Goal: Transaction & Acquisition: Purchase product/service

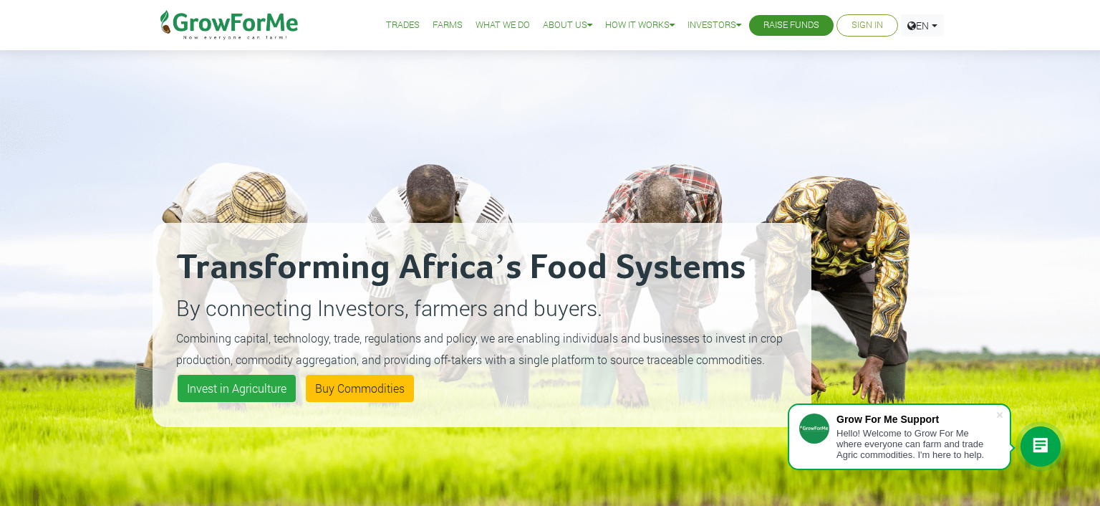
click at [854, 24] on link "Sign In" at bounding box center [867, 25] width 32 height 15
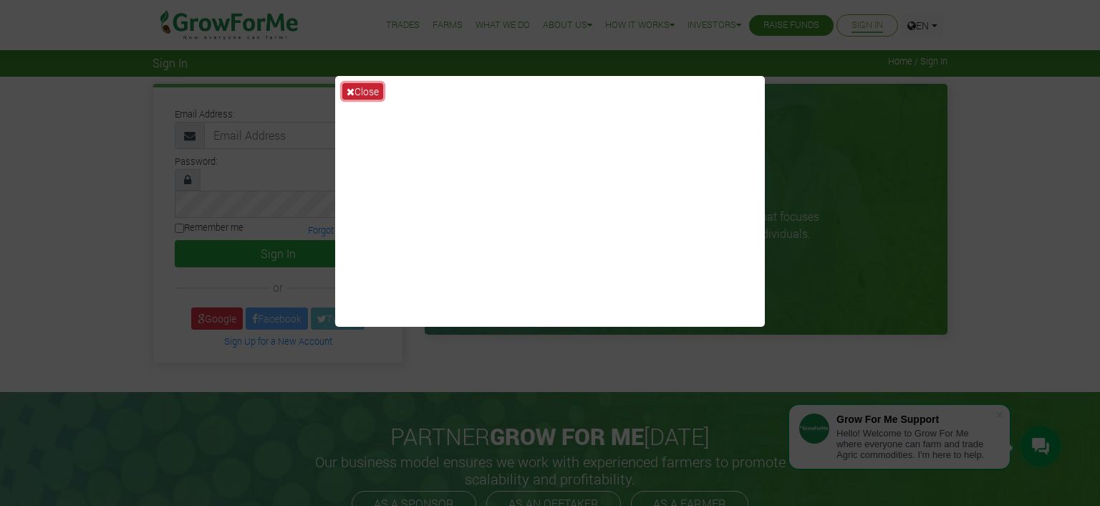
click at [361, 90] on button "Close" at bounding box center [362, 91] width 41 height 16
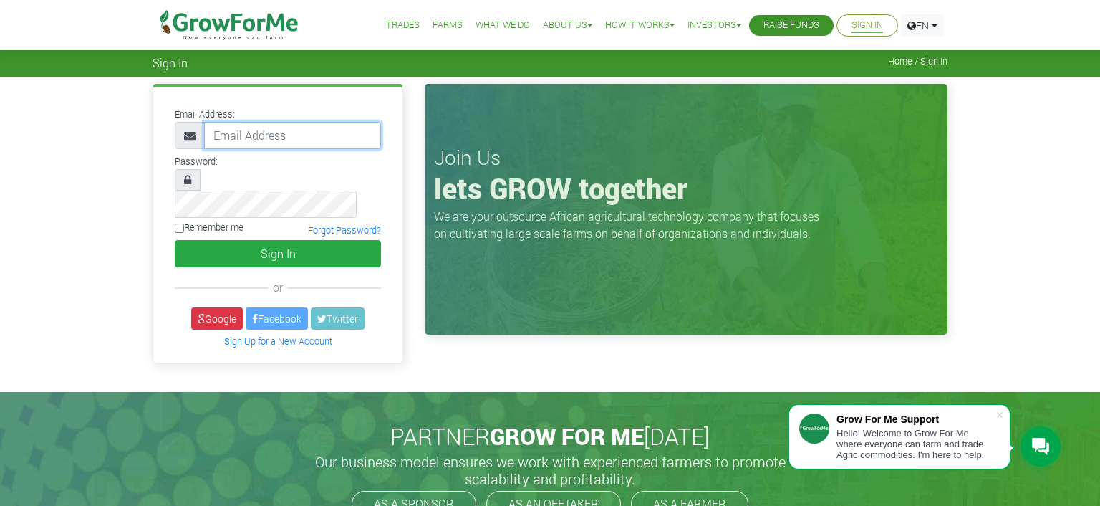
click at [319, 131] on input "email" at bounding box center [292, 135] width 177 height 27
click at [56, 178] on div "Email Address: Password: or" at bounding box center [550, 234] width 1100 height 315
click at [304, 137] on input "email" at bounding box center [292, 135] width 177 height 27
click at [935, 61] on span "Home / Sign In" at bounding box center [917, 61] width 59 height 11
click at [284, 133] on input "email" at bounding box center [292, 135] width 177 height 27
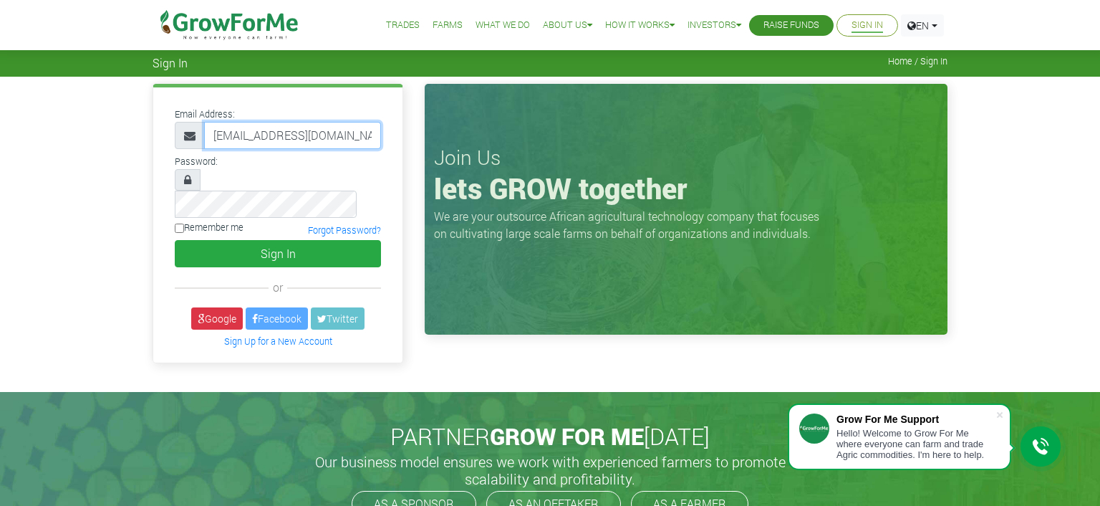
type input "richrichmot@GMAIL.com"
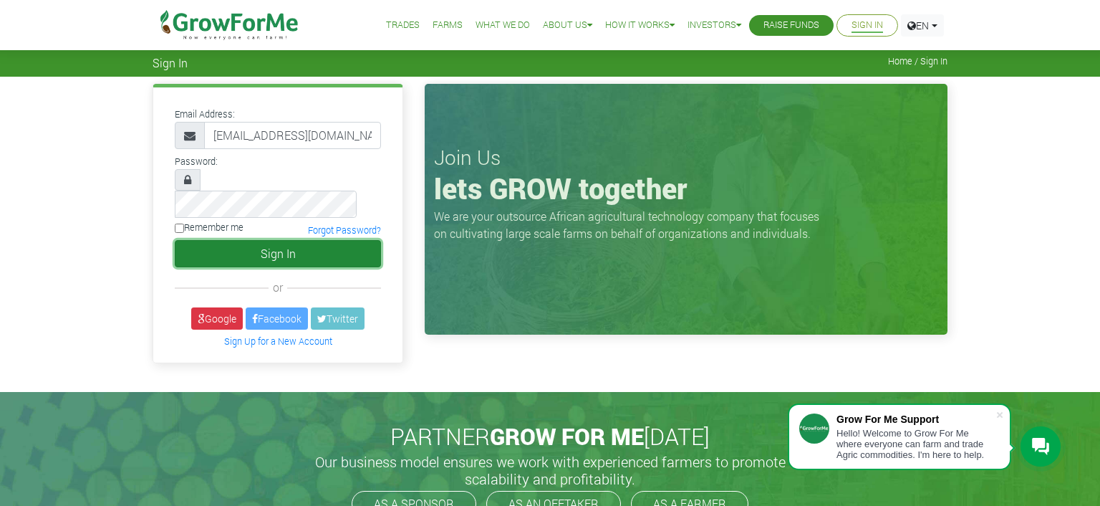
click at [268, 240] on button "Sign In" at bounding box center [278, 253] width 206 height 27
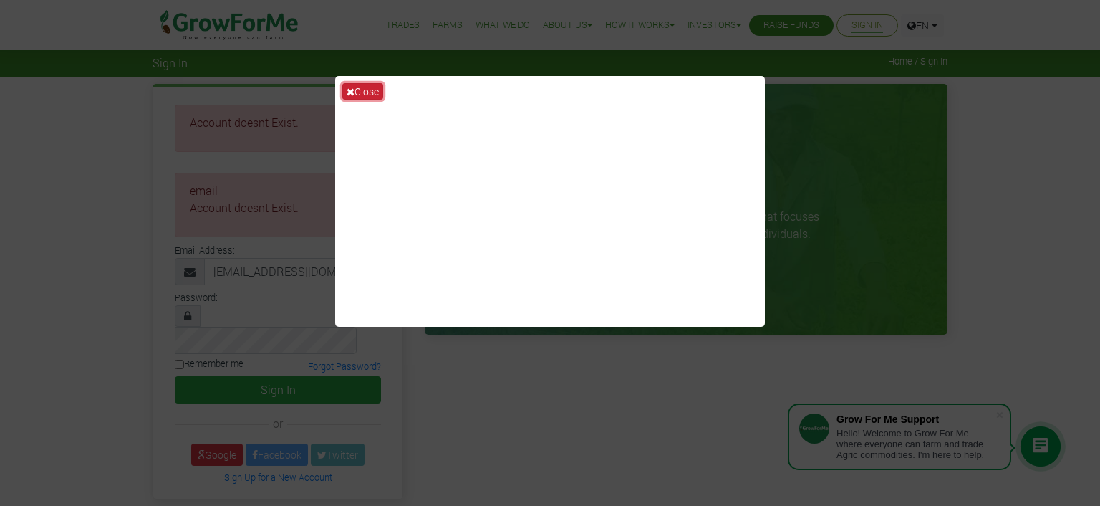
click at [357, 86] on button "Close" at bounding box center [362, 91] width 41 height 16
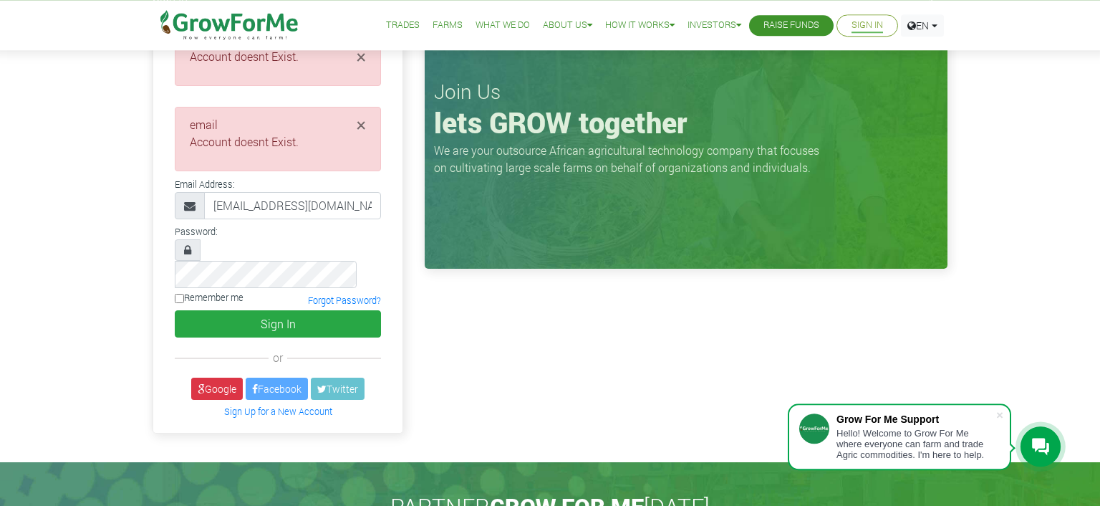
scroll to position [75, 0]
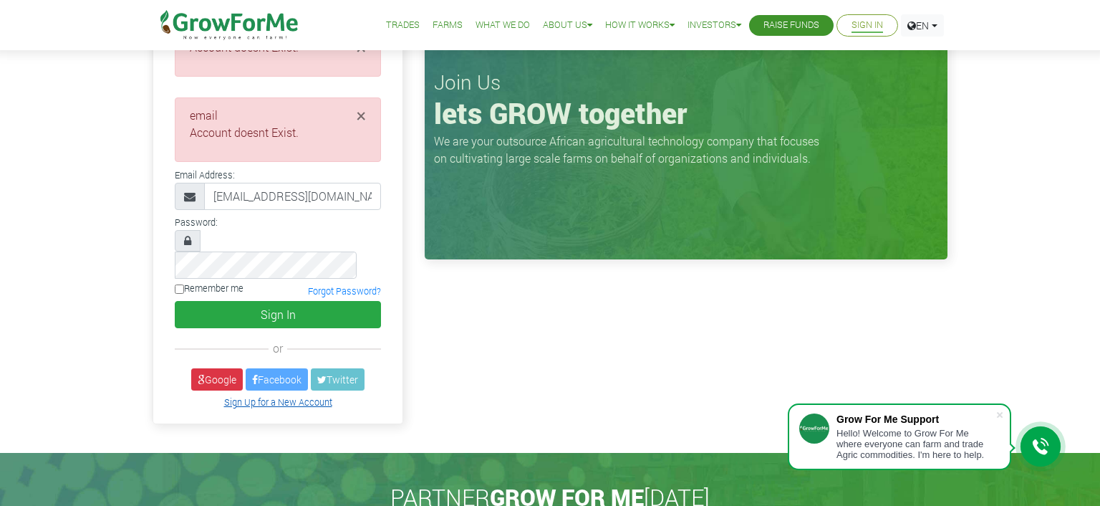
click at [278, 396] on link "Sign Up for a New Account" at bounding box center [278, 401] width 108 height 11
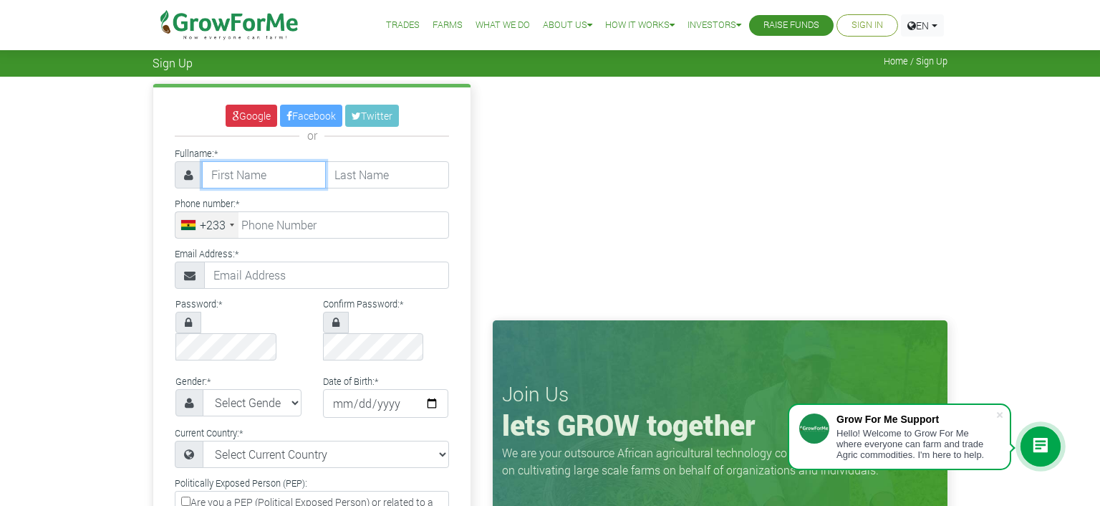
click at [281, 170] on input "text" at bounding box center [264, 174] width 124 height 27
type input "Richard"
click at [402, 176] on input "text" at bounding box center [387, 174] width 124 height 27
type input "Mottey"
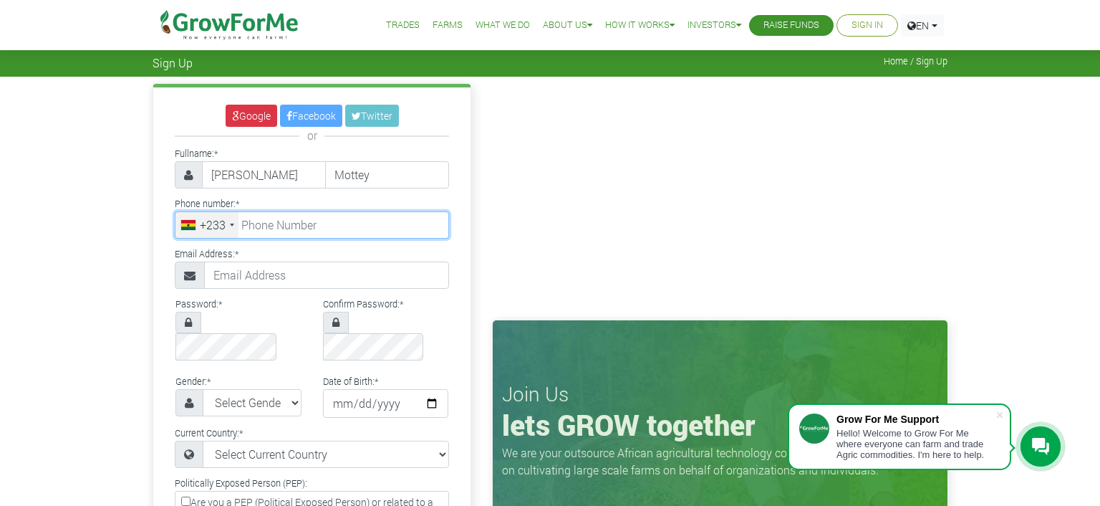
click at [362, 221] on input "tel" at bounding box center [312, 224] width 274 height 27
type input "24 461 5113"
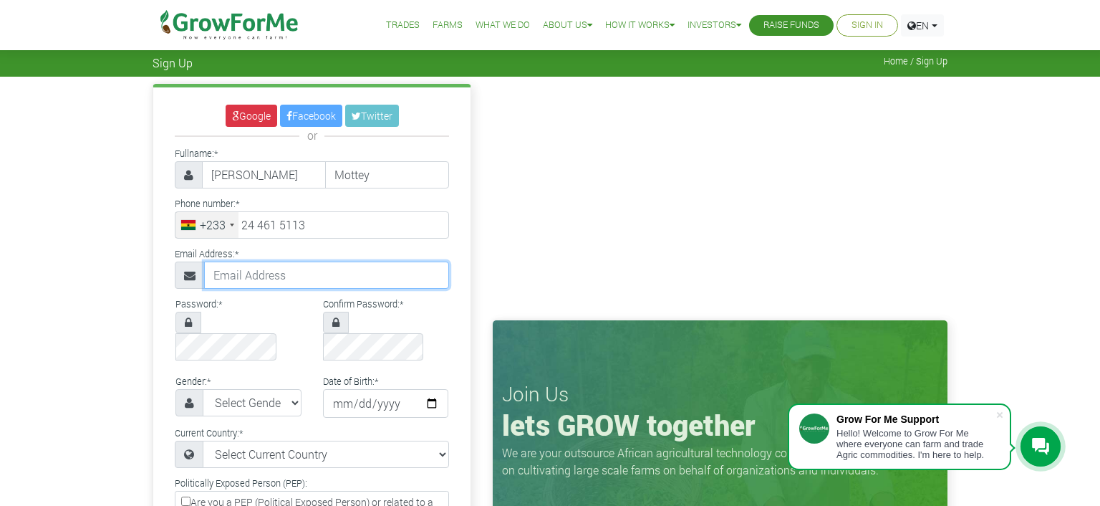
click at [307, 272] on input "text" at bounding box center [326, 274] width 245 height 27
type input "richrichmot@gmail.com"
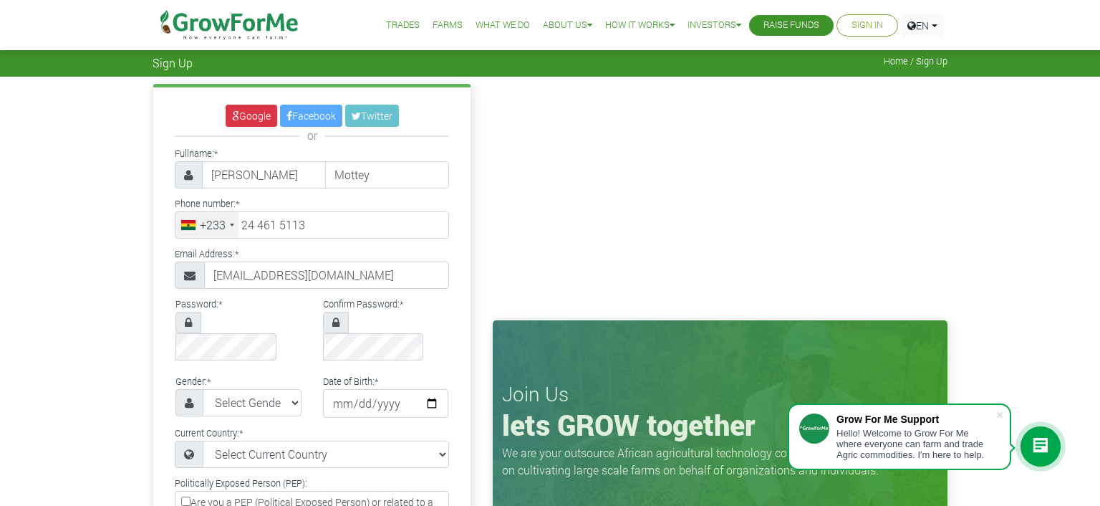
click at [99, 259] on div "Google Facebook Twitter or Fullname: * Richard Mottey * +233 +1" at bounding box center [550, 443] width 1100 height 733
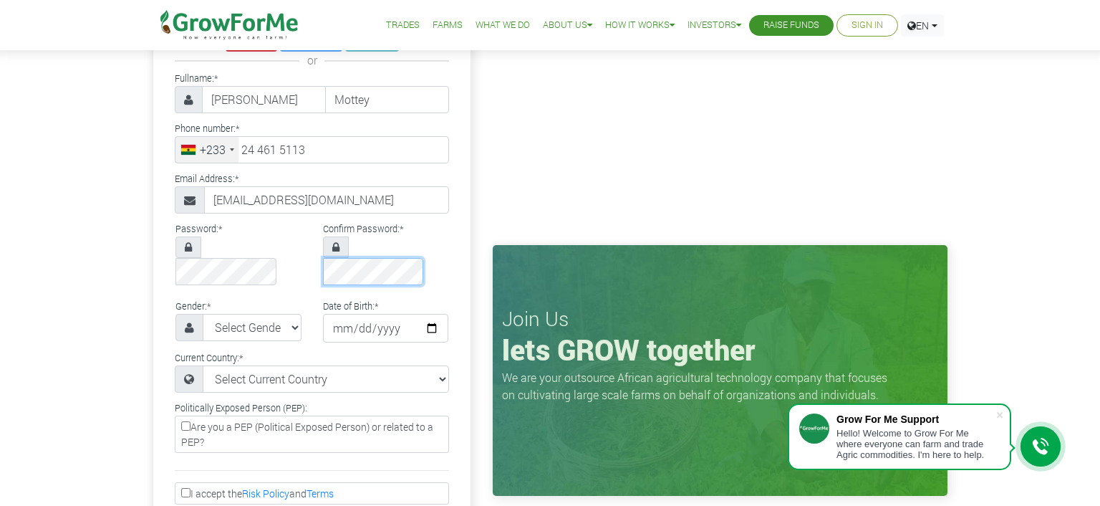
scroll to position [151, 0]
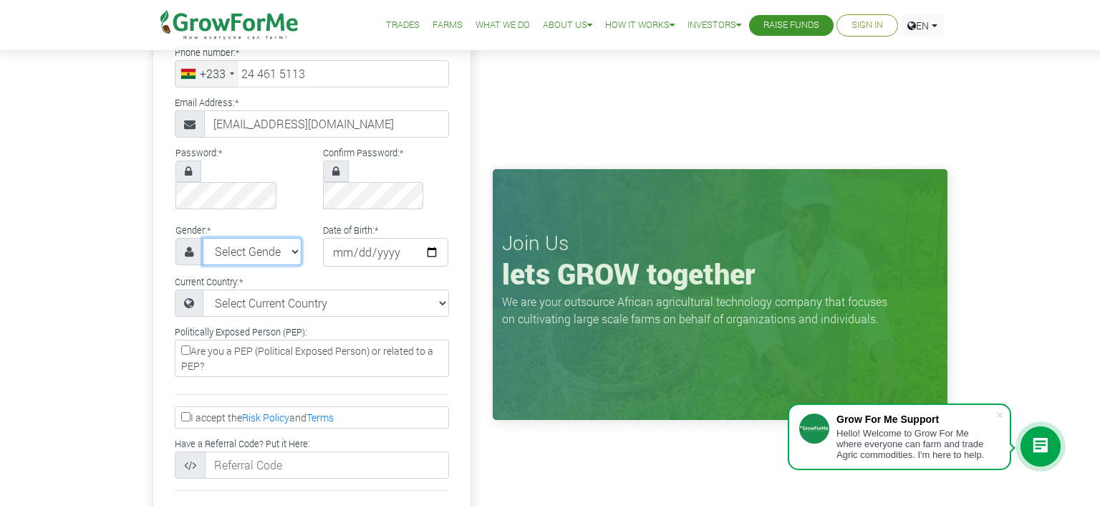
select select "[DEMOGRAPHIC_DATA]"
click option "[DEMOGRAPHIC_DATA]" at bounding box center [0, 0] width 0 height 0
click at [347, 238] on input "date" at bounding box center [386, 252] width 126 height 29
type input "1973-12-18"
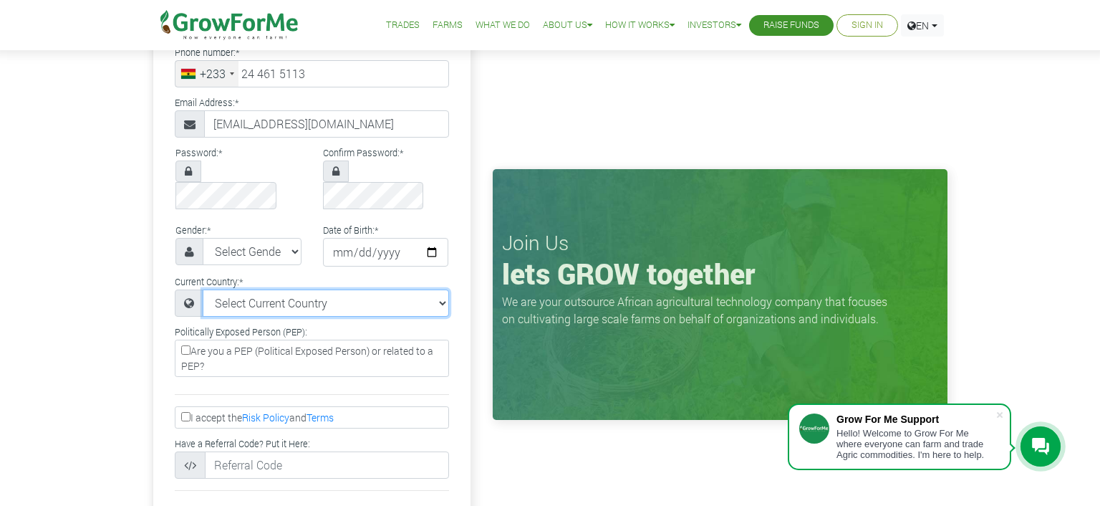
click at [203, 289] on select "Select Current Country Afghanistan Albania Algeria American Samoa Andorra Angol…" at bounding box center [326, 302] width 246 height 27
select select "Ghana"
click option "Ghana" at bounding box center [0, 0] width 0 height 0
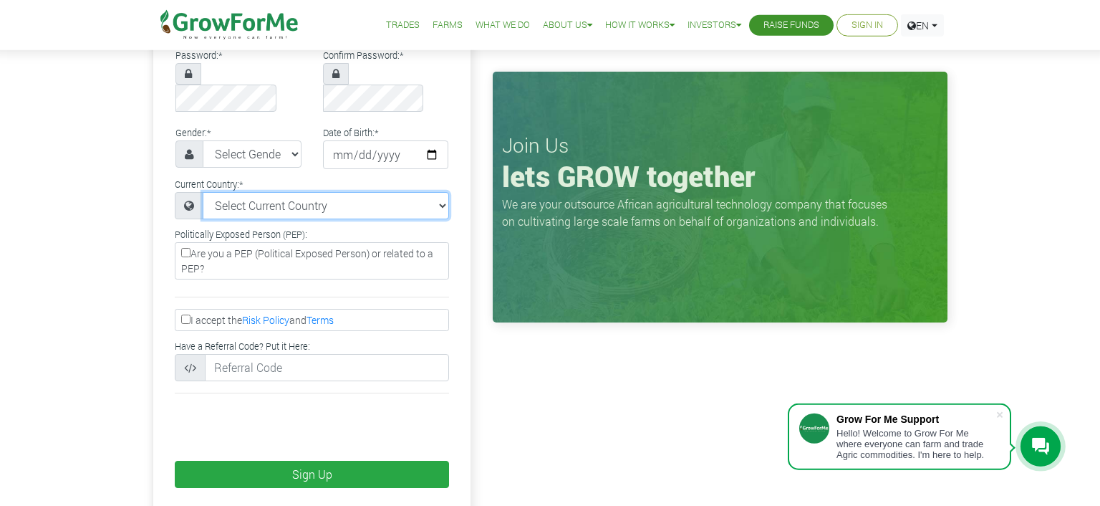
scroll to position [277, 0]
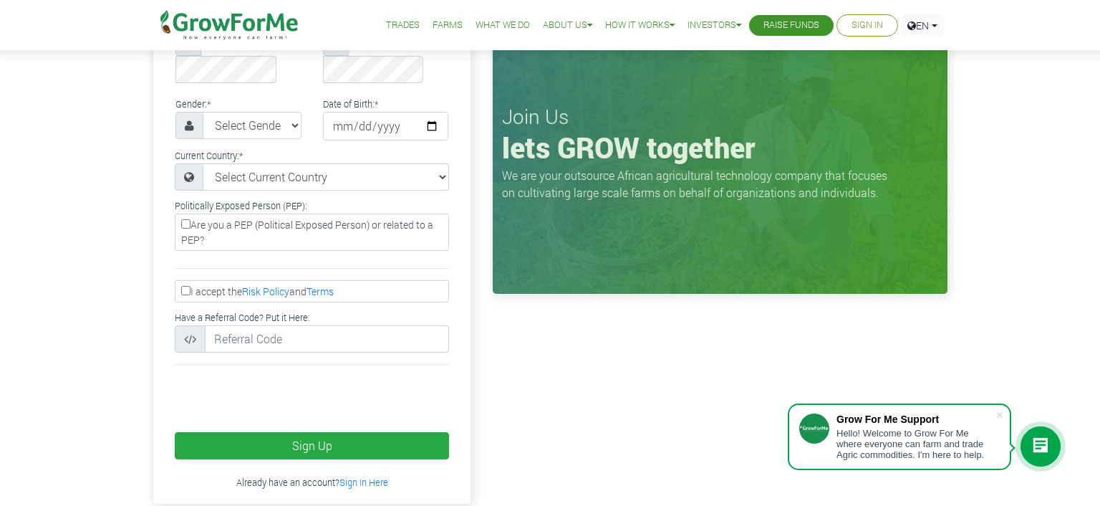
click at [188, 286] on input "I accept the Risk Policy and Terms" at bounding box center [185, 290] width 9 height 9
checkbox input "true"
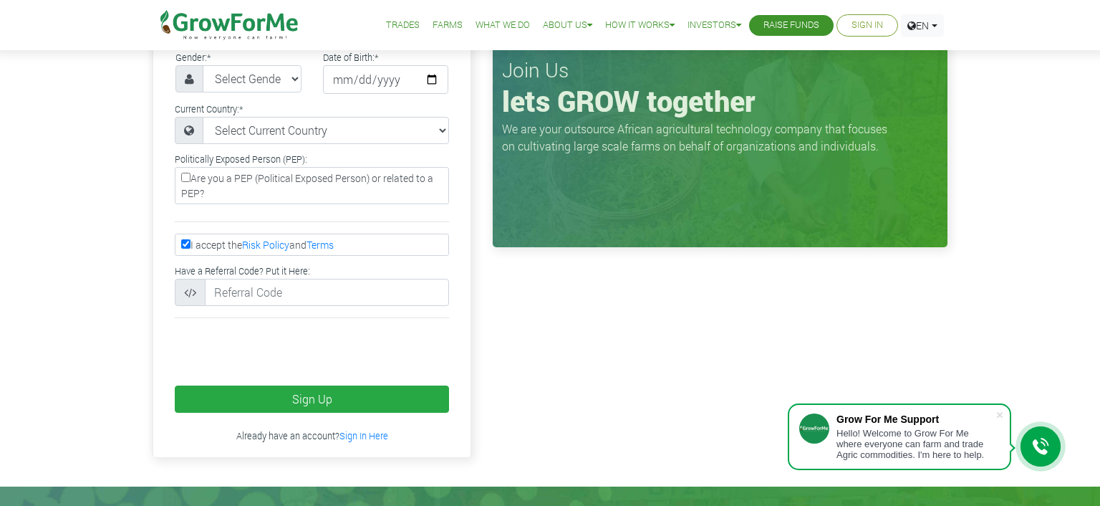
scroll to position [378, 0]
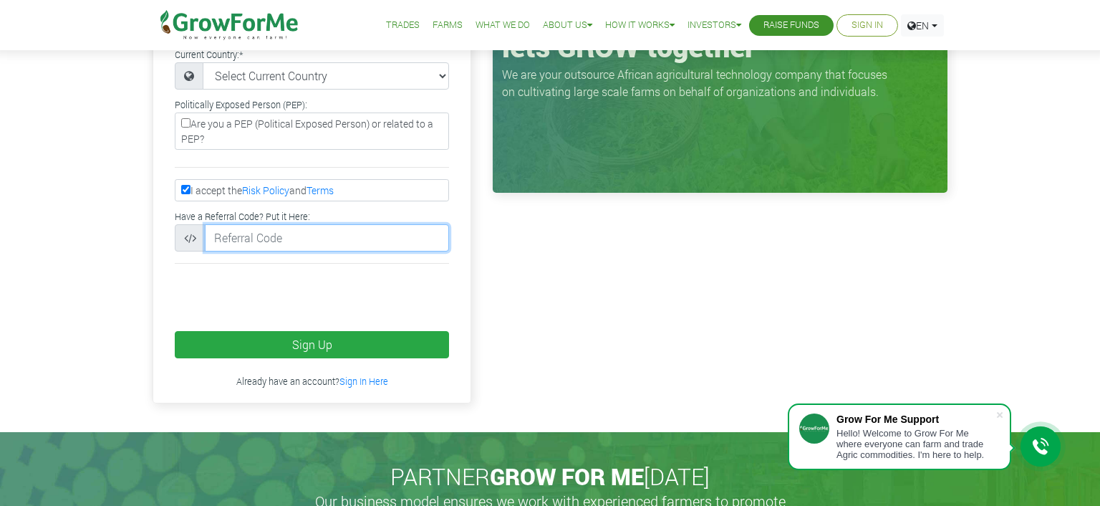
click at [288, 224] on input "text" at bounding box center [327, 237] width 244 height 27
type input "2016"
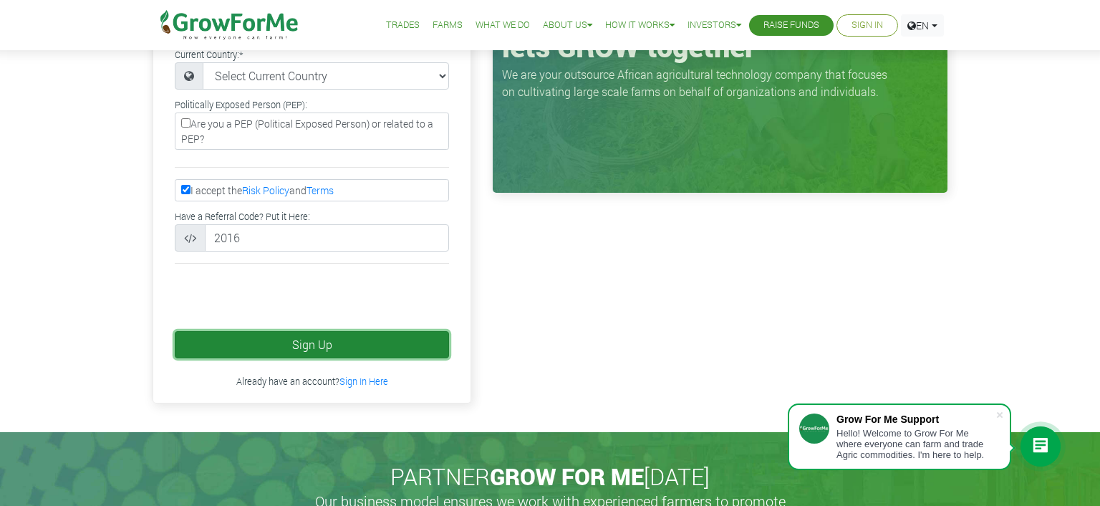
click at [317, 331] on button "Sign Up" at bounding box center [312, 344] width 274 height 27
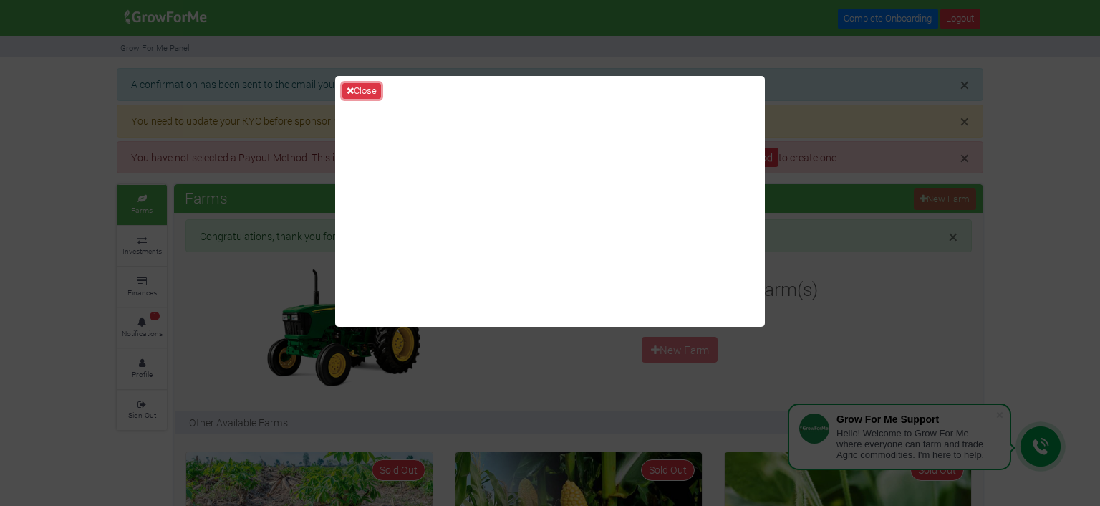
click at [357, 90] on button "Close" at bounding box center [361, 91] width 39 height 16
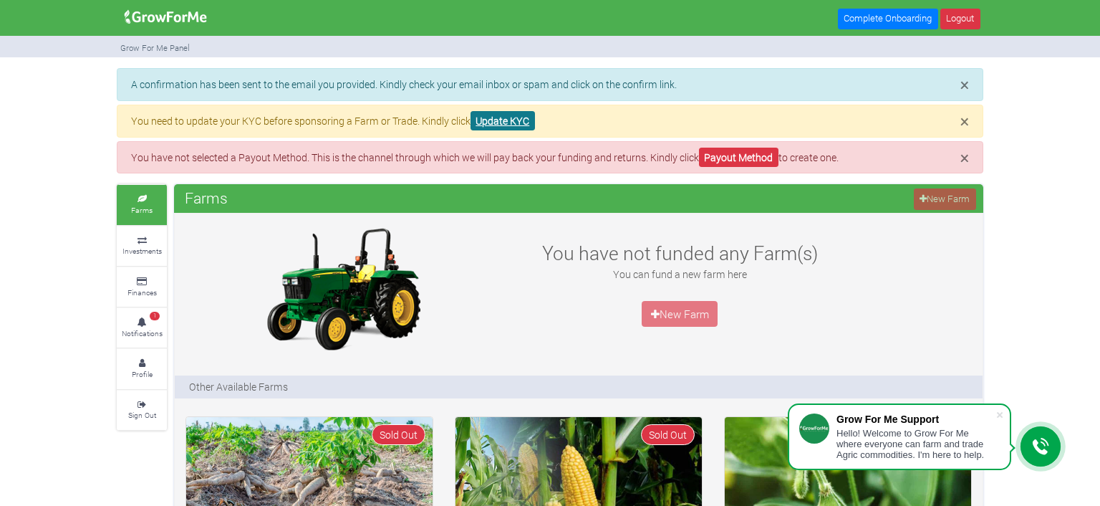
click at [514, 117] on link "Update KYC" at bounding box center [503, 120] width 64 height 19
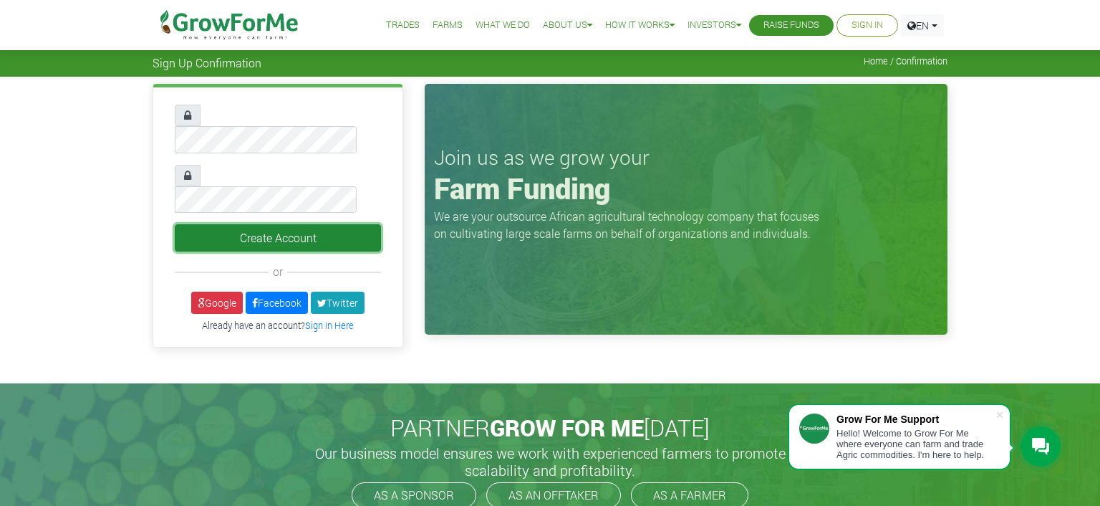
click at [274, 224] on button "Create Account" at bounding box center [278, 237] width 206 height 27
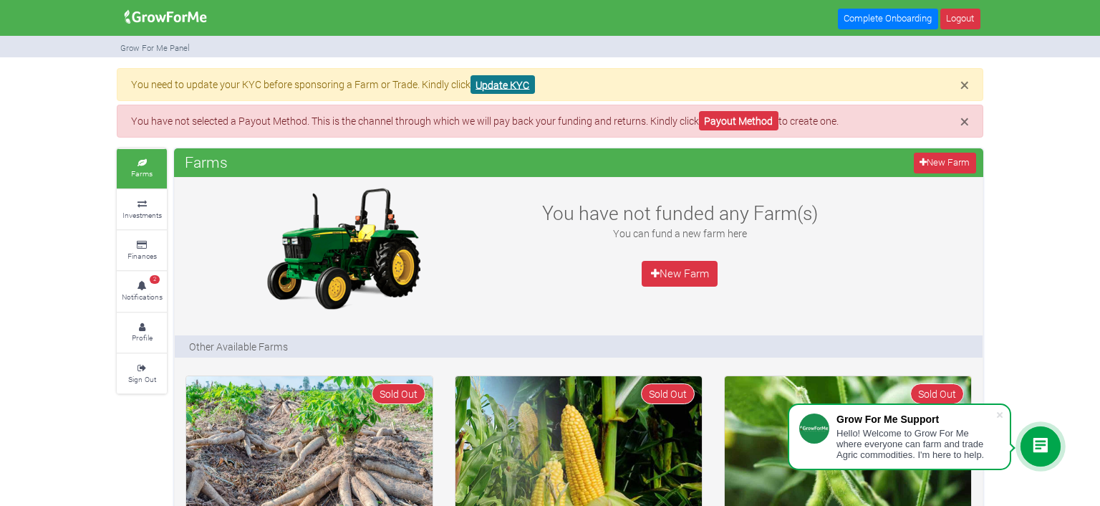
click at [494, 80] on link "Update KYC" at bounding box center [503, 84] width 64 height 19
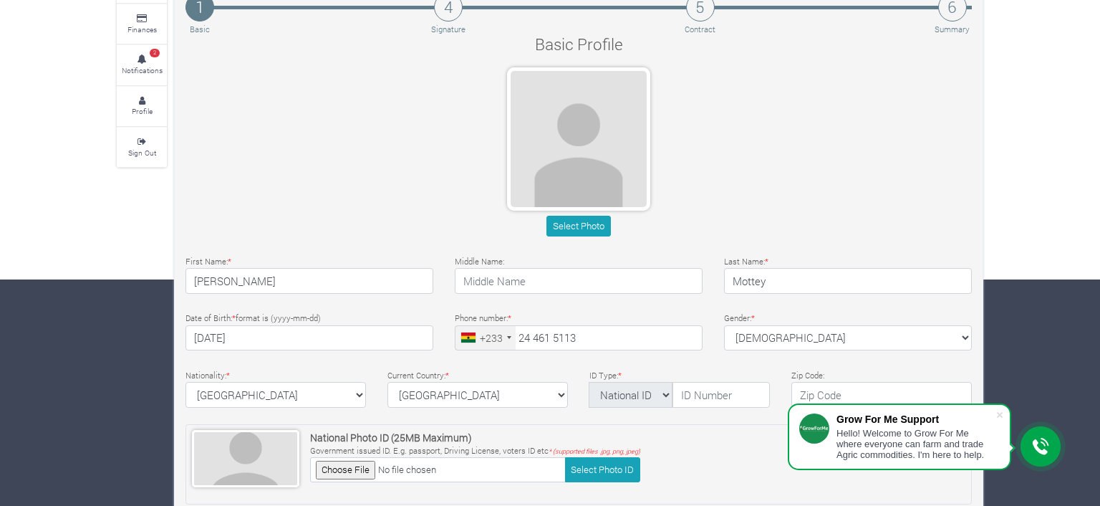
scroll to position [302, 0]
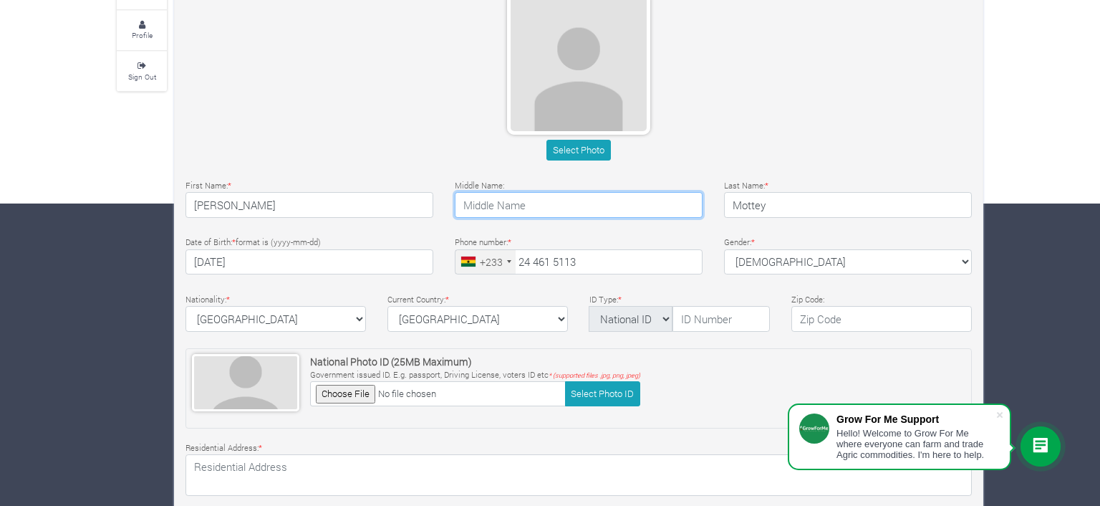
click at [556, 207] on input "text" at bounding box center [579, 205] width 248 height 26
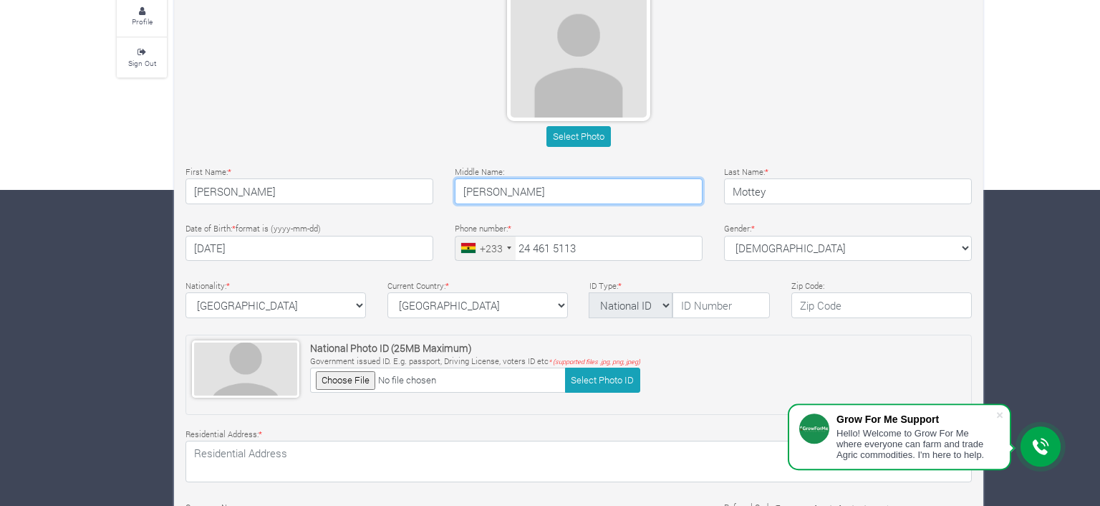
scroll to position [352, 0]
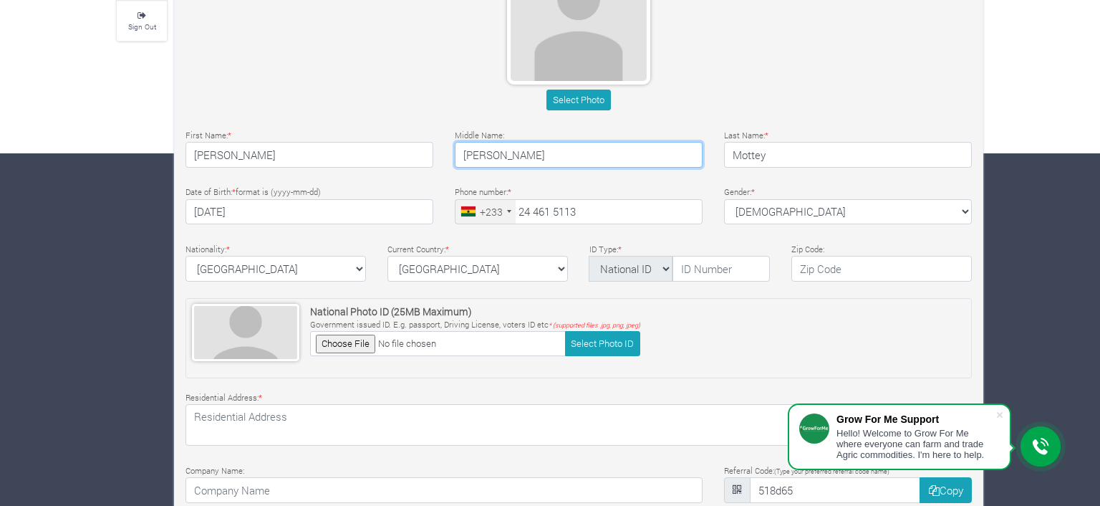
type input "Mawuko Kwasi"
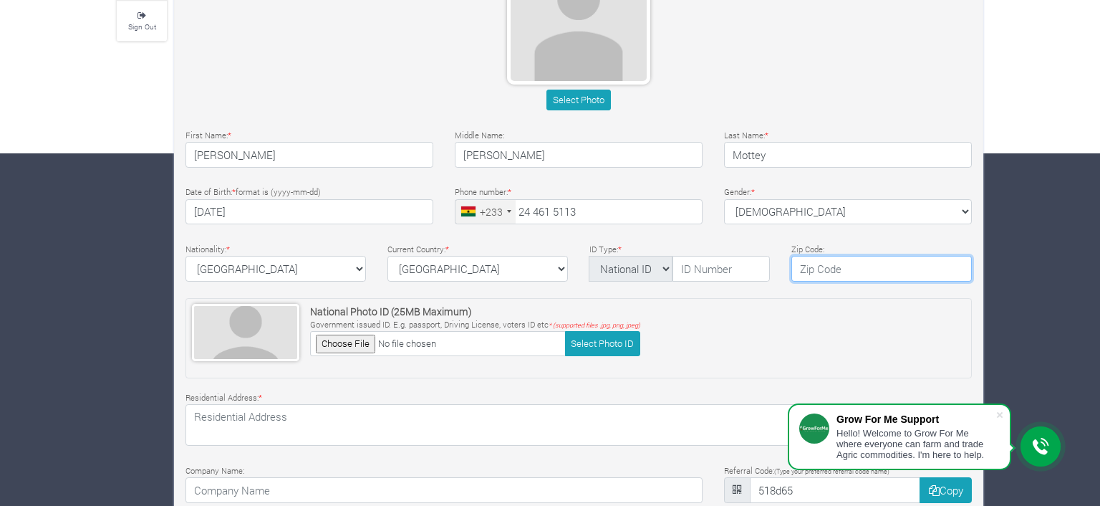
click at [862, 264] on input "text" at bounding box center [881, 269] width 180 height 26
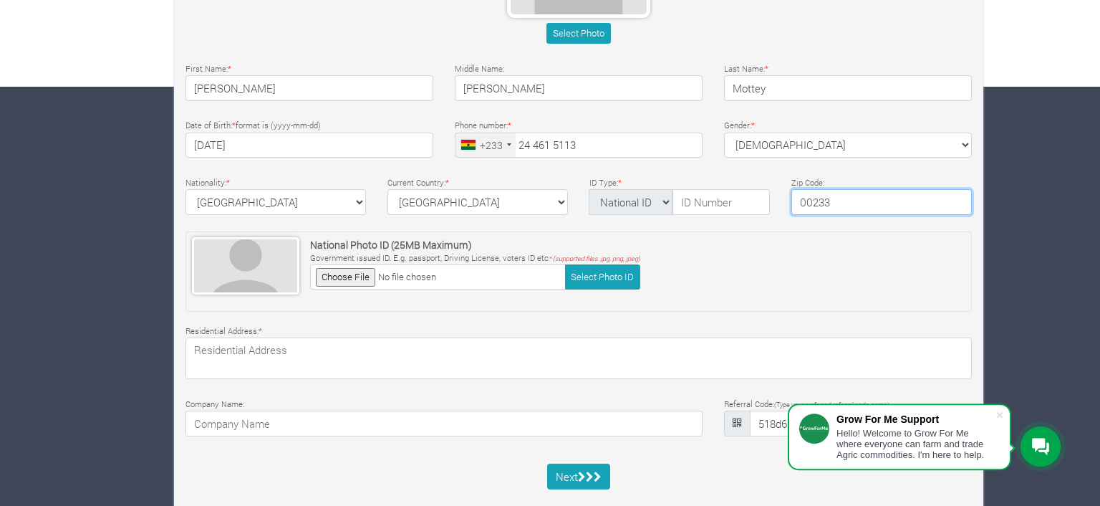
scroll to position [428, 0]
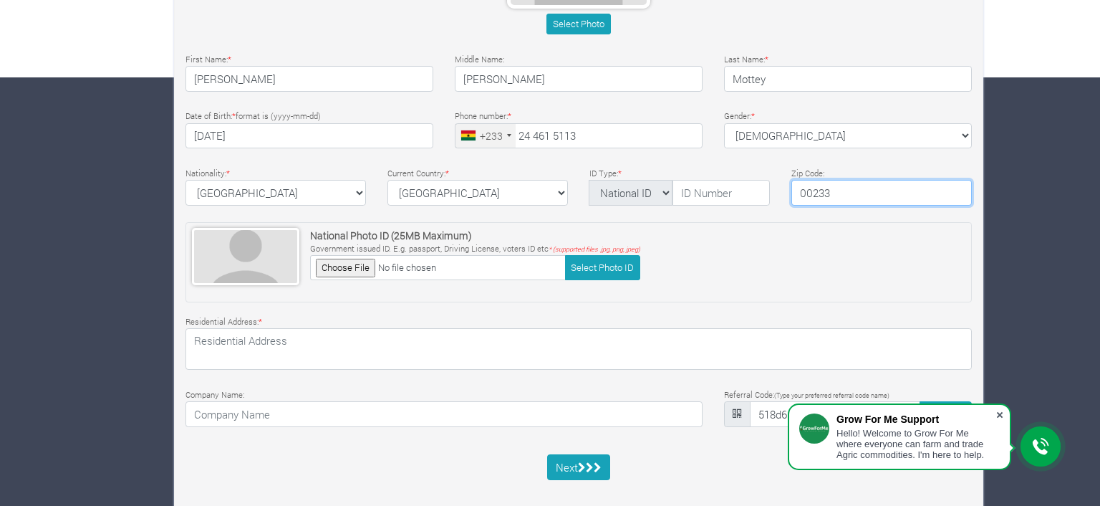
type input "00233"
click at [998, 411] on span at bounding box center [1000, 414] width 14 height 14
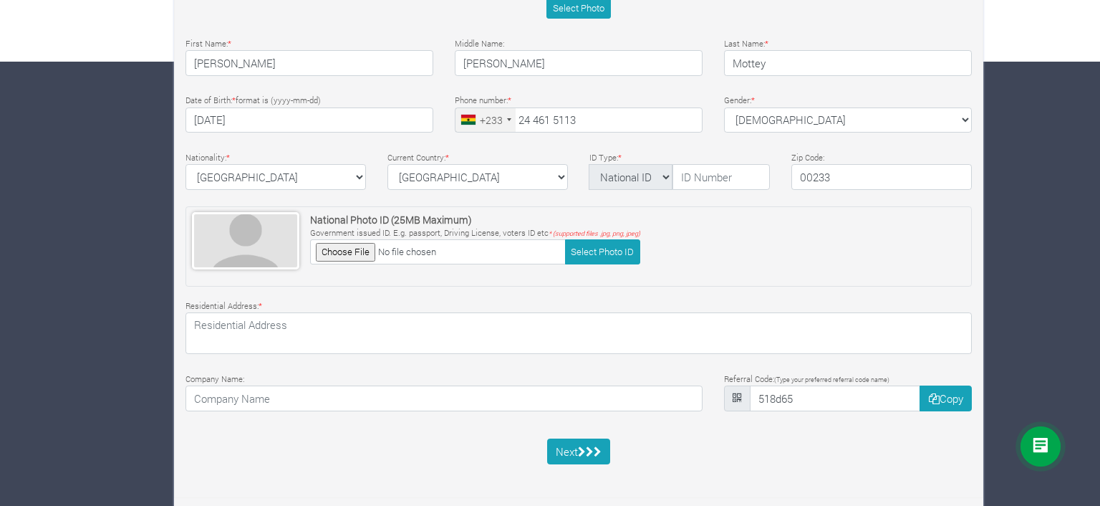
scroll to position [293, 0]
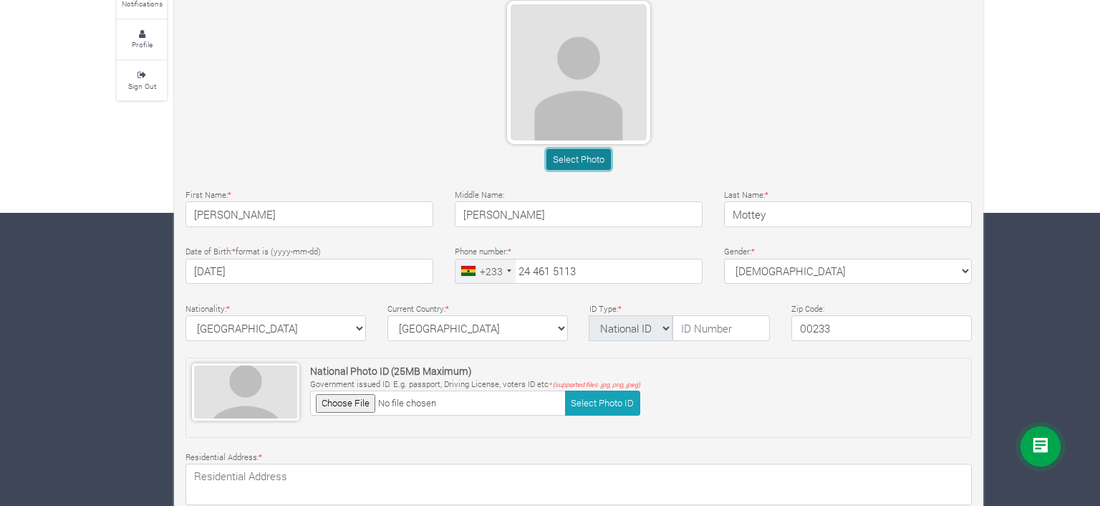
click at [583, 154] on button "Select Photo" at bounding box center [578, 159] width 64 height 21
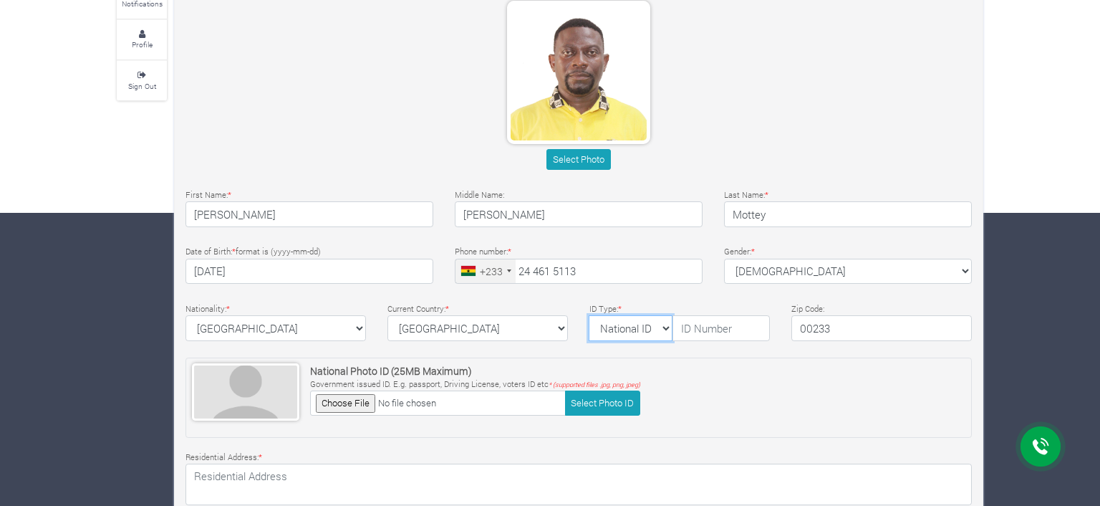
click at [589, 315] on select "National ID Ghana ID Passport Drivers" at bounding box center [631, 328] width 84 height 26
select select "Passport"
click option "Passport" at bounding box center [0, 0] width 0 height 0
click at [589, 315] on select "National ID Ghana ID Passport Drivers" at bounding box center [631, 328] width 84 height 26
click option "Passport" at bounding box center [0, 0] width 0 height 0
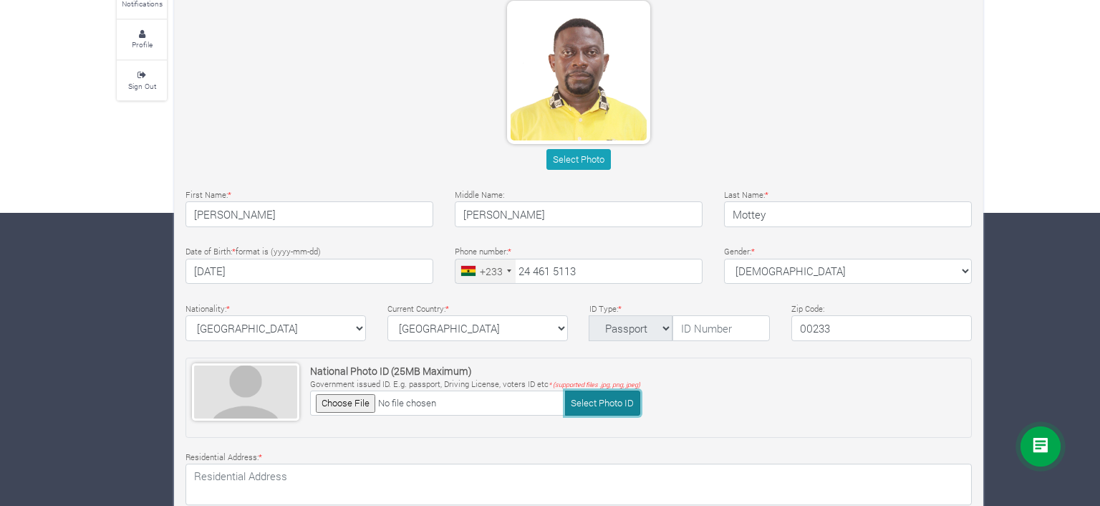
click at [597, 399] on button "Select Photo ID" at bounding box center [602, 402] width 75 height 25
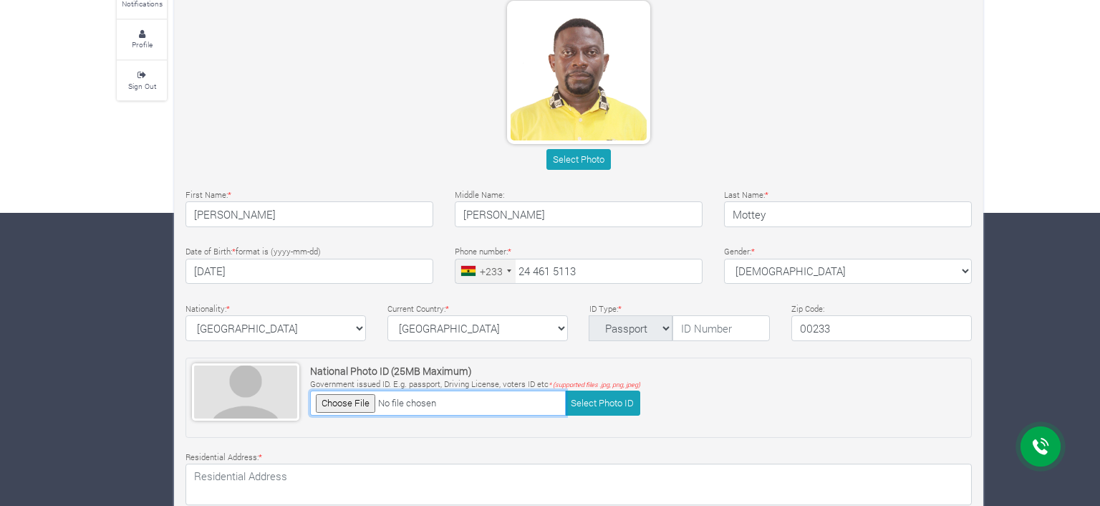
click at [351, 397] on input "file" at bounding box center [438, 402] width 256 height 25
type input "C:\fakepath\Richard Passport.jpg"
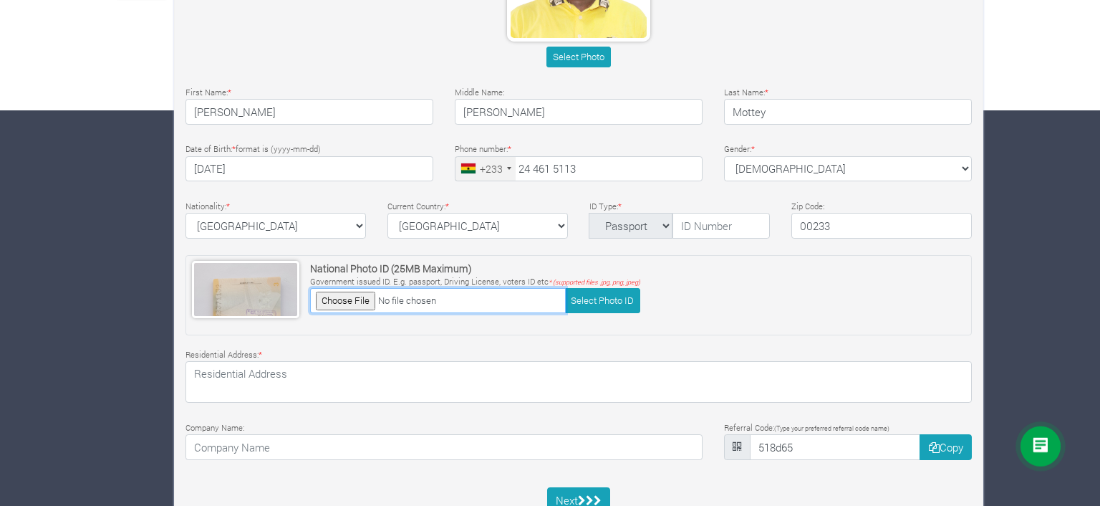
scroll to position [444, 0]
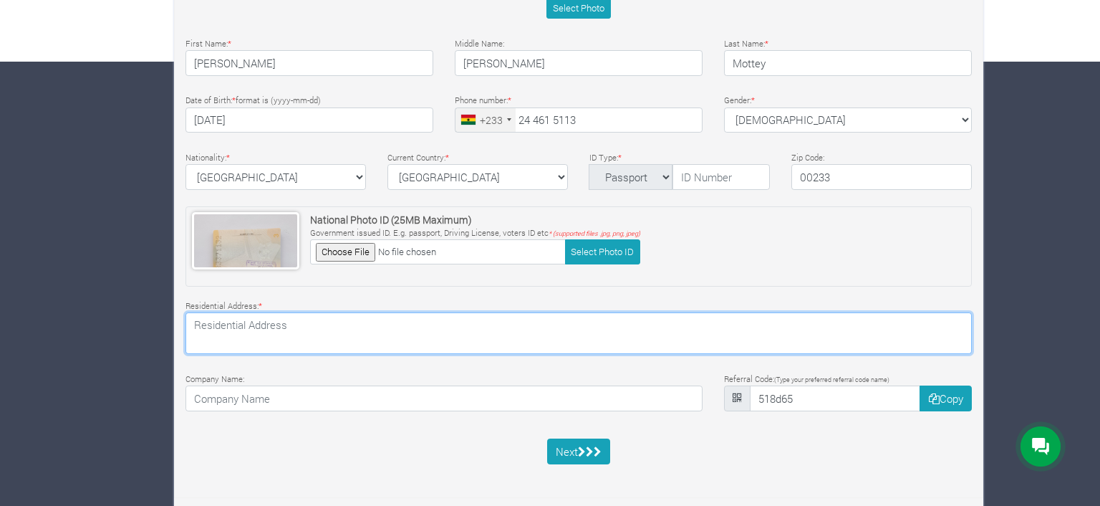
click at [205, 324] on textarea at bounding box center [578, 333] width 786 height 42
paste textarea "Independence Avenue 36"
paste textarea "House No: BE1/115"
paste textarea "Volta Region"
type textarea "Independence Avenue 36, House No: BE1/115, Ho Bankoe, Volta Region"
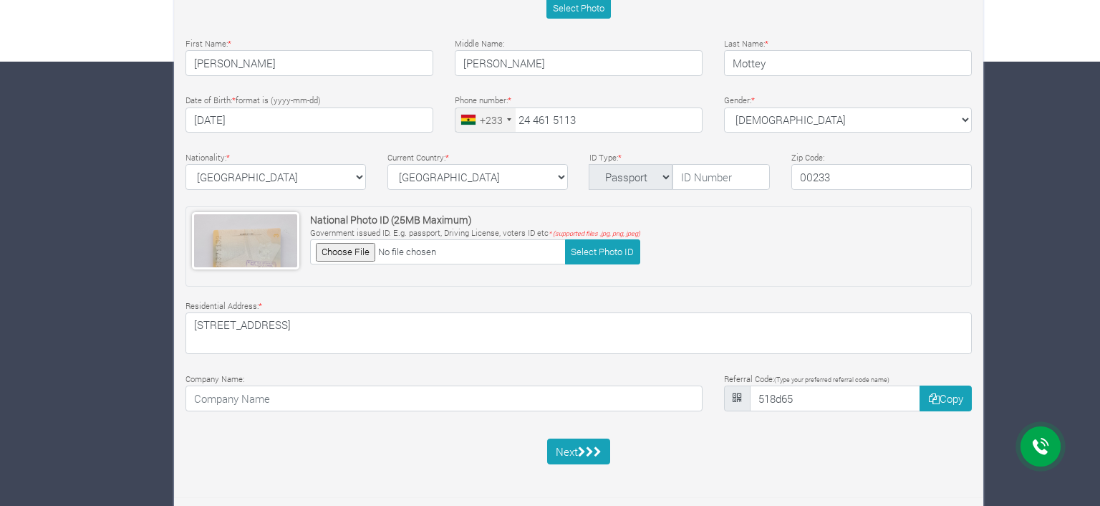
click at [443, 433] on div "Basic Profile Select Photo First Name: * Richard Middle Name: * * *" at bounding box center [579, 147] width 808 height 665
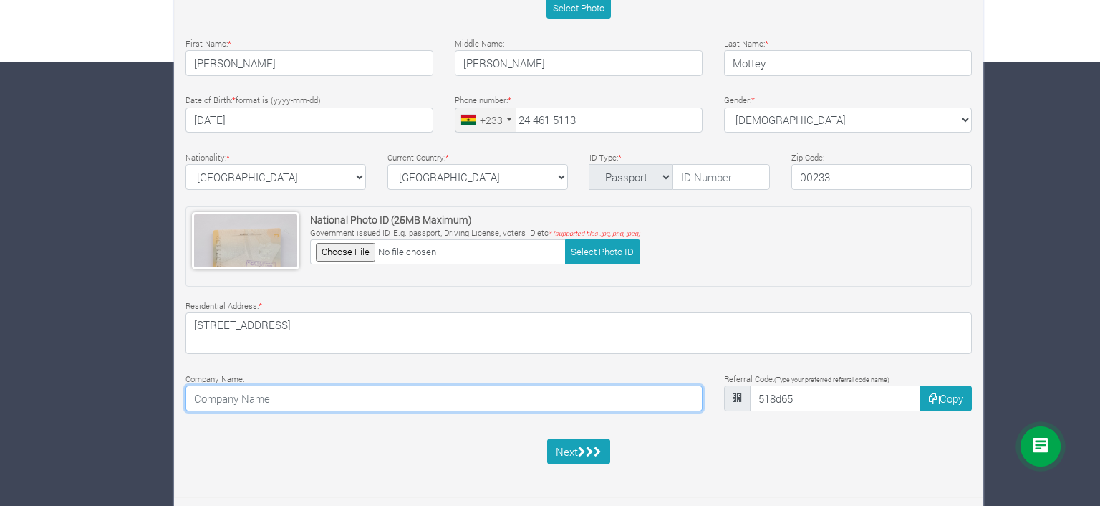
click at [322, 393] on input at bounding box center [443, 398] width 517 height 26
type input "IPXEG"
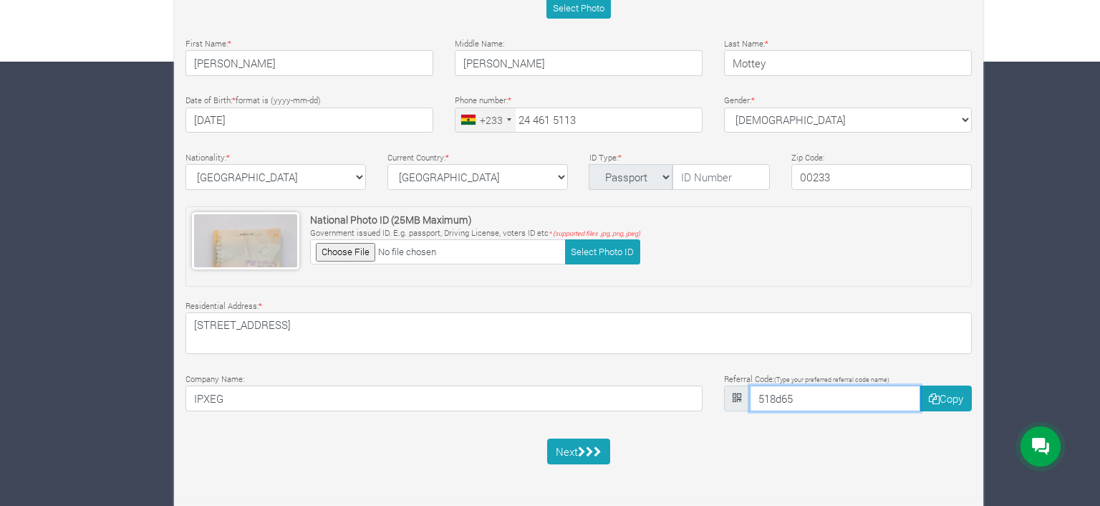
click at [835, 397] on input "518d65" at bounding box center [835, 398] width 171 height 26
drag, startPoint x: 833, startPoint y: 398, endPoint x: 732, endPoint y: 394, distance: 101.1
click at [750, 394] on input "518d65" at bounding box center [835, 398] width 171 height 26
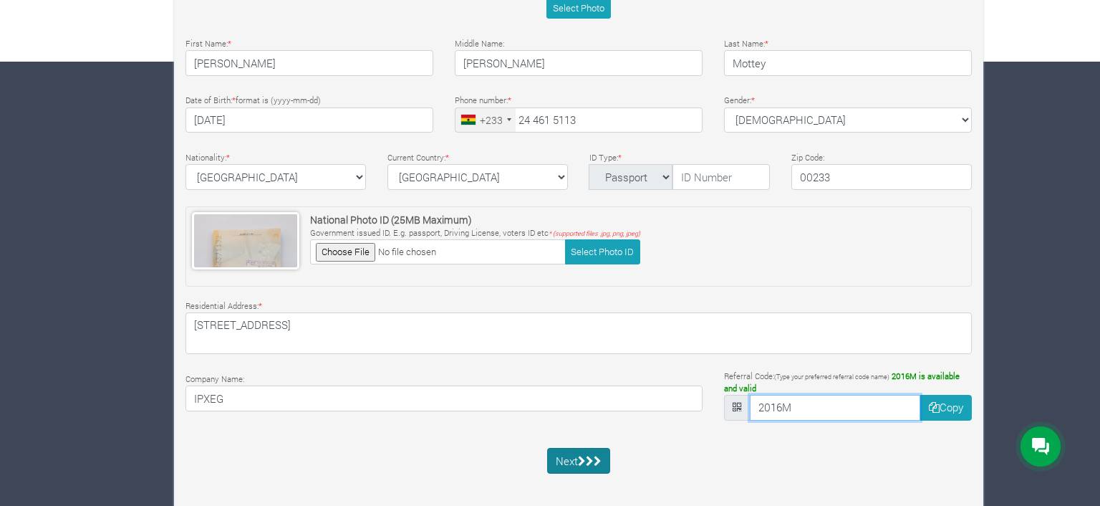
type input "2016M"
click at [580, 460] on icon "submit" at bounding box center [582, 460] width 8 height 11
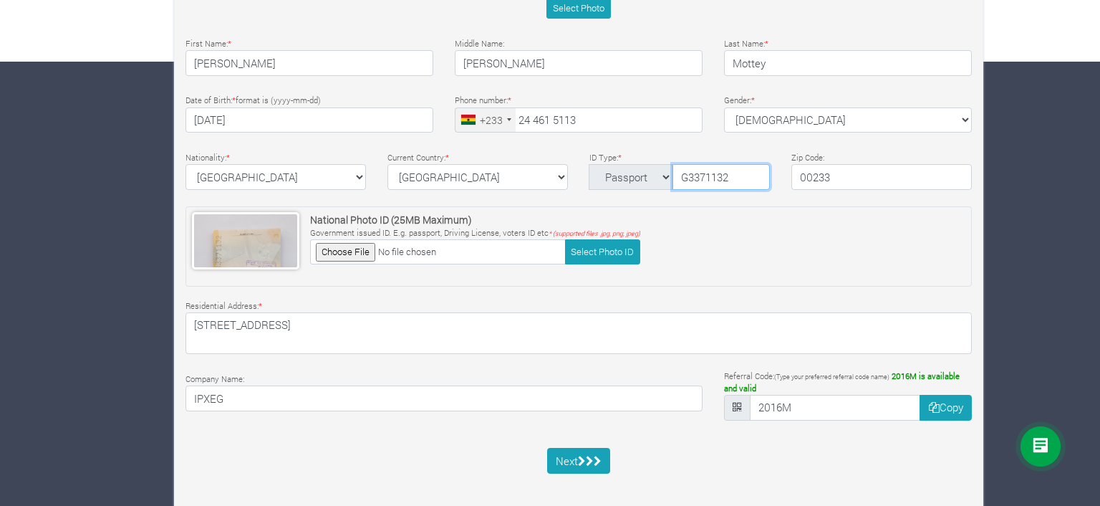
type input "G3371132"
click at [587, 455] on icon "submit" at bounding box center [590, 460] width 8 height 11
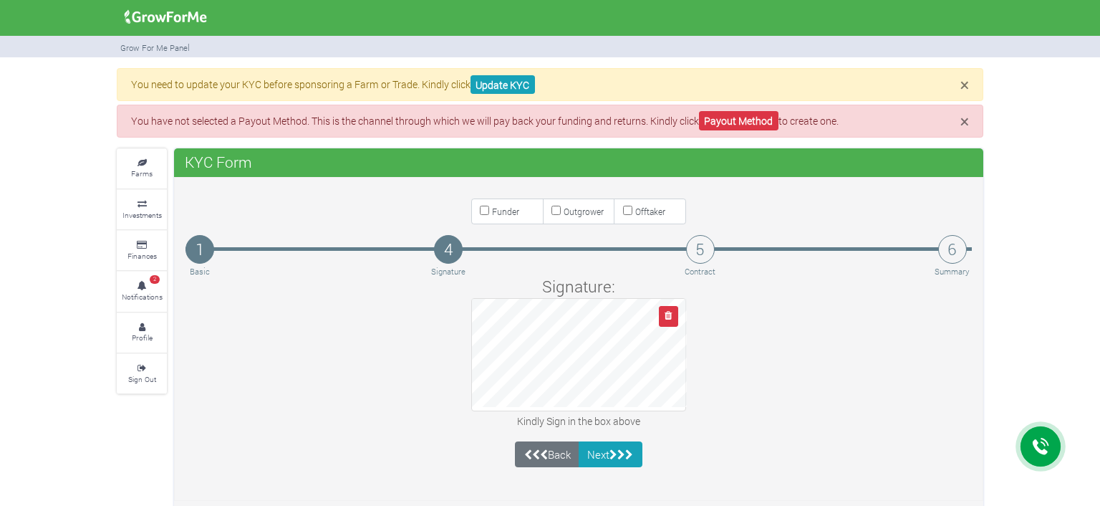
scroll to position [4, 0]
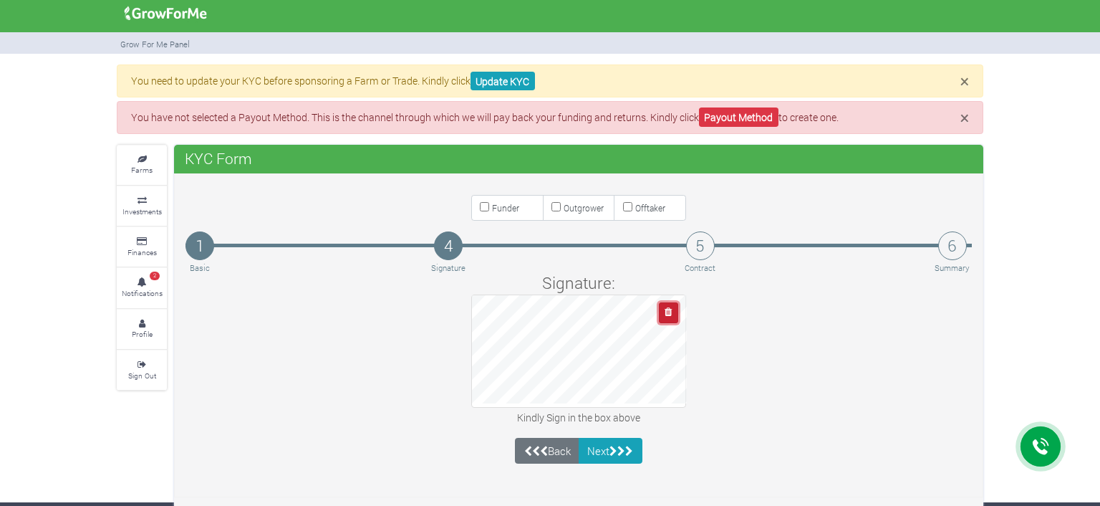
click at [673, 313] on button "button" at bounding box center [668, 312] width 19 height 21
click at [672, 308] on icon "button" at bounding box center [668, 311] width 7 height 9
click at [671, 307] on icon "button" at bounding box center [668, 311] width 7 height 9
click at [488, 207] on input "Funder" at bounding box center [484, 206] width 9 height 9
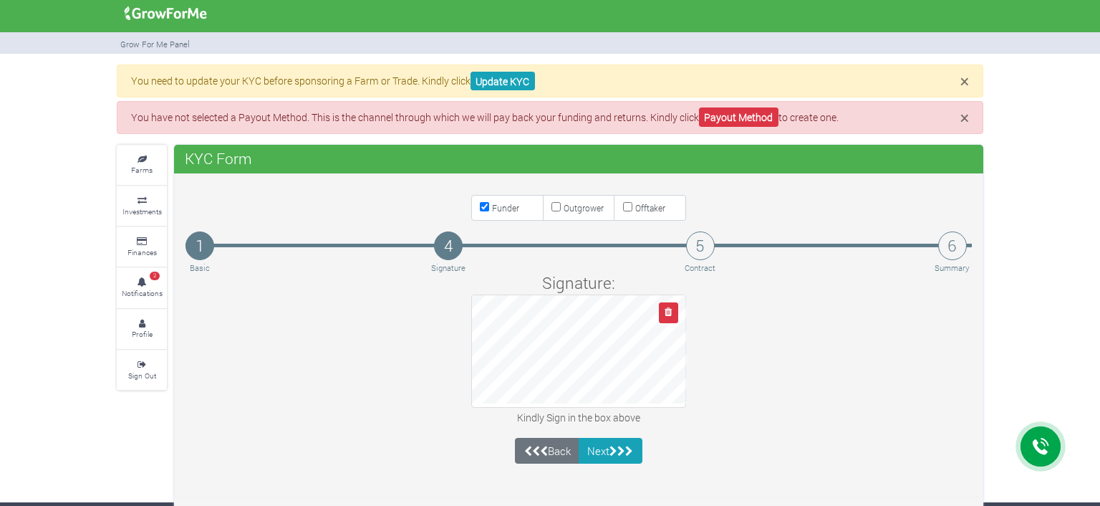
checkbox input "false"
click at [606, 440] on button "Next" at bounding box center [611, 451] width 64 height 26
click at [669, 316] on icon "button" at bounding box center [668, 311] width 7 height 9
click at [606, 448] on button "Next" at bounding box center [611, 451] width 64 height 26
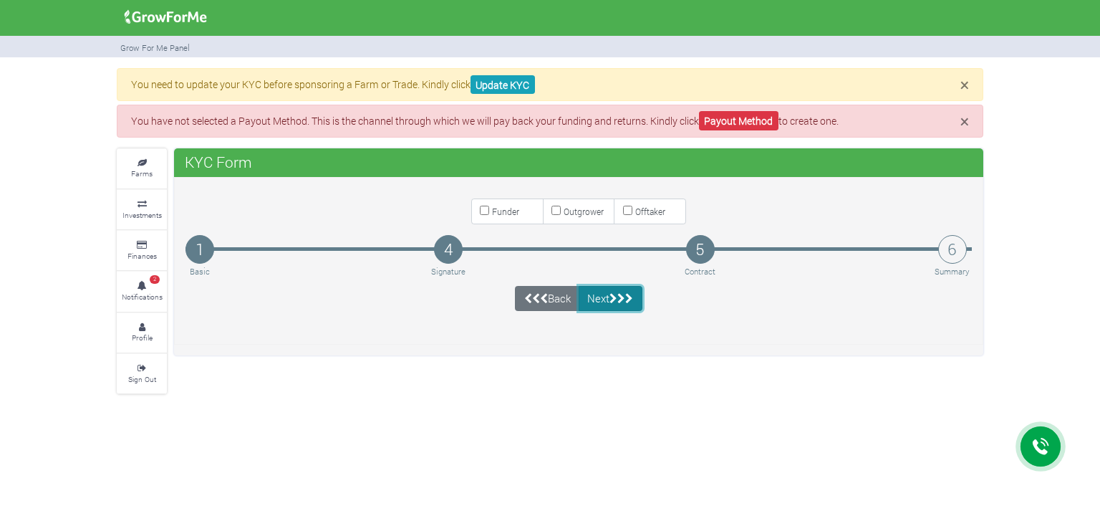
click at [613, 295] on icon "submit" at bounding box center [613, 298] width 8 height 11
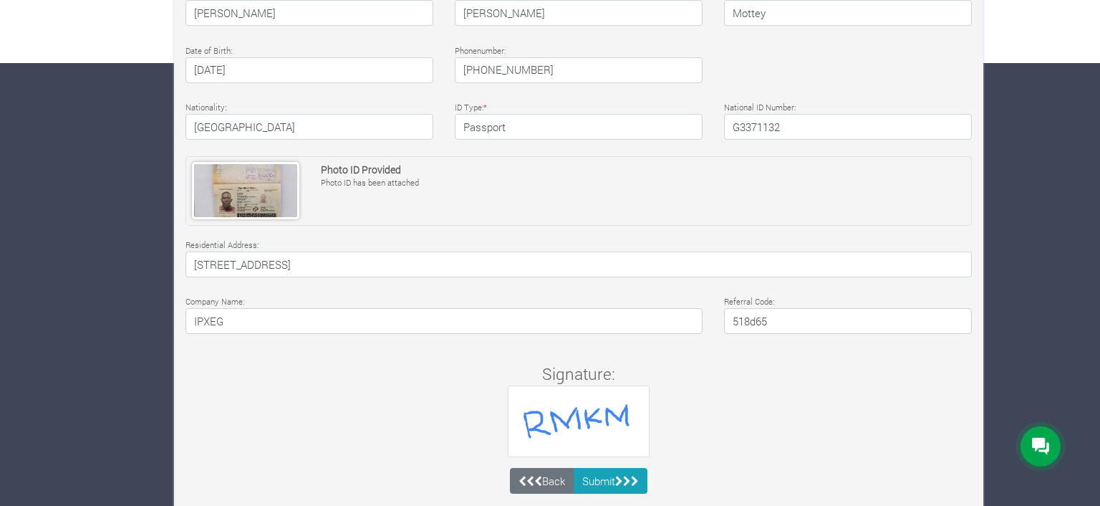
scroll to position [471, 0]
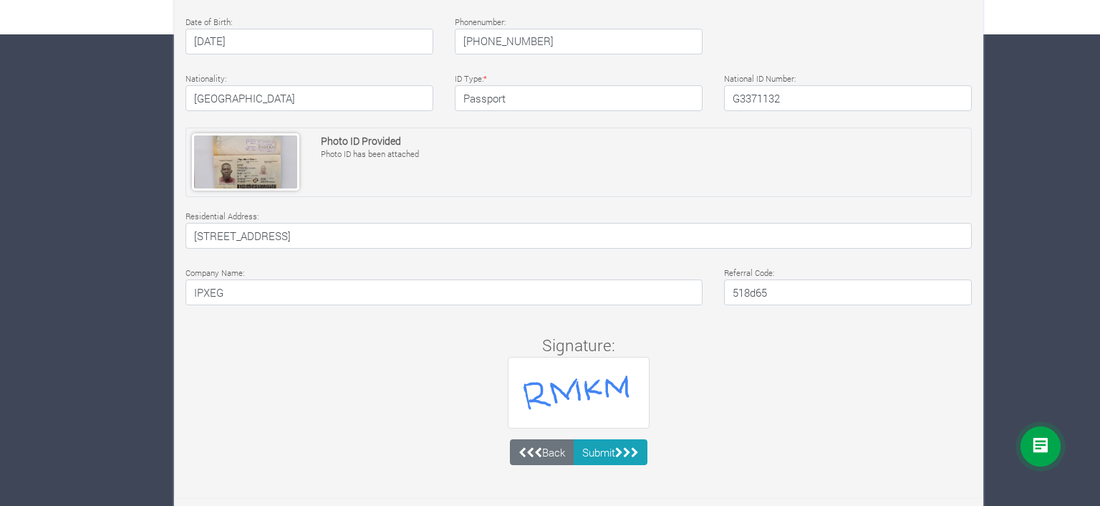
click at [769, 291] on h4 "518d65" at bounding box center [848, 292] width 248 height 26
drag, startPoint x: 769, startPoint y: 291, endPoint x: 753, endPoint y: 291, distance: 16.5
click at [740, 291] on h4 "518d65" at bounding box center [848, 292] width 248 height 26
click at [773, 290] on h4 "518d65" at bounding box center [848, 292] width 248 height 26
click at [767, 291] on h4 "518d65" at bounding box center [848, 292] width 248 height 26
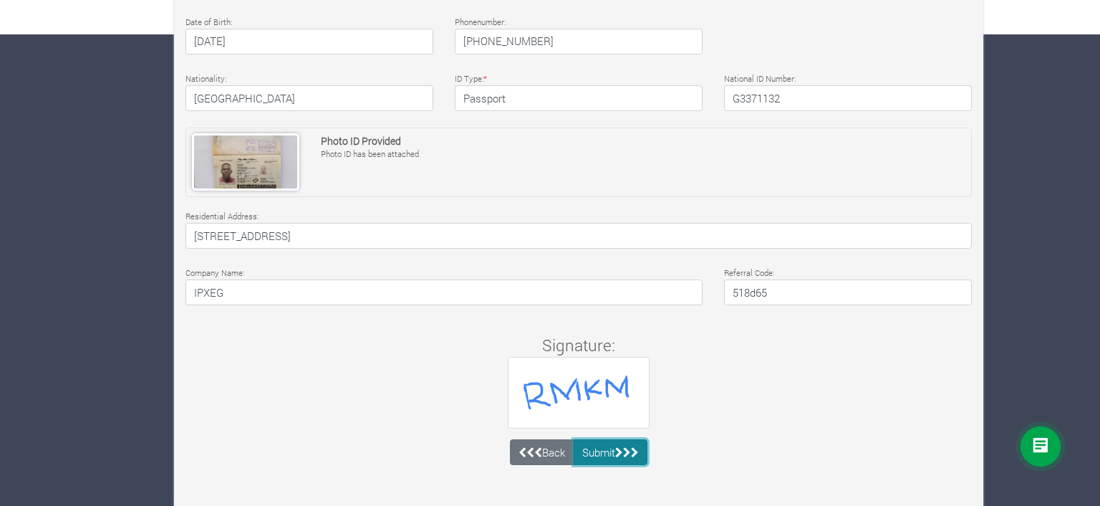
click at [607, 448] on button "Submit" at bounding box center [611, 452] width 74 height 26
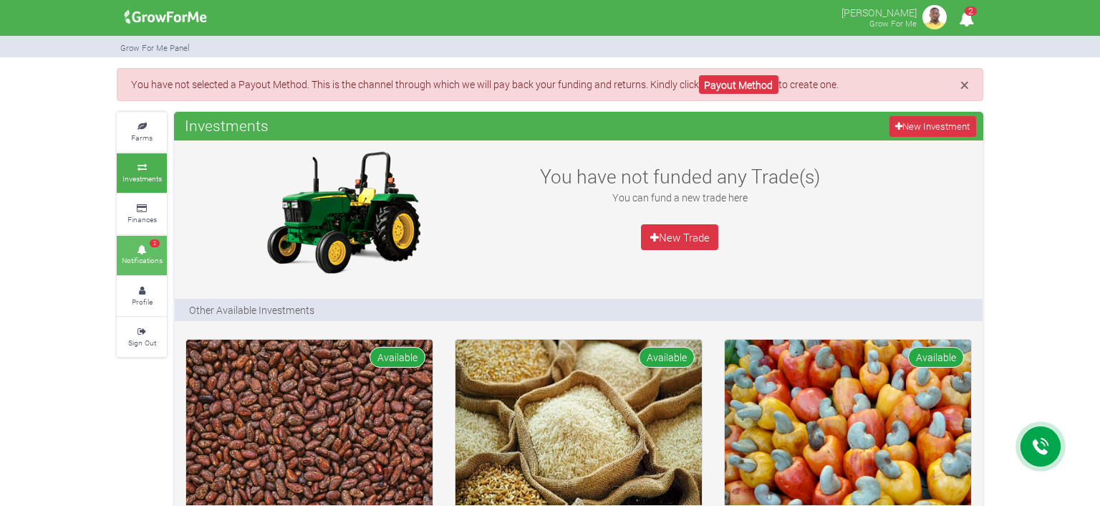
click at [145, 246] on icon at bounding box center [141, 249] width 43 height 7
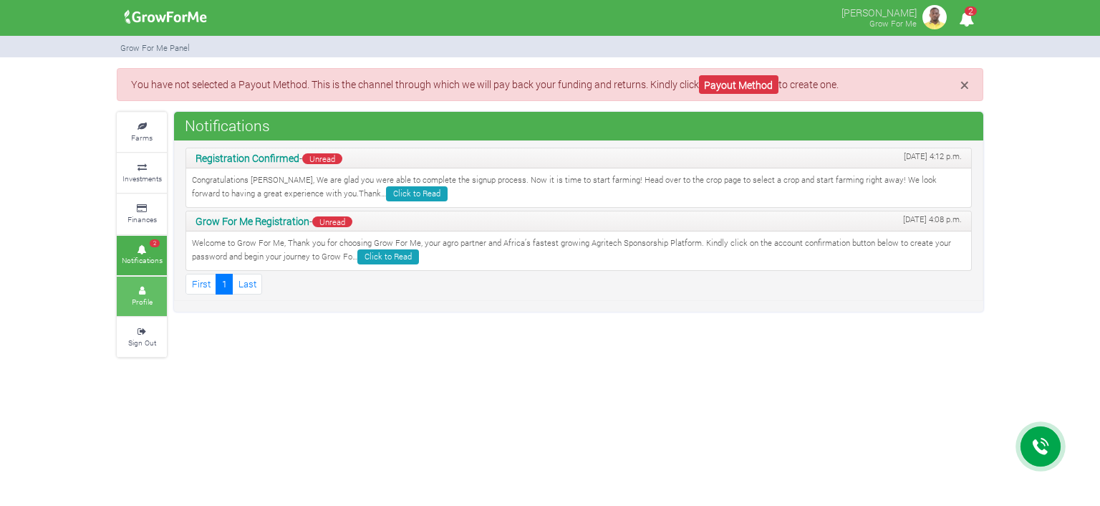
click at [148, 294] on link "Profile" at bounding box center [142, 295] width 50 height 39
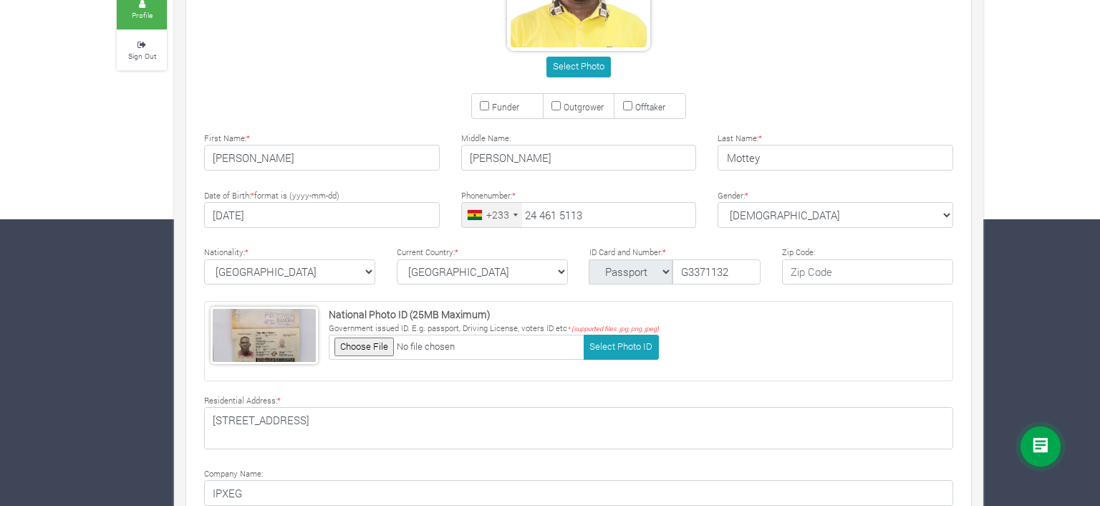
scroll to position [412, 0]
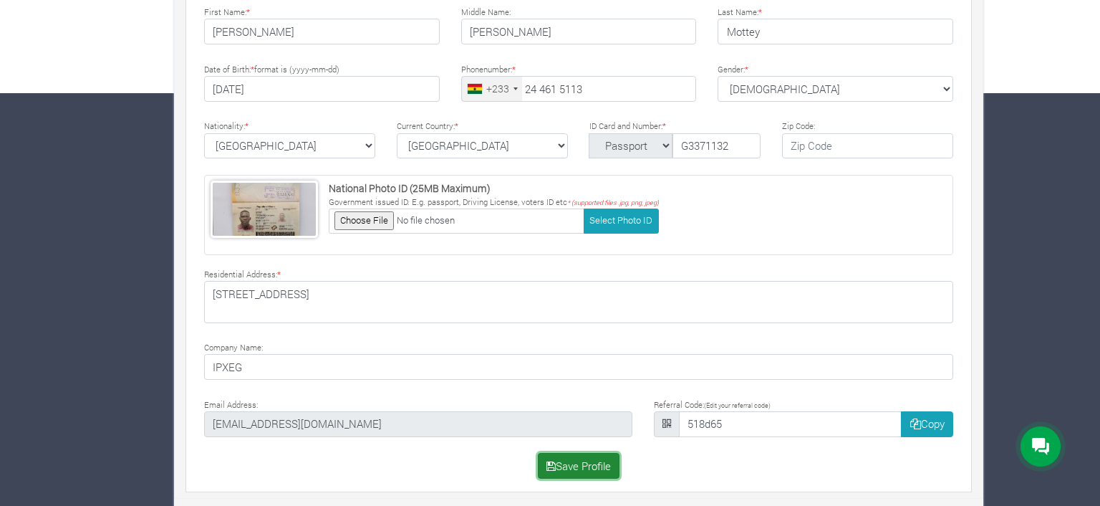
click at [587, 460] on button "Save Profile" at bounding box center [579, 466] width 82 height 26
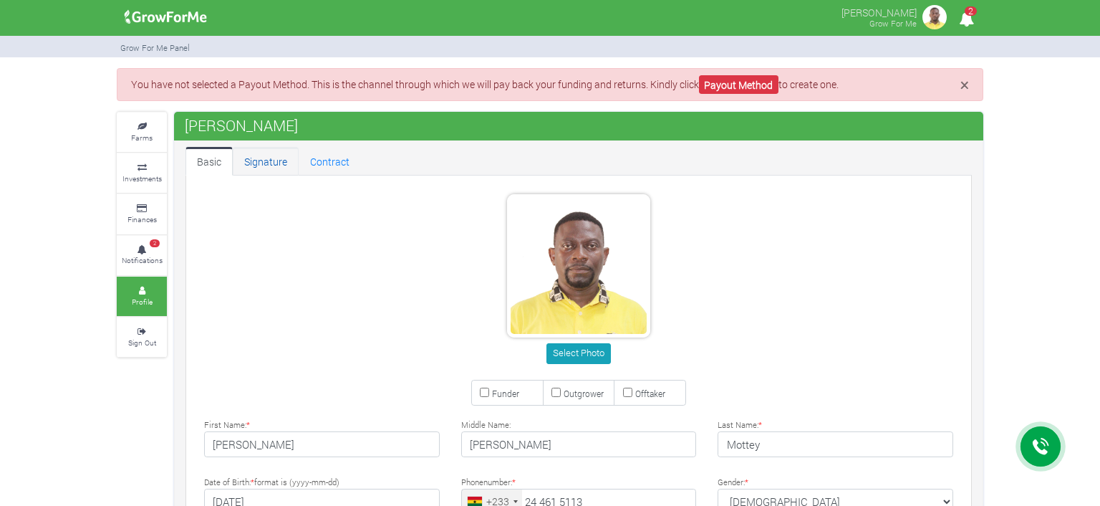
click at [262, 160] on link "Signature" at bounding box center [266, 161] width 66 height 29
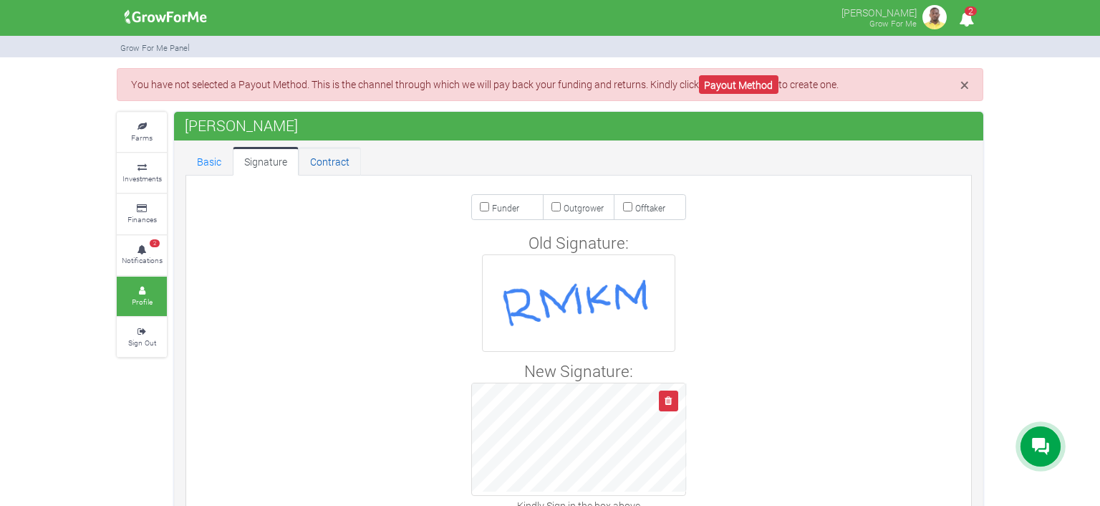
click at [334, 159] on link "Contract" at bounding box center [330, 161] width 62 height 29
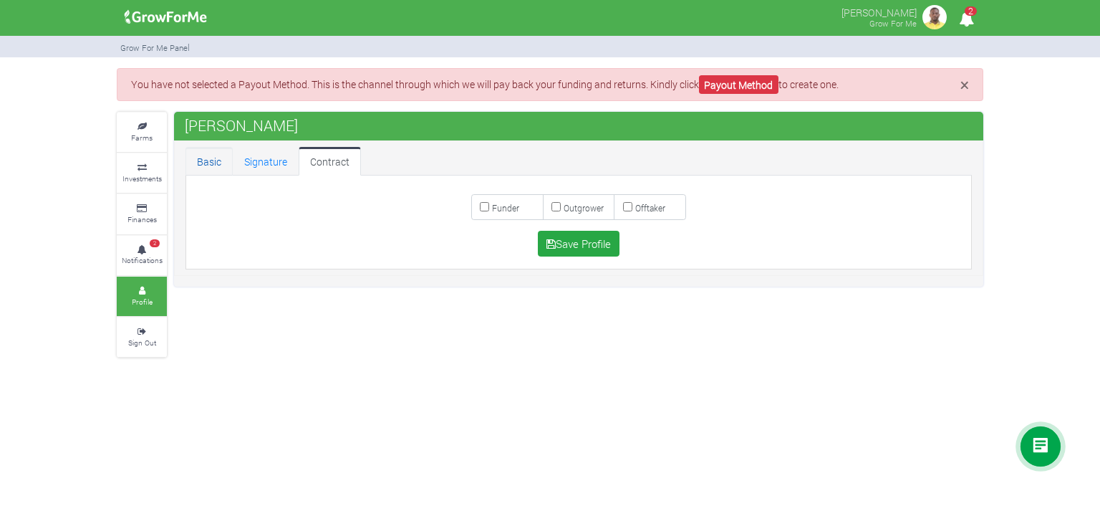
click at [212, 157] on link "Basic" at bounding box center [208, 161] width 47 height 29
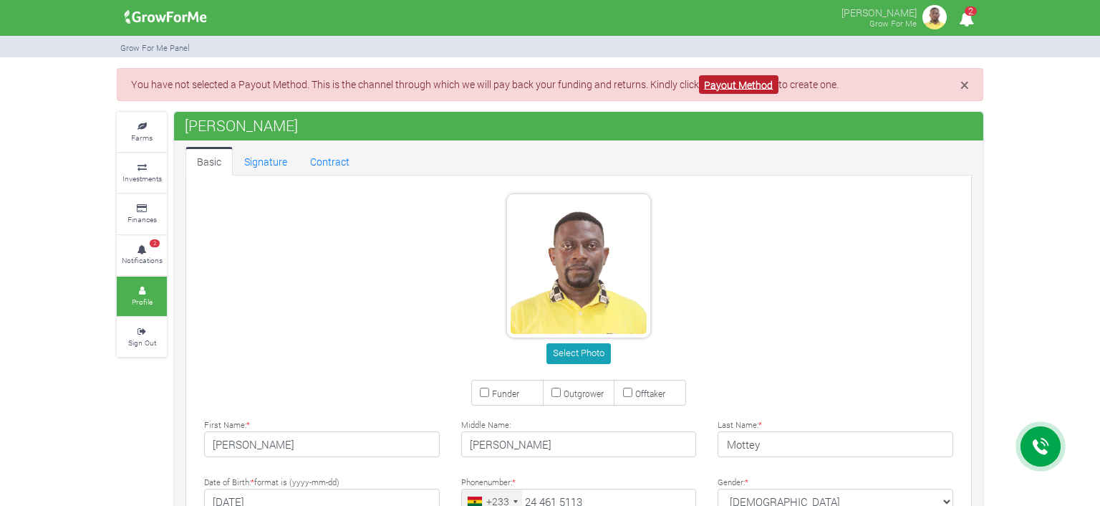
click at [749, 77] on link "Payout Method" at bounding box center [738, 84] width 79 height 19
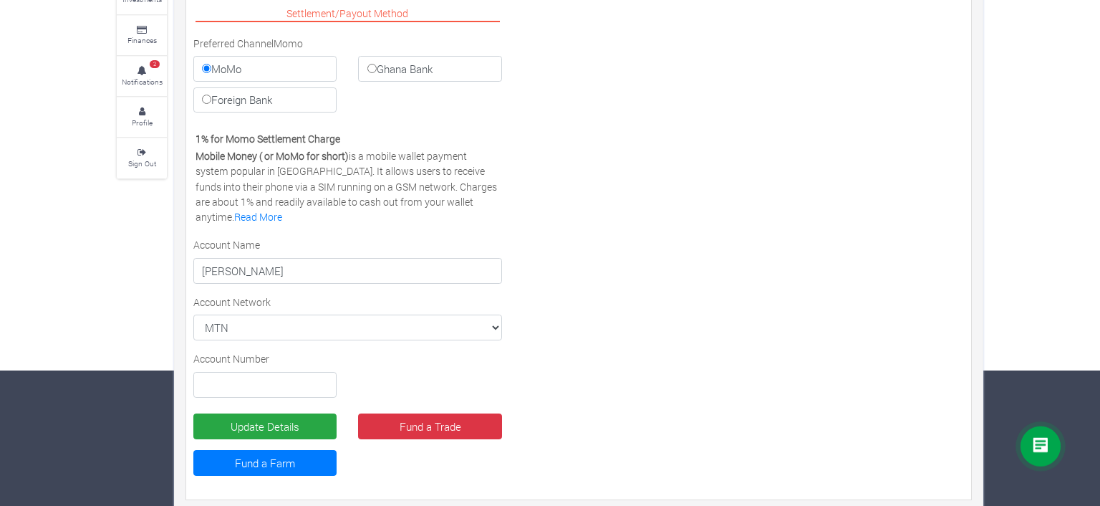
scroll to position [144, 0]
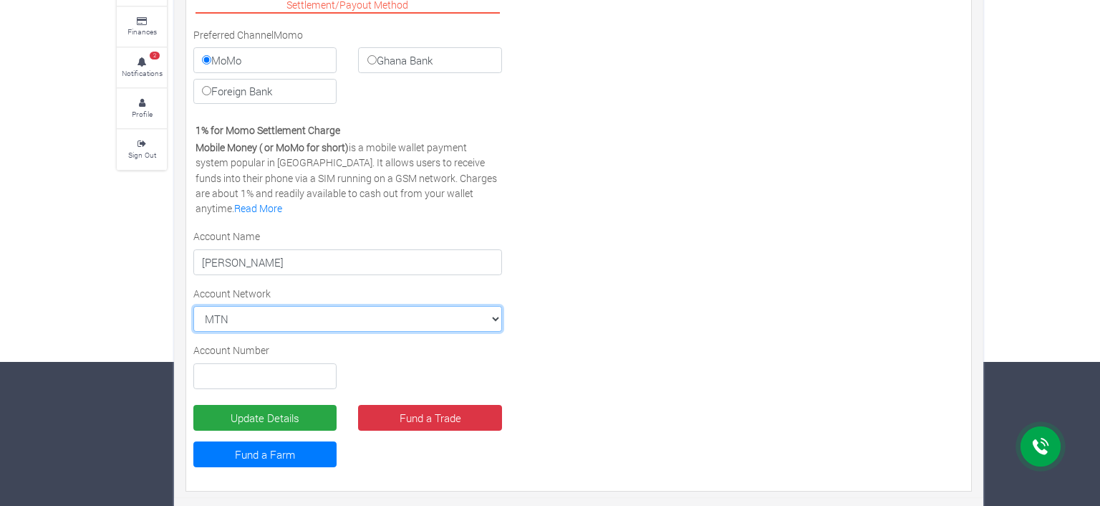
click at [193, 306] on select "MTN MTN VODAFONE AIRTEL TIGO" at bounding box center [347, 319] width 309 height 26
click at [496, 317] on select "MTN MTN VODAFONE AIRTEL TIGO" at bounding box center [347, 319] width 309 height 26
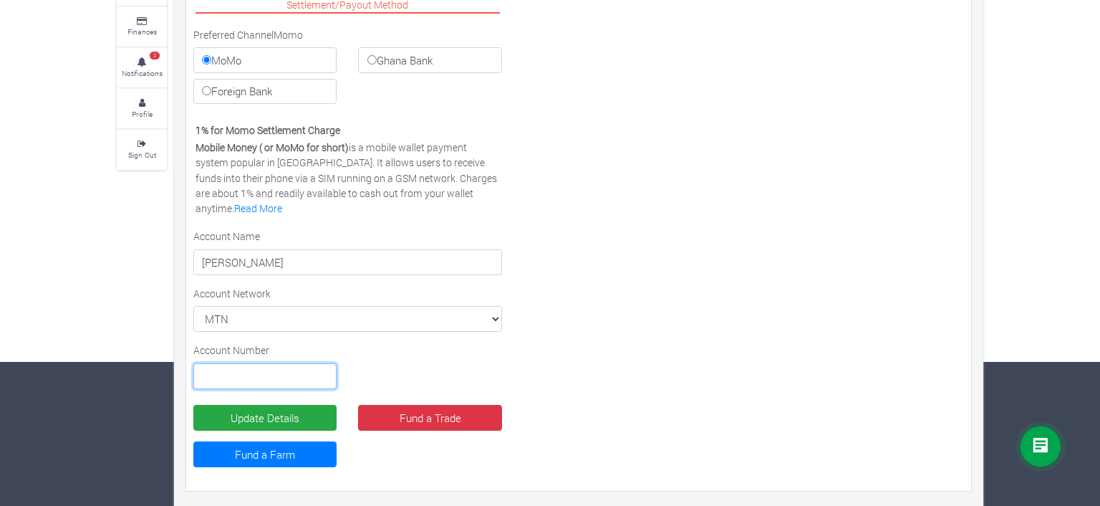
click at [262, 380] on input "text" at bounding box center [264, 376] width 143 height 26
type input "0244615113"
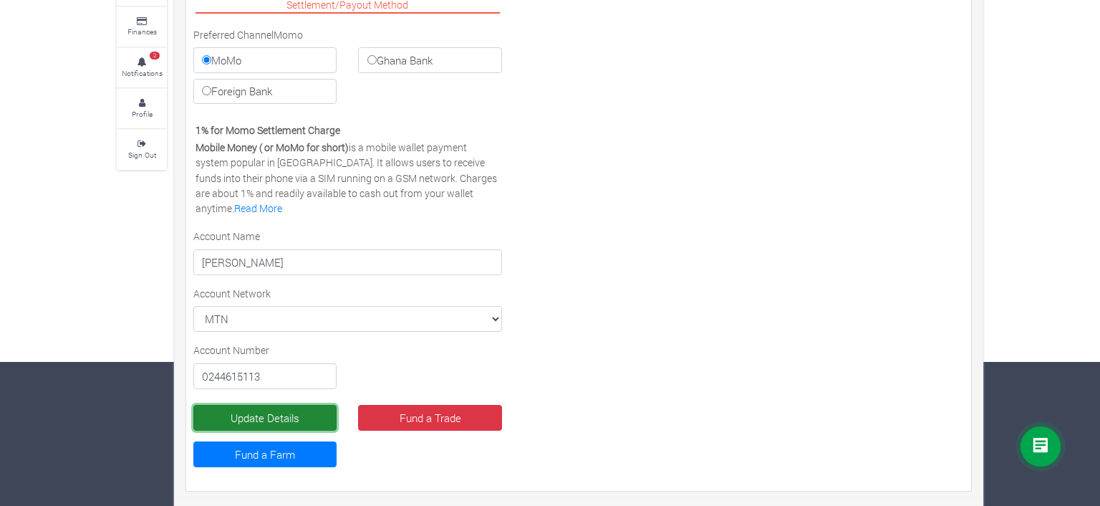
click at [258, 412] on button "Update Details" at bounding box center [264, 418] width 143 height 26
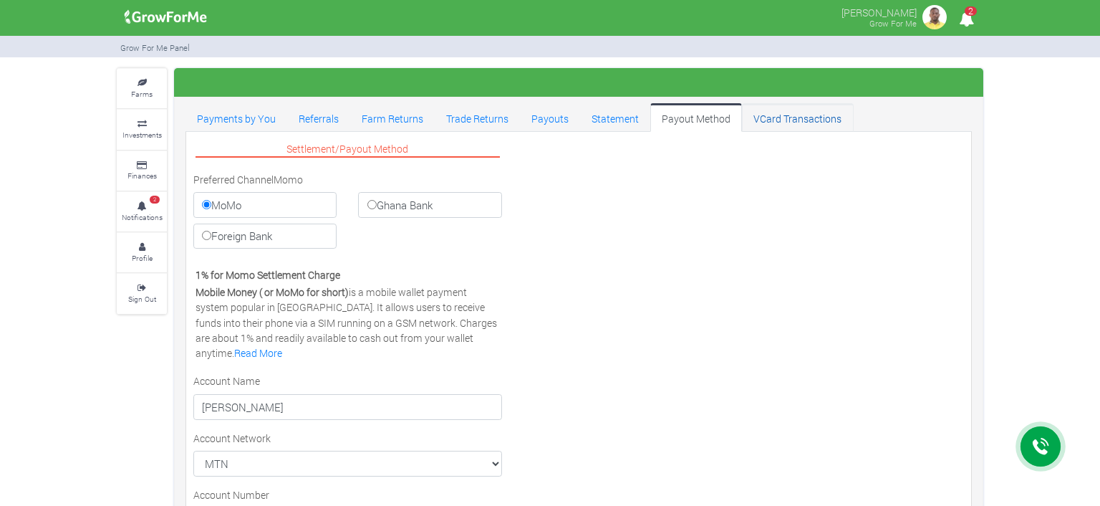
click at [781, 114] on link "VCard Transactions" at bounding box center [797, 117] width 111 height 29
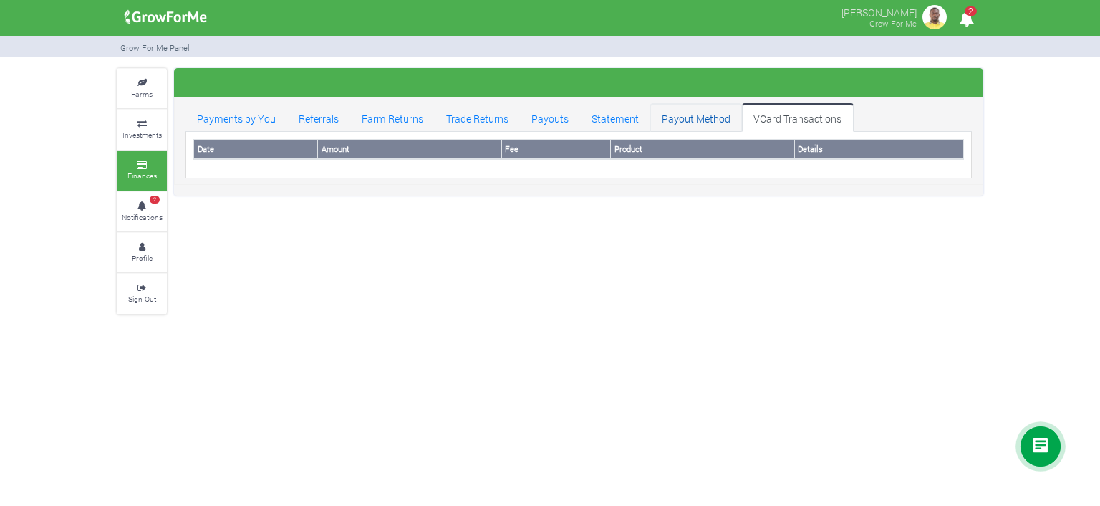
click at [677, 115] on link "Payout Method" at bounding box center [696, 117] width 92 height 29
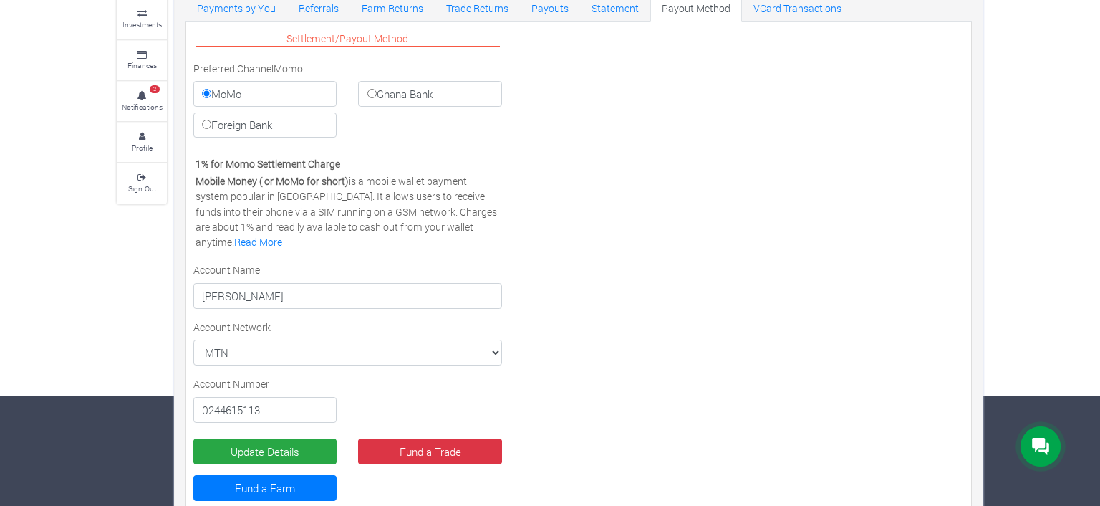
scroll to position [144, 0]
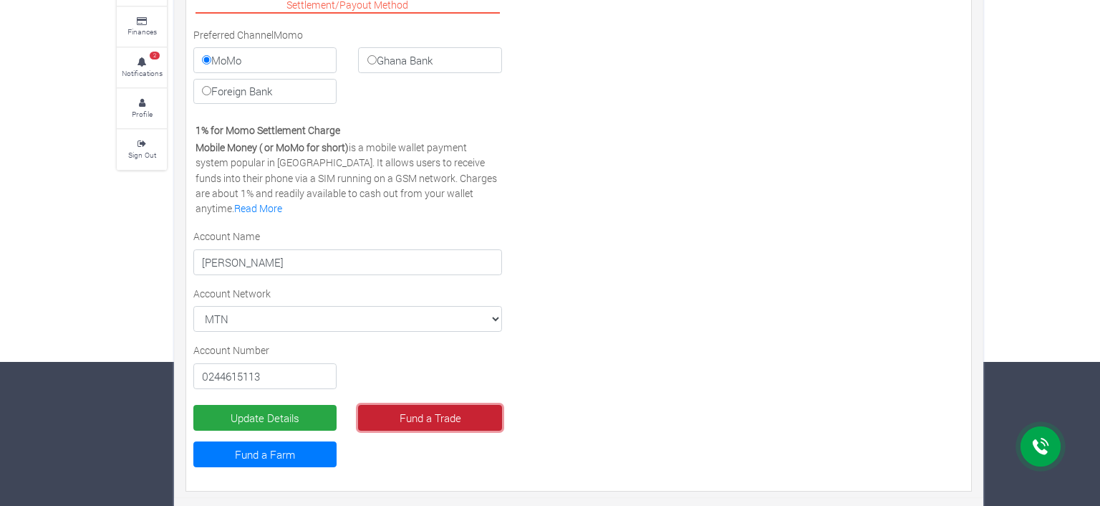
click at [410, 414] on link "Fund a Trade" at bounding box center [429, 418] width 143 height 26
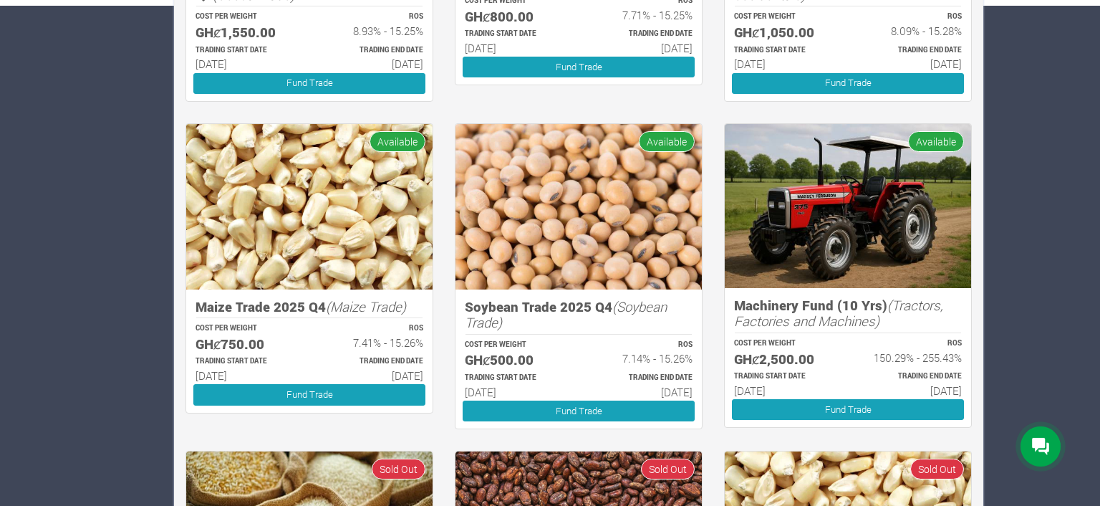
scroll to position [539, 0]
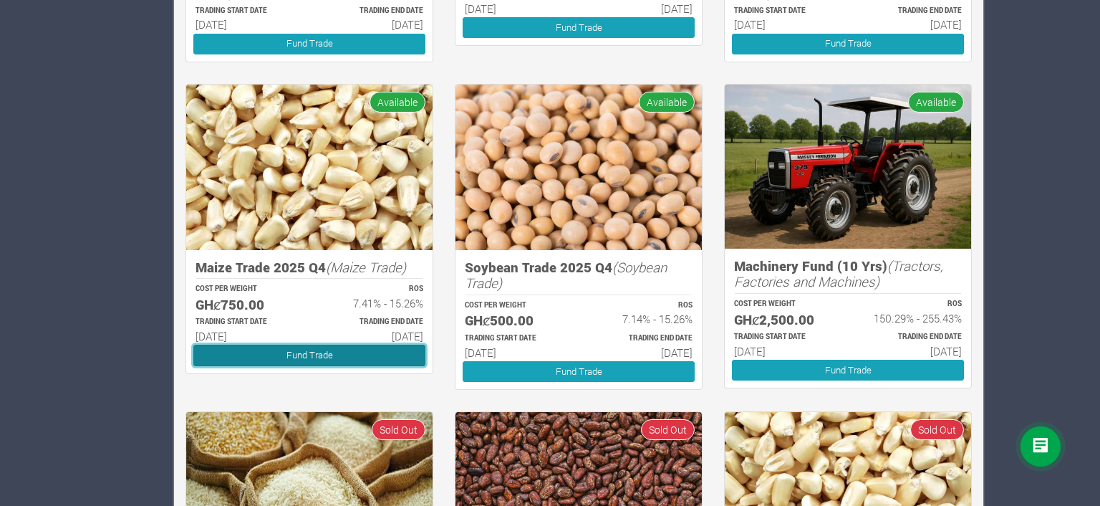
click at [305, 352] on link "Fund Trade" at bounding box center [309, 354] width 232 height 21
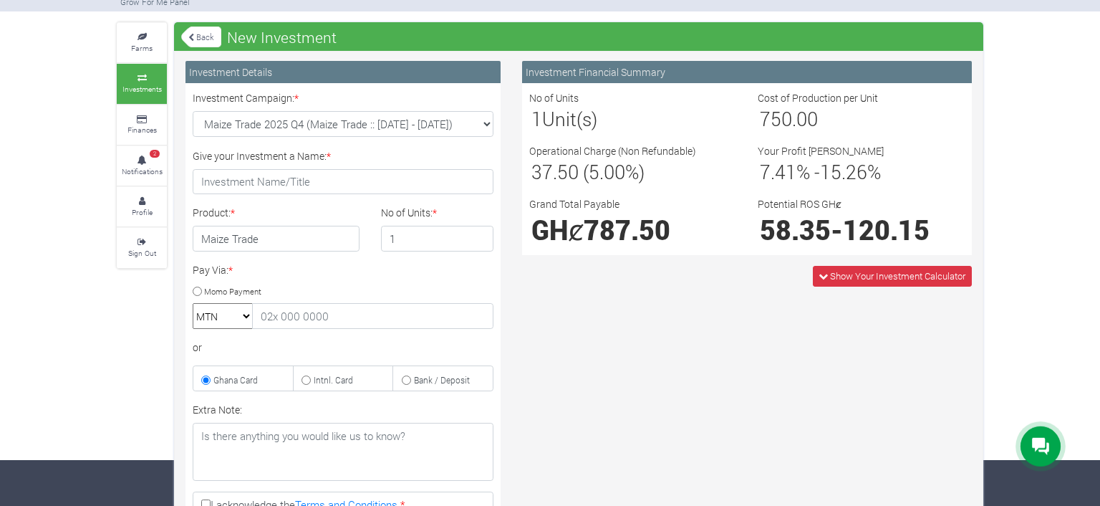
scroll to position [75, 0]
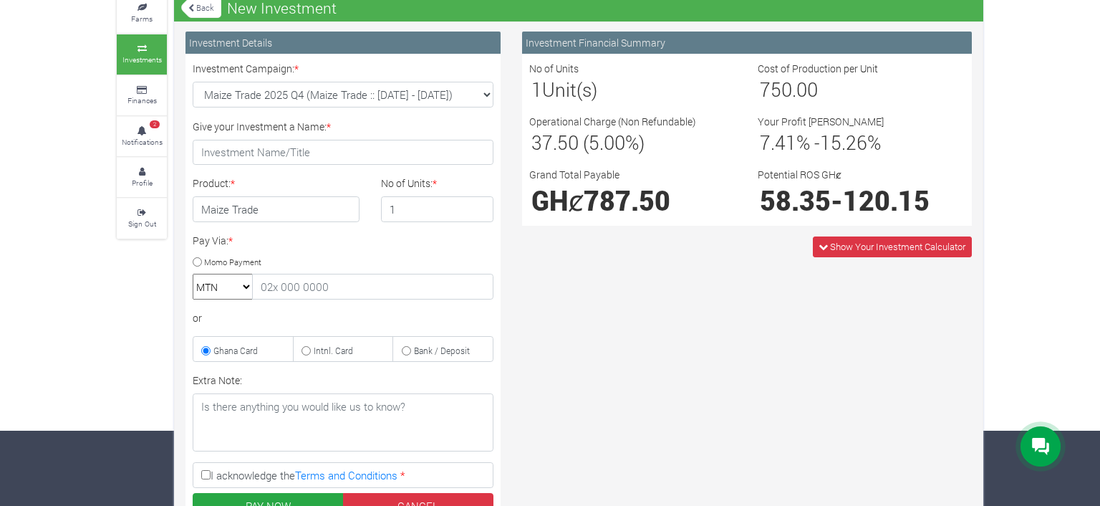
click at [196, 261] on input "Momo Payment" at bounding box center [197, 261] width 9 height 9
radio input "true"
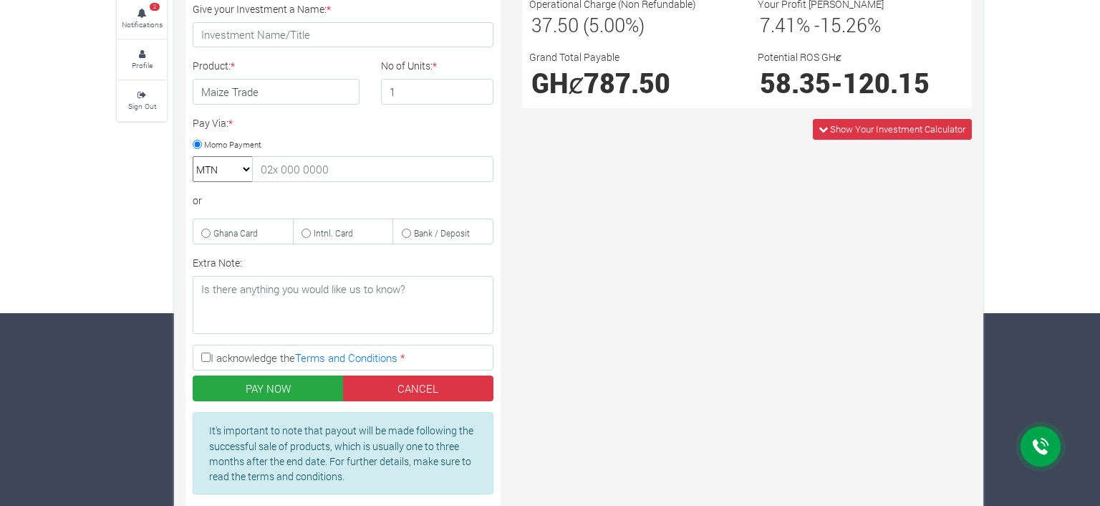
scroll to position [146, 0]
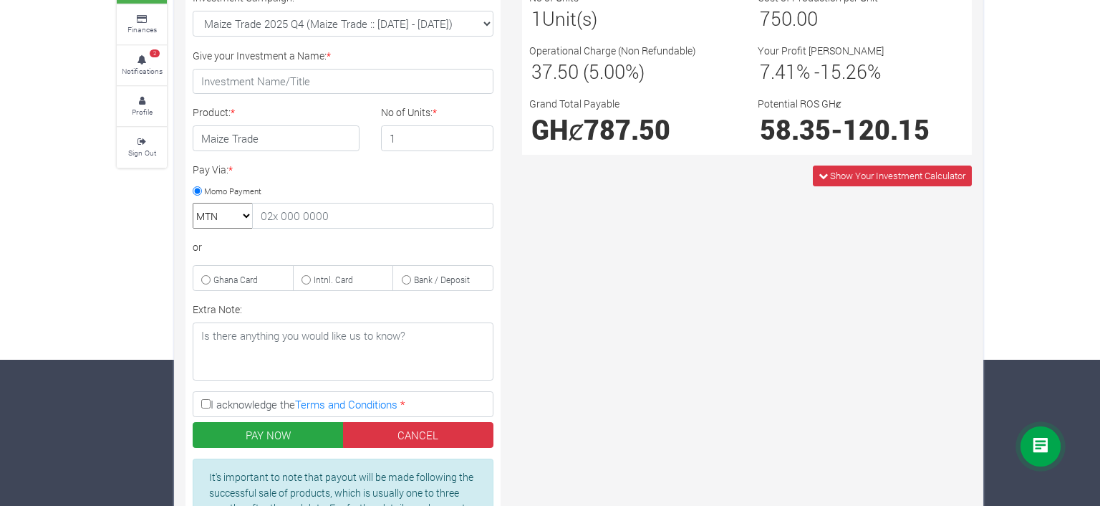
click at [479, 141] on input "1" at bounding box center [437, 138] width 113 height 26
click at [479, 136] on input "2" at bounding box center [437, 138] width 113 height 26
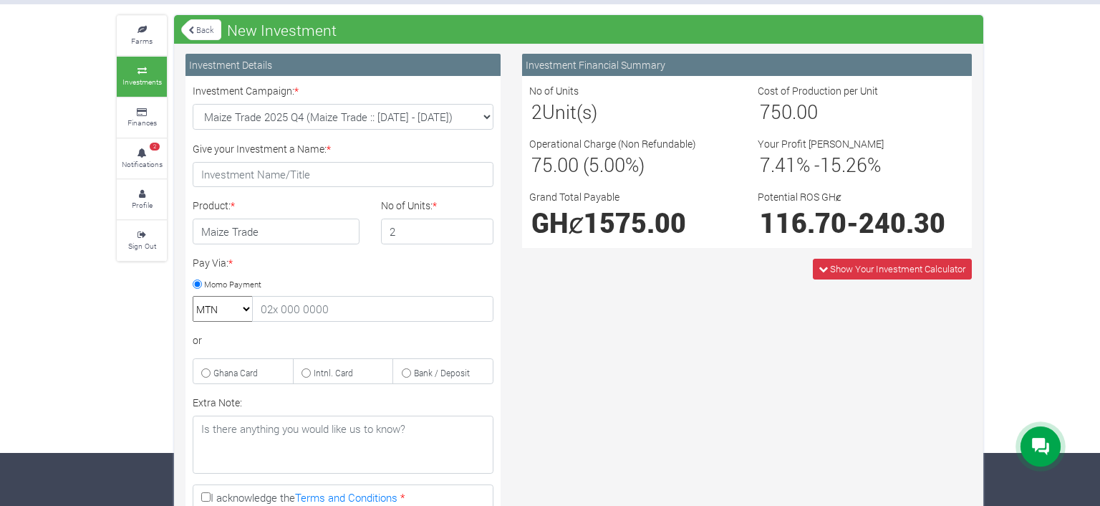
scroll to position [45, 0]
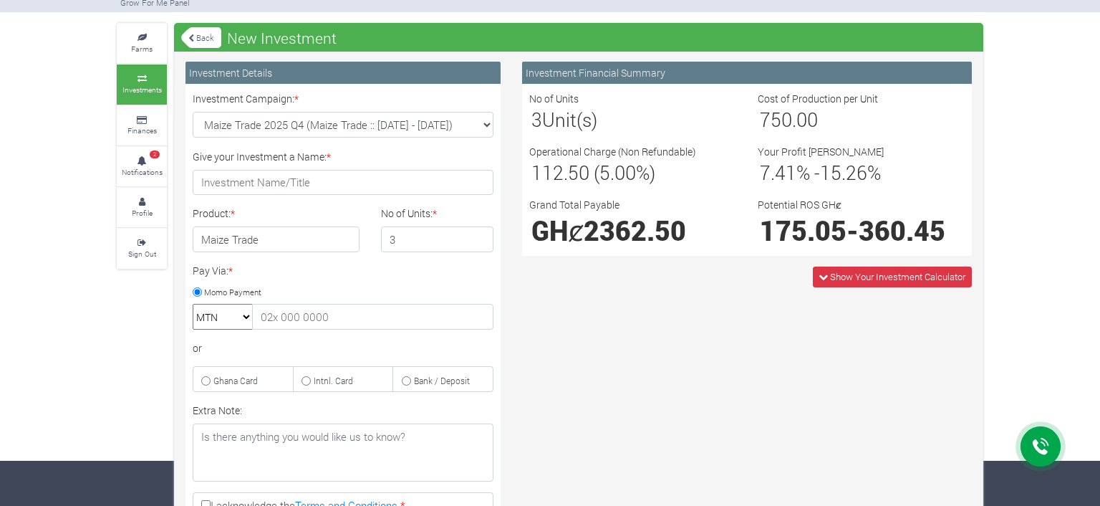
click at [478, 234] on input "3" at bounding box center [437, 239] width 113 height 26
click at [478, 233] on input "4" at bounding box center [437, 239] width 113 height 26
click at [478, 233] on input "5" at bounding box center [437, 239] width 113 height 26
click at [478, 233] on input "6" at bounding box center [437, 239] width 113 height 26
click at [478, 243] on input "5" at bounding box center [437, 239] width 113 height 26
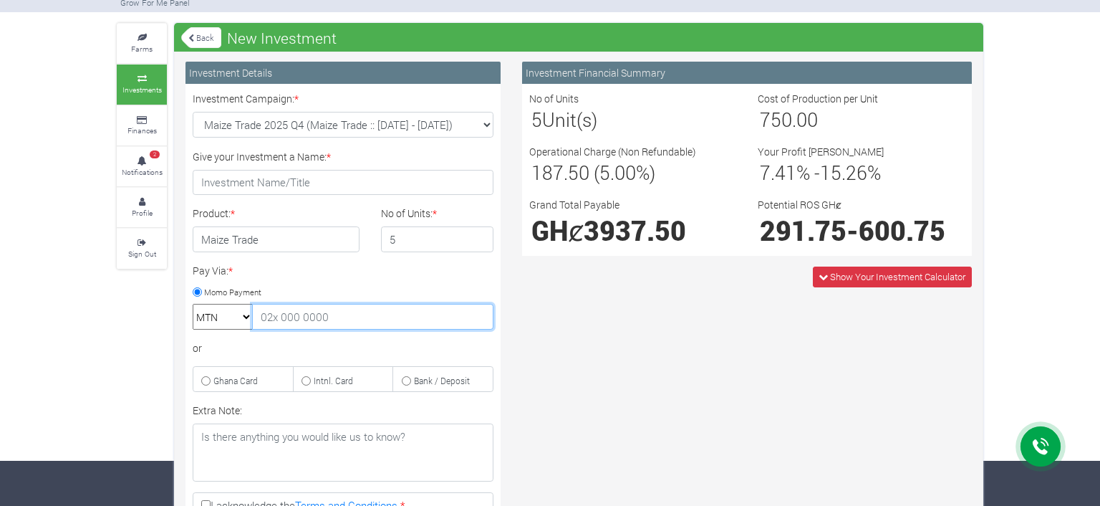
click at [355, 314] on input "text" at bounding box center [372, 317] width 241 height 26
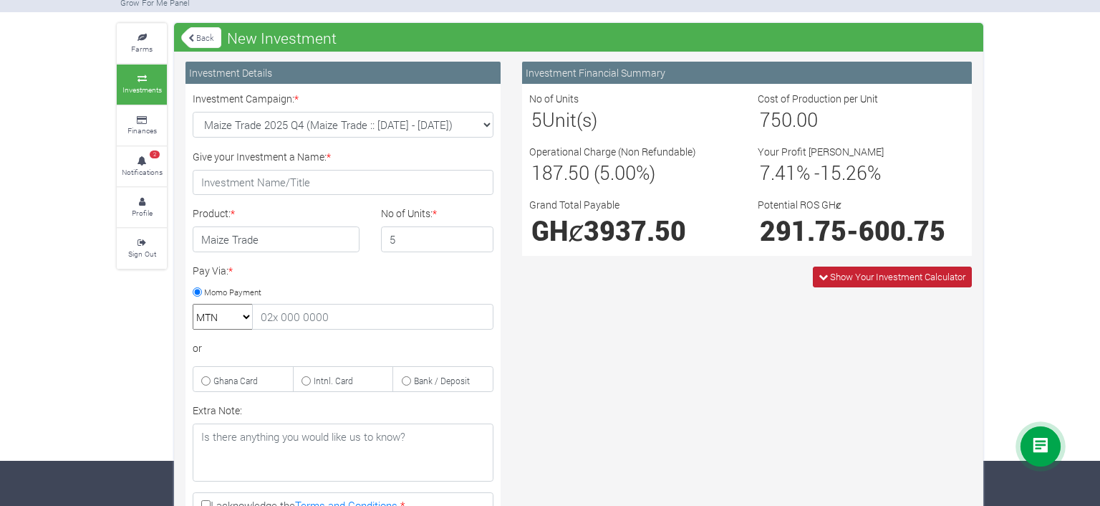
click at [820, 278] on icon at bounding box center [823, 276] width 9 height 9
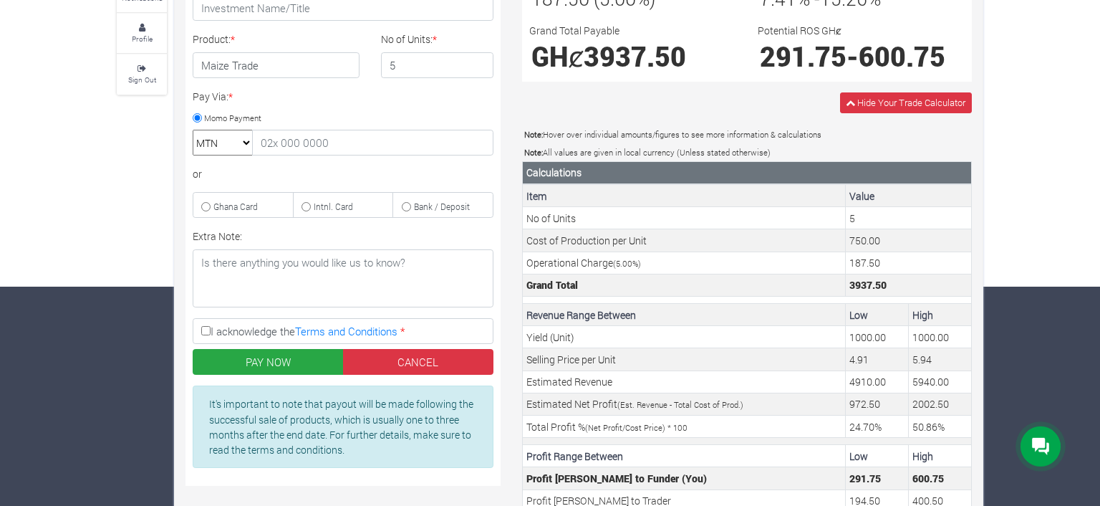
scroll to position [195, 0]
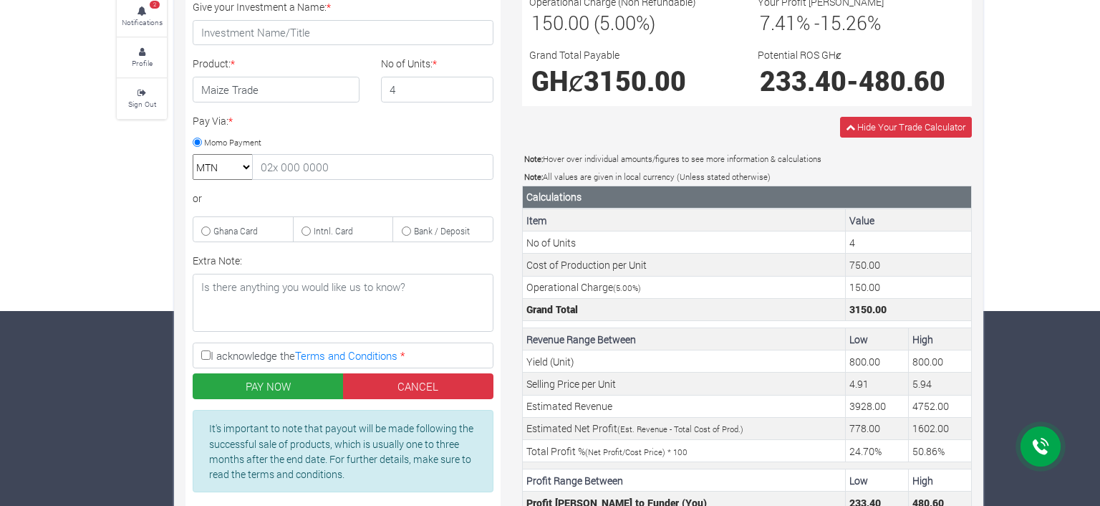
click at [477, 92] on input "4" at bounding box center [437, 90] width 113 height 26
click at [477, 92] on input "3" at bounding box center [437, 90] width 113 height 26
click at [477, 92] on input "2" at bounding box center [437, 90] width 113 height 26
click at [477, 92] on input "1" at bounding box center [437, 90] width 113 height 26
type input "2"
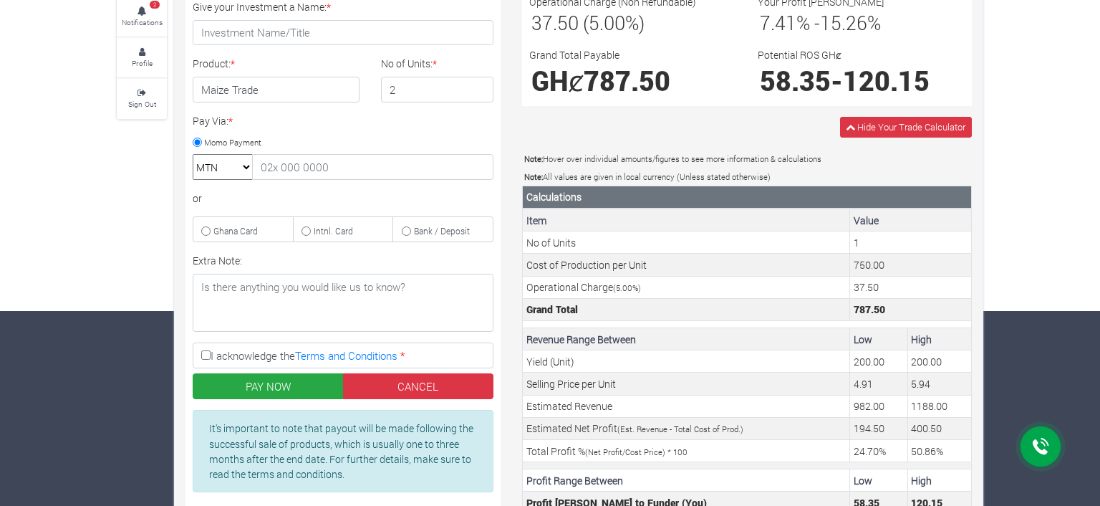
click at [480, 87] on input "2" at bounding box center [437, 90] width 113 height 26
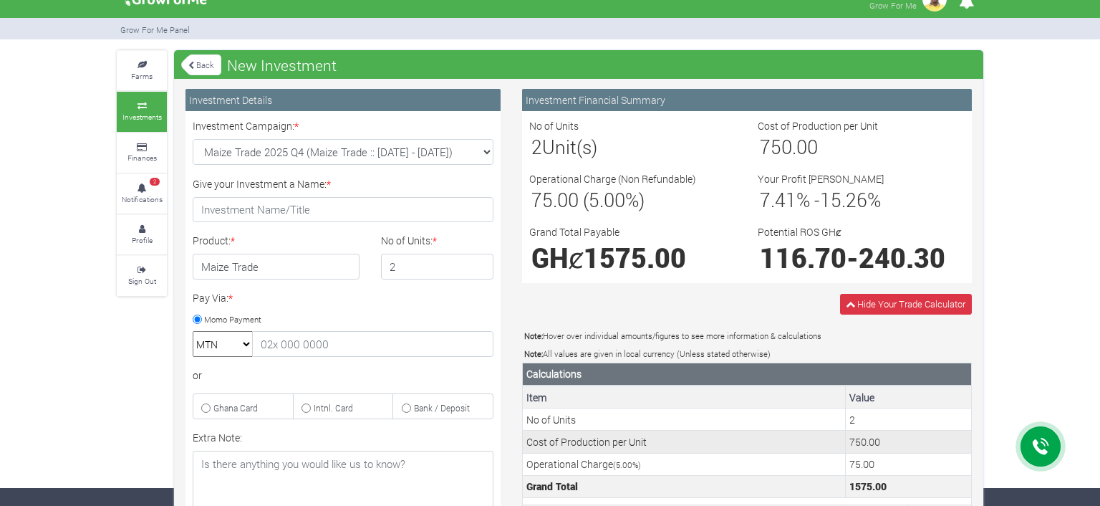
scroll to position [119, 0]
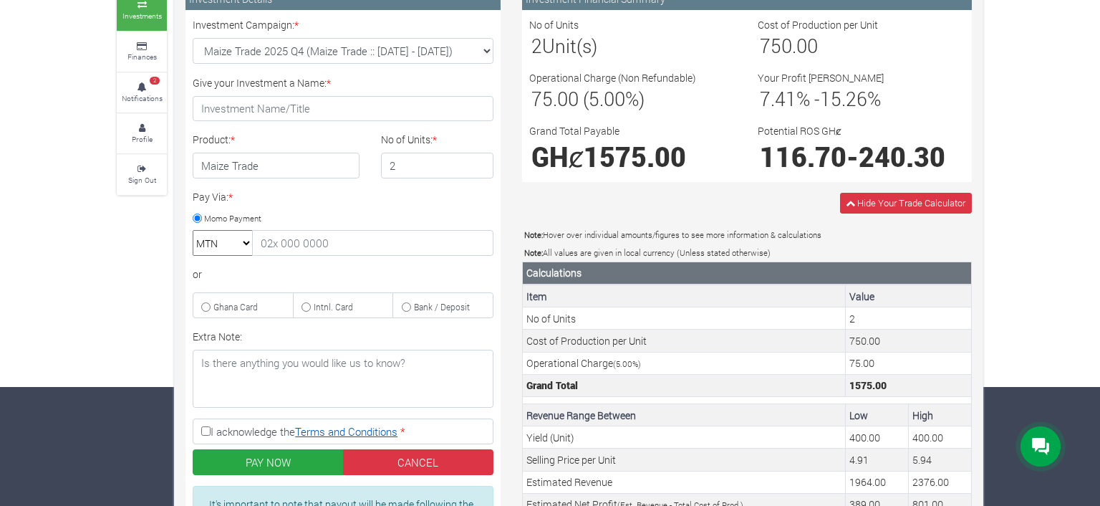
click at [350, 427] on link "Terms and Conditions" at bounding box center [346, 431] width 102 height 14
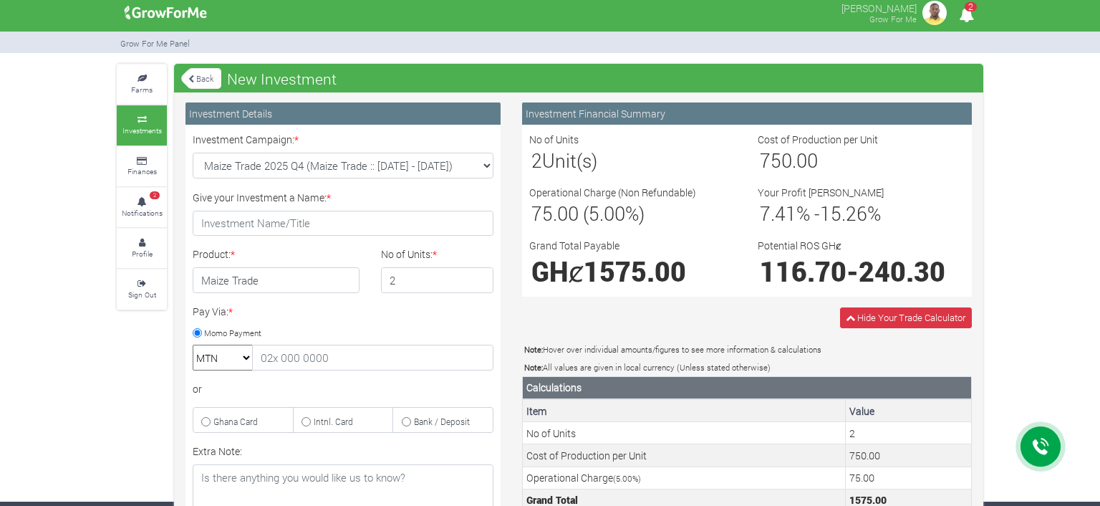
scroll to position [0, 0]
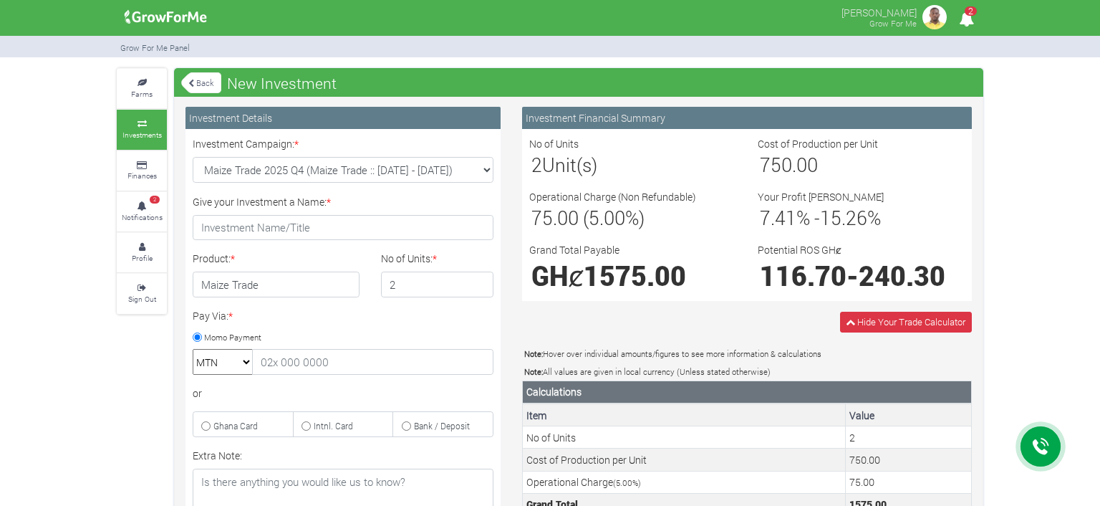
click at [203, 77] on link "Back" at bounding box center [201, 83] width 40 height 24
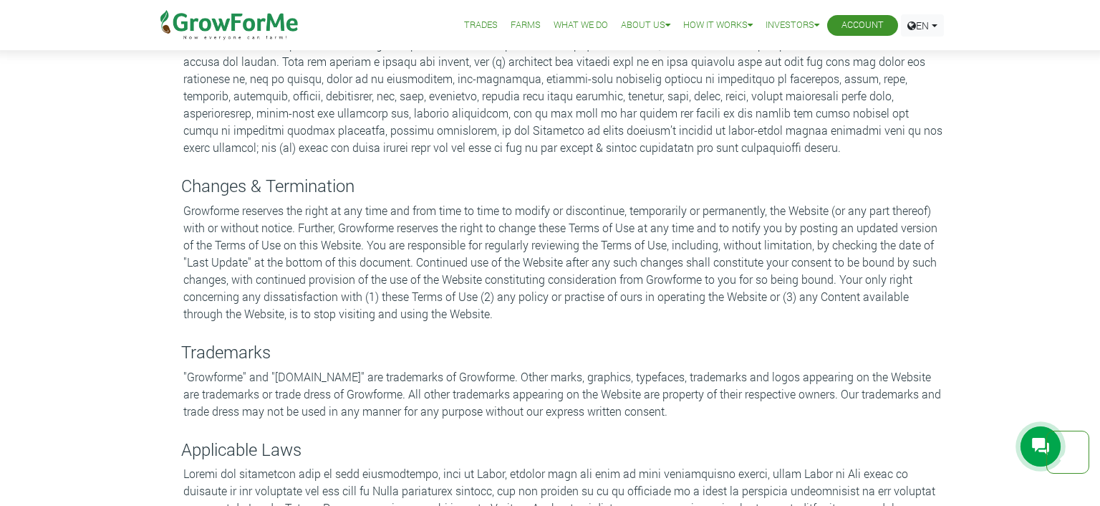
scroll to position [2243, 0]
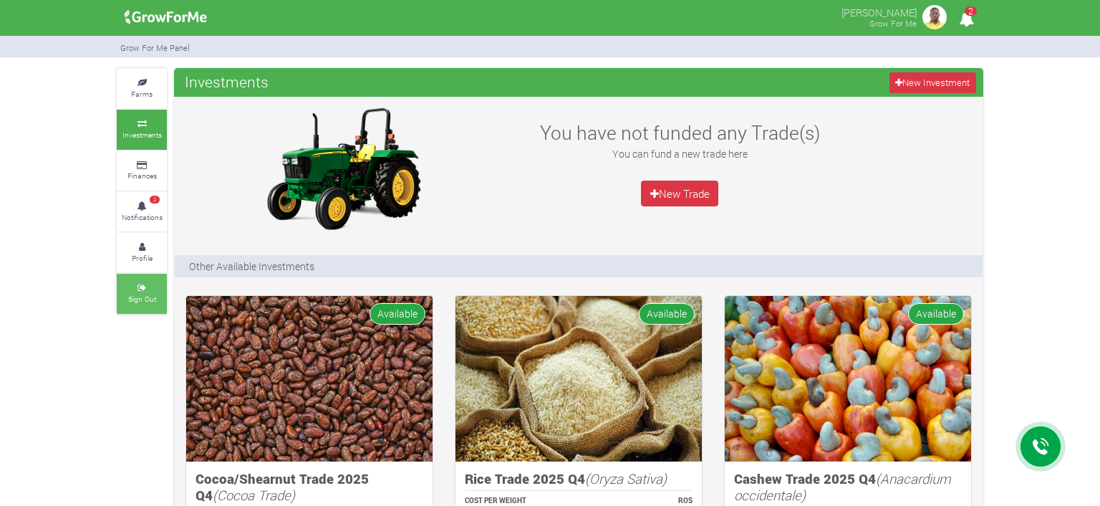
click at [133, 290] on icon at bounding box center [141, 287] width 43 height 7
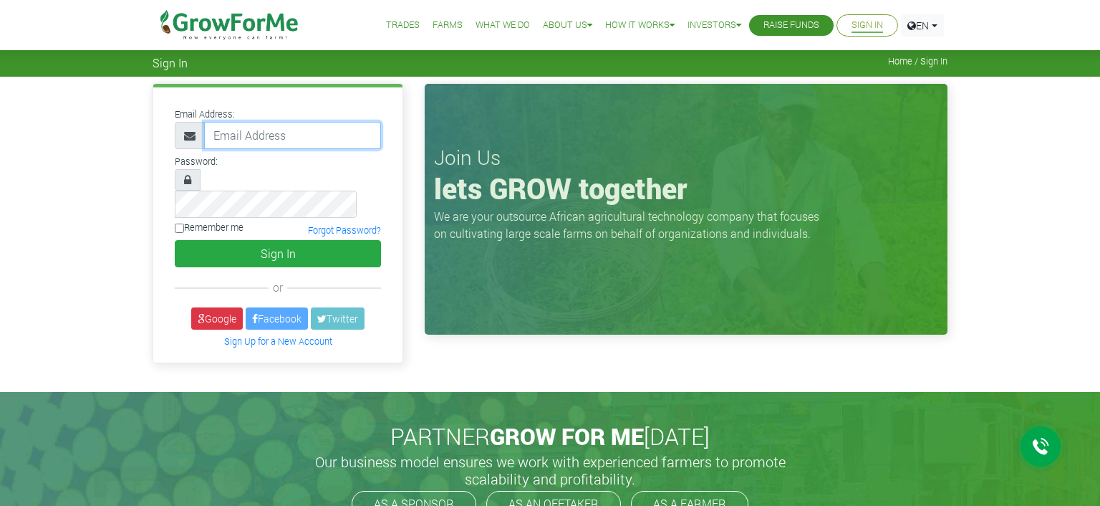
click at [305, 130] on input "email" at bounding box center [292, 135] width 177 height 27
type input "richrichmot@gmail.com"
click at [125, 160] on div "Email Address: richrichmot@gmail.com Password: Remember me" at bounding box center [550, 234] width 1100 height 315
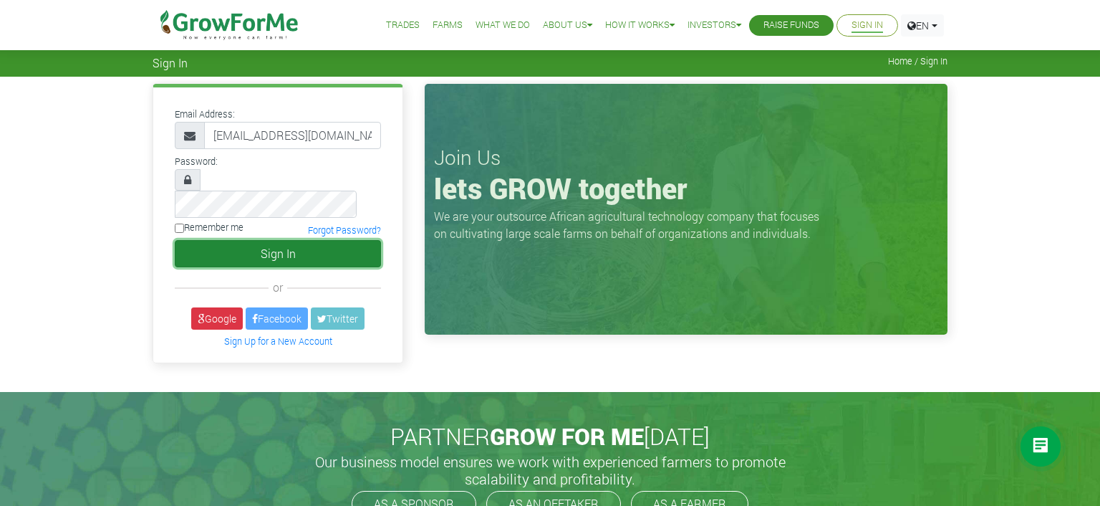
click at [268, 240] on button "Sign In" at bounding box center [278, 253] width 206 height 27
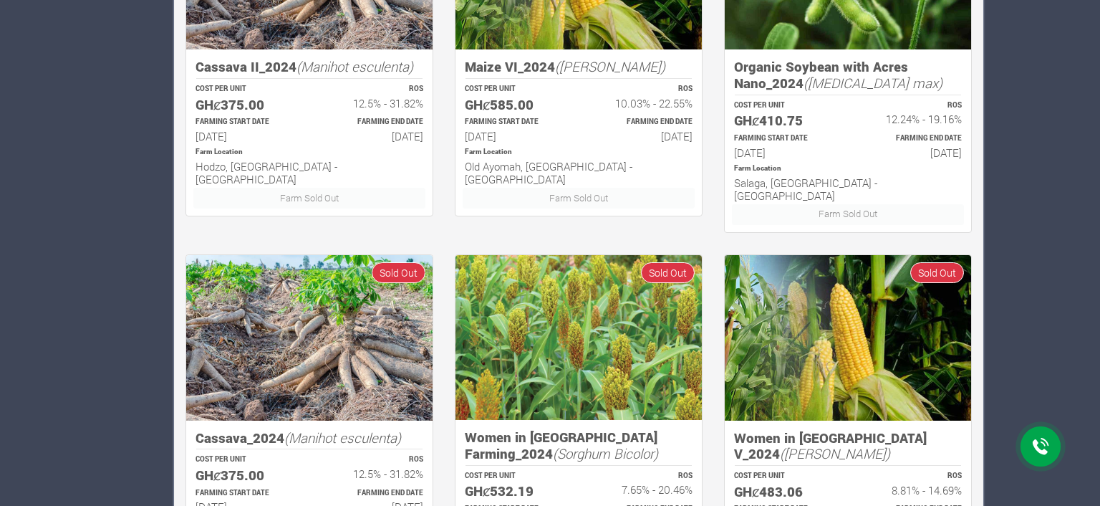
scroll to position [907, 0]
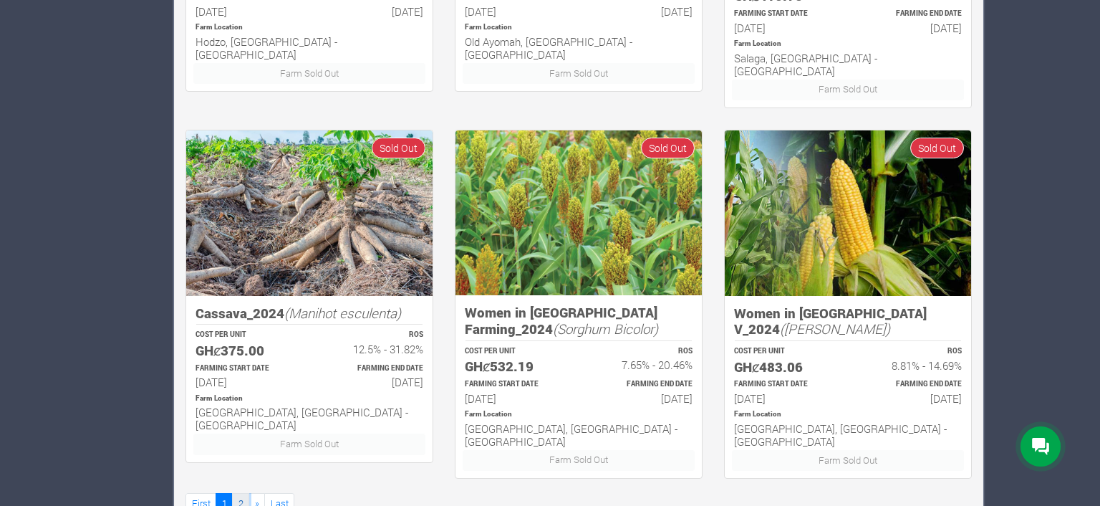
click at [242, 493] on link "2" at bounding box center [240, 503] width 17 height 21
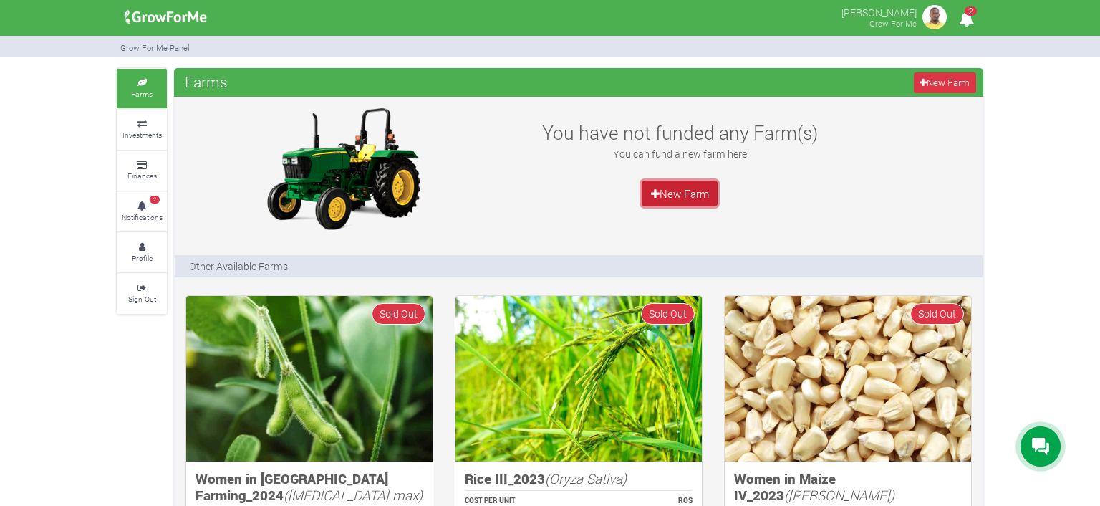
click at [672, 188] on link "New Farm" at bounding box center [680, 193] width 76 height 26
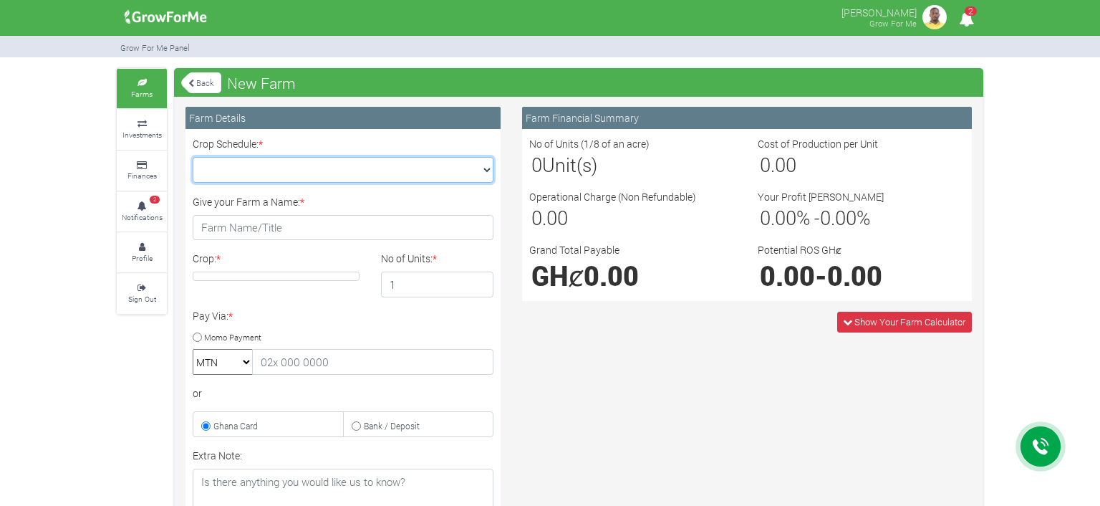
click at [193, 157] on select "Crop Schedule: *" at bounding box center [343, 170] width 301 height 26
click at [597, 400] on div "Farm Financial Summary No of Units (1/8 of an acre) 0 Unit(s) Cost of Productio…" at bounding box center [746, 411] width 471 height 609
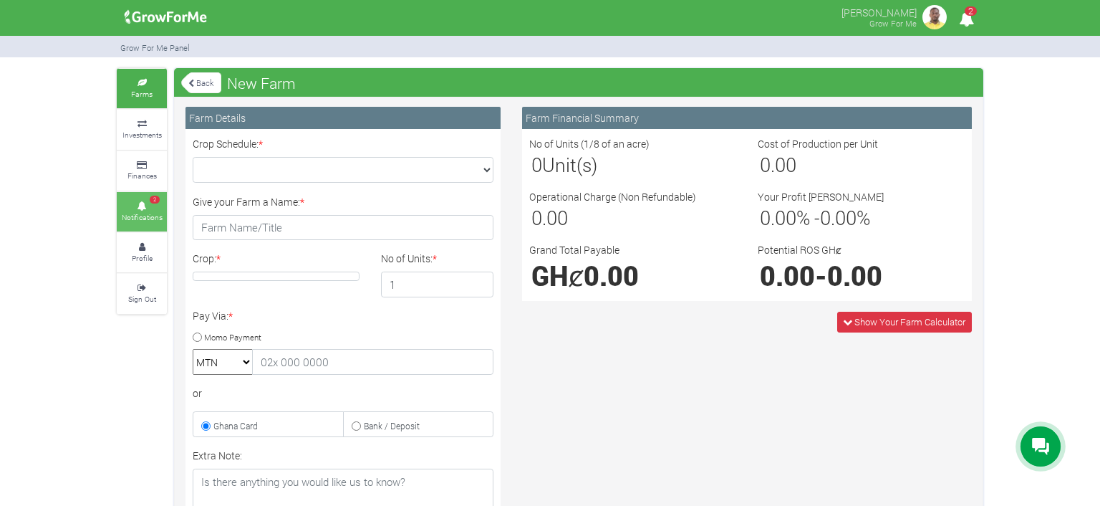
click at [153, 202] on span "2" at bounding box center [155, 200] width 10 height 9
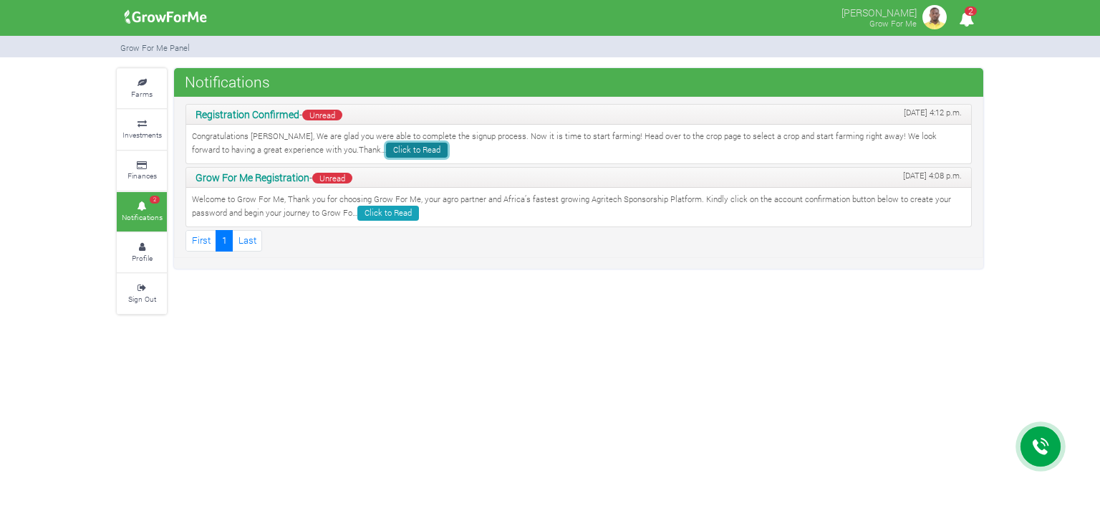
click at [386, 145] on link "Click to Read" at bounding box center [417, 150] width 62 height 15
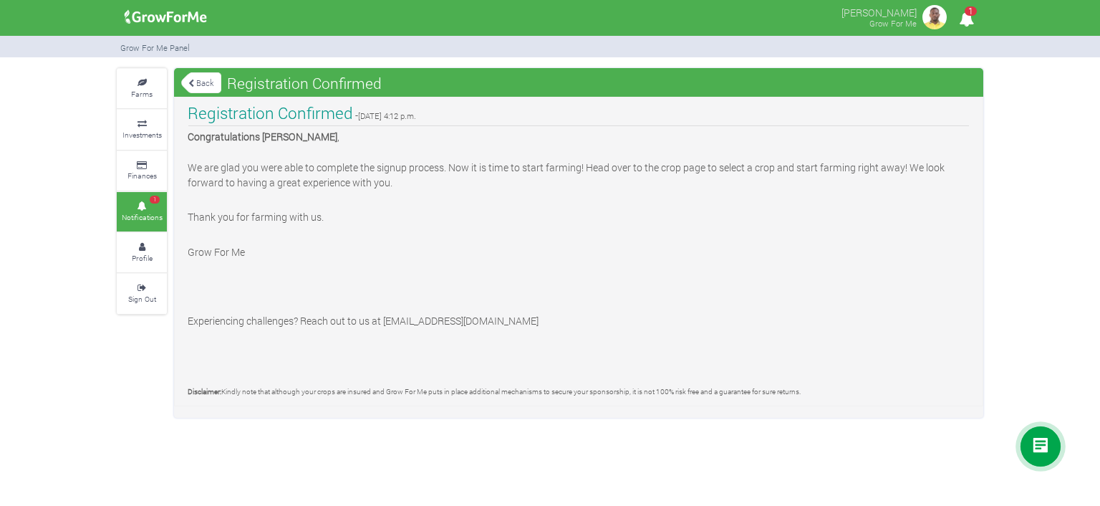
click at [206, 77] on link "Back" at bounding box center [201, 83] width 40 height 24
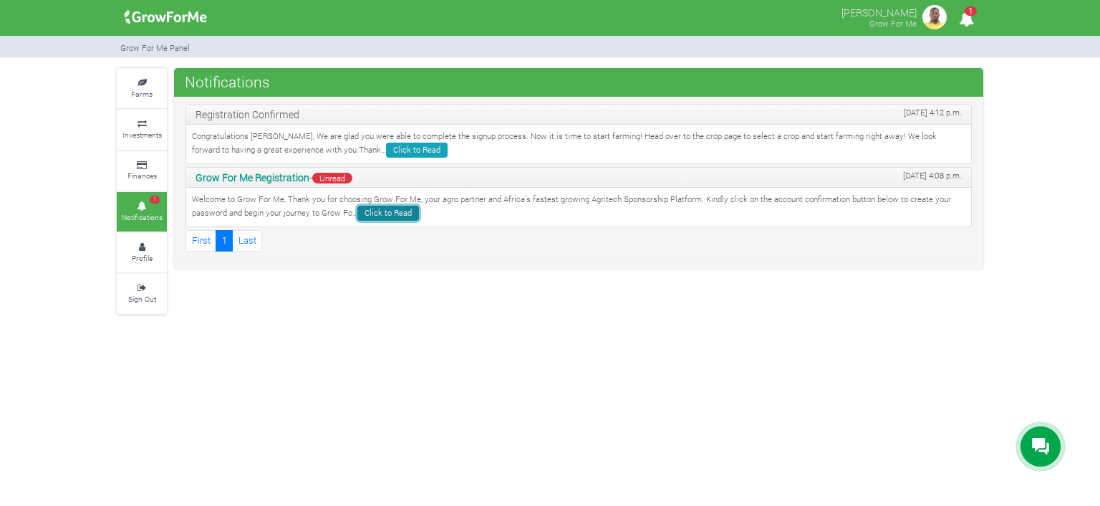
click at [378, 208] on link "Click to Read" at bounding box center [388, 213] width 62 height 15
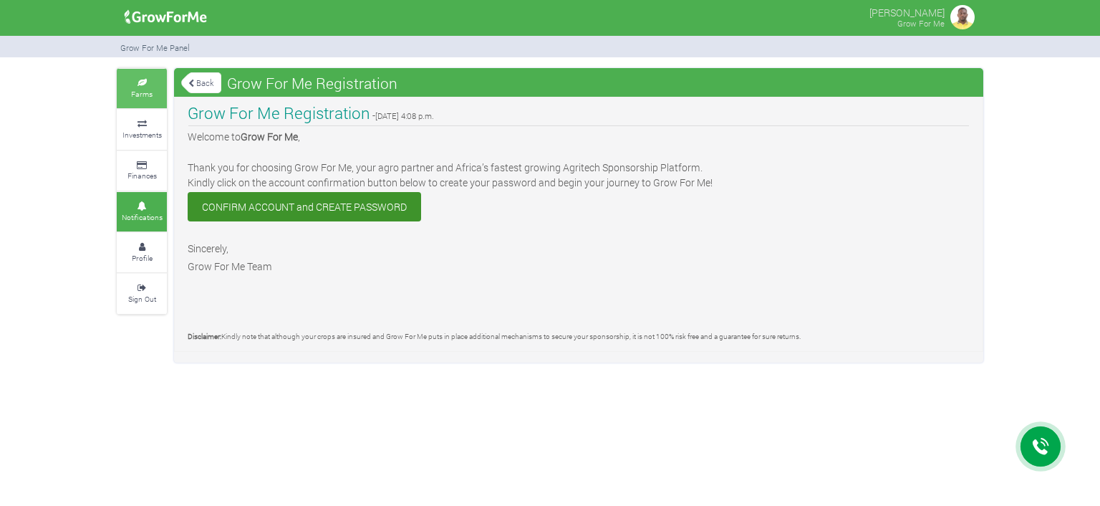
click at [136, 90] on small "Farms" at bounding box center [141, 94] width 21 height 10
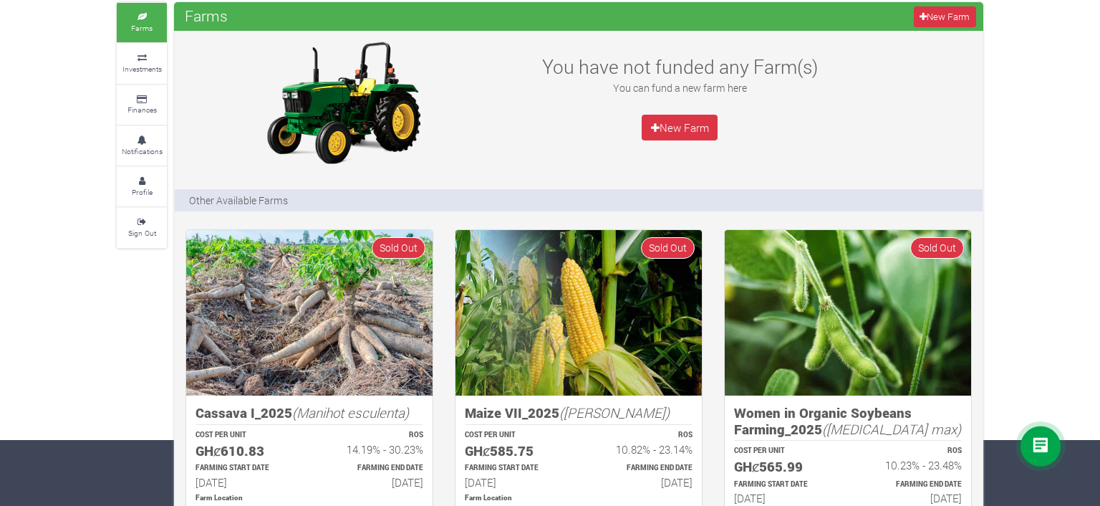
scroll to position [64, 0]
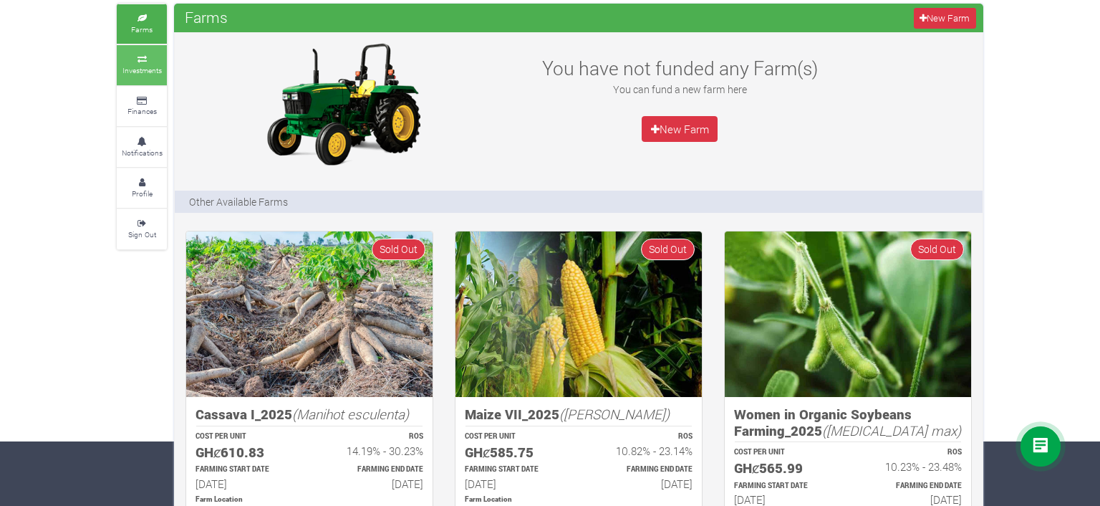
click at [136, 55] on link "Investments" at bounding box center [142, 64] width 50 height 39
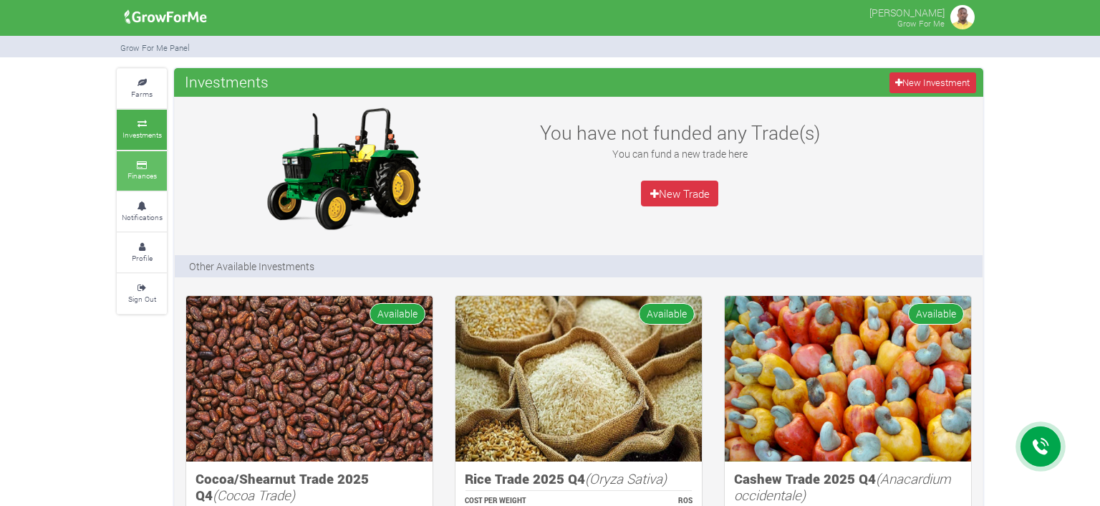
click at [146, 176] on small "Finances" at bounding box center [141, 175] width 29 height 10
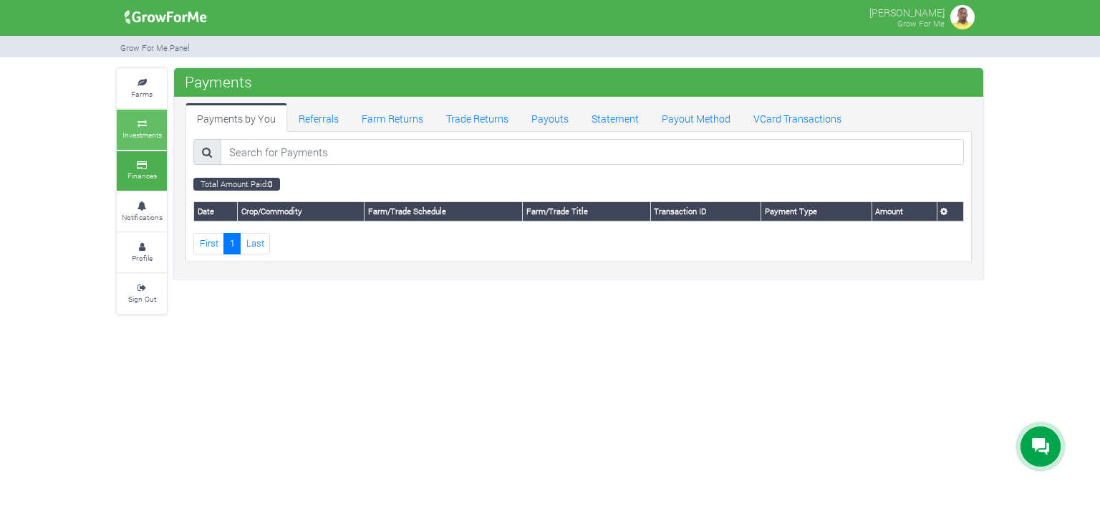
click at [145, 130] on small "Investments" at bounding box center [141, 135] width 39 height 10
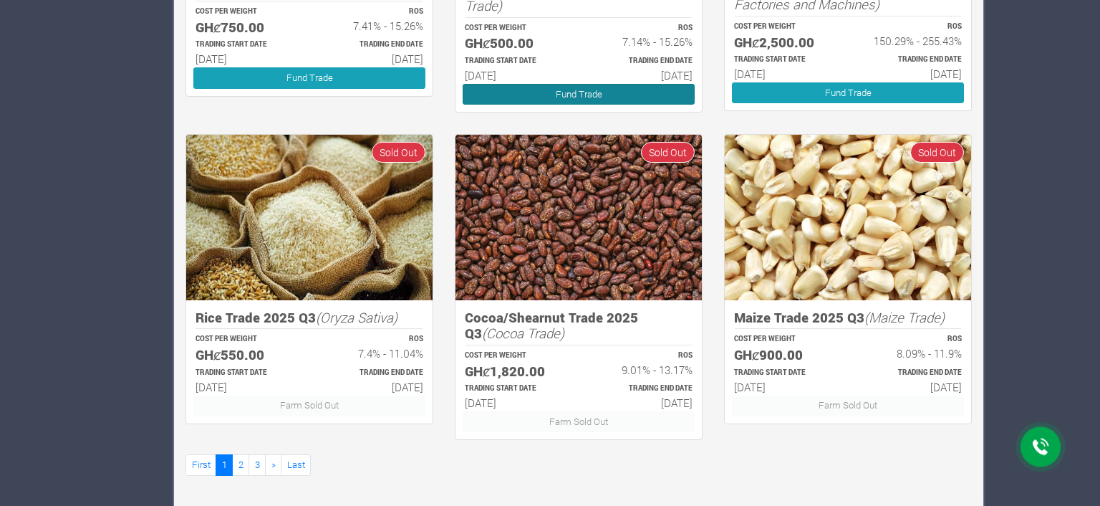
scroll to position [816, 0]
click at [241, 465] on link "2" at bounding box center [240, 464] width 17 height 21
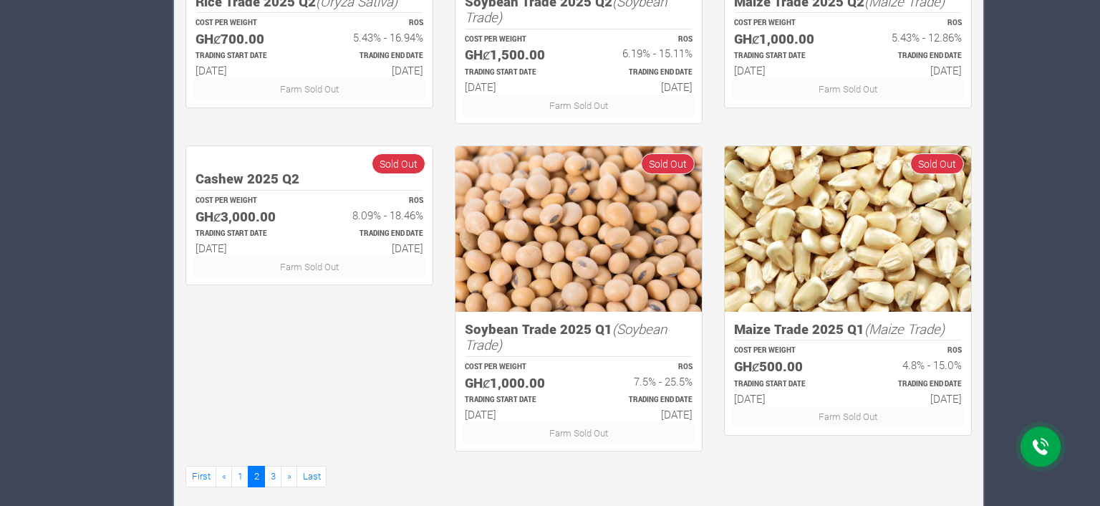
scroll to position [816, 0]
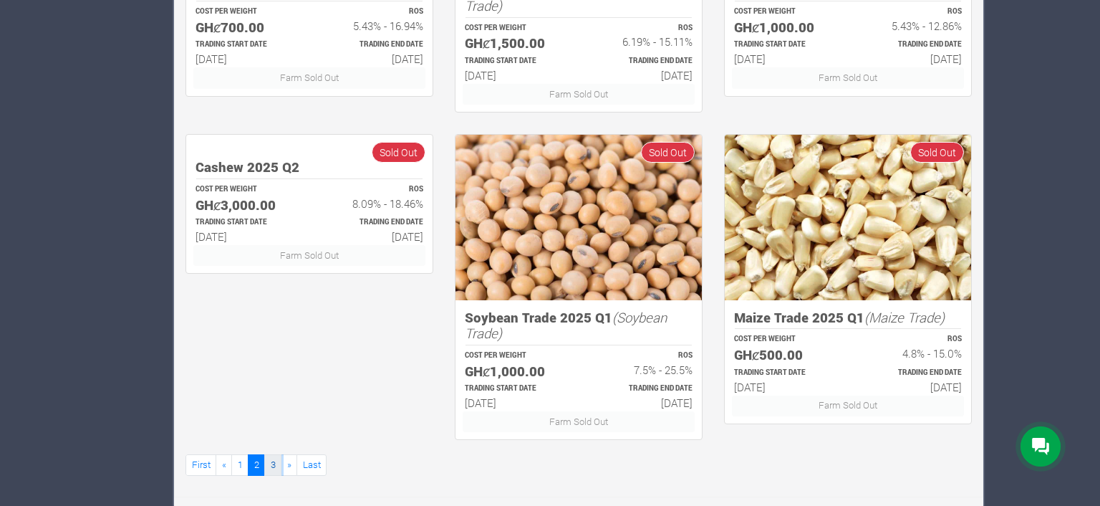
click at [269, 463] on link "3" at bounding box center [272, 464] width 17 height 21
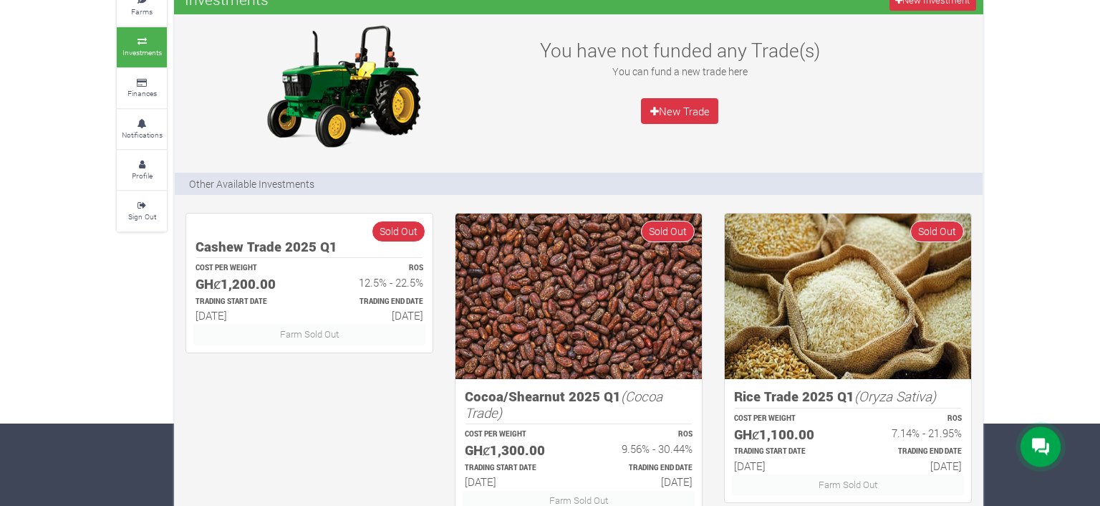
scroll to position [163, 0]
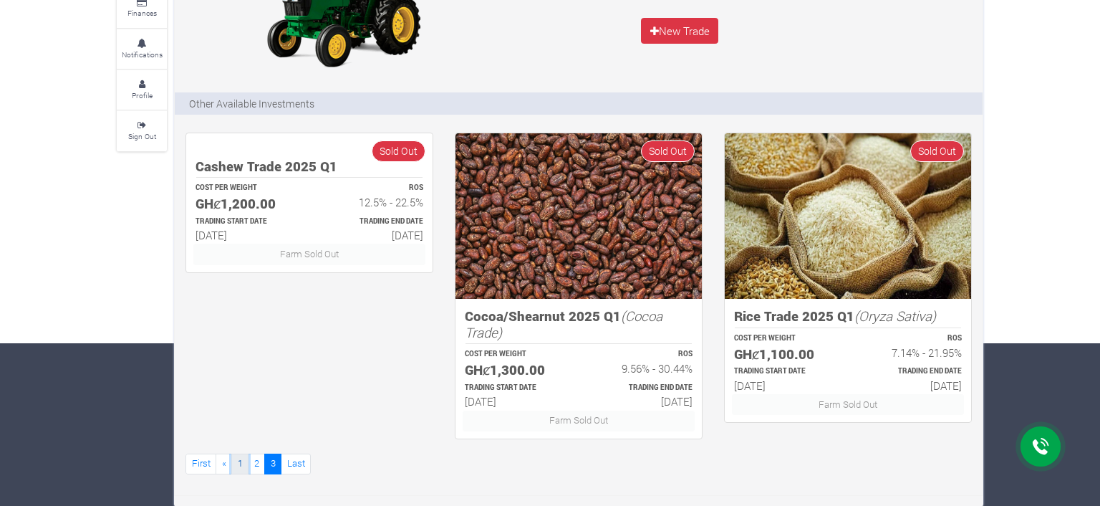
click at [241, 463] on link "1" at bounding box center [239, 463] width 17 height 21
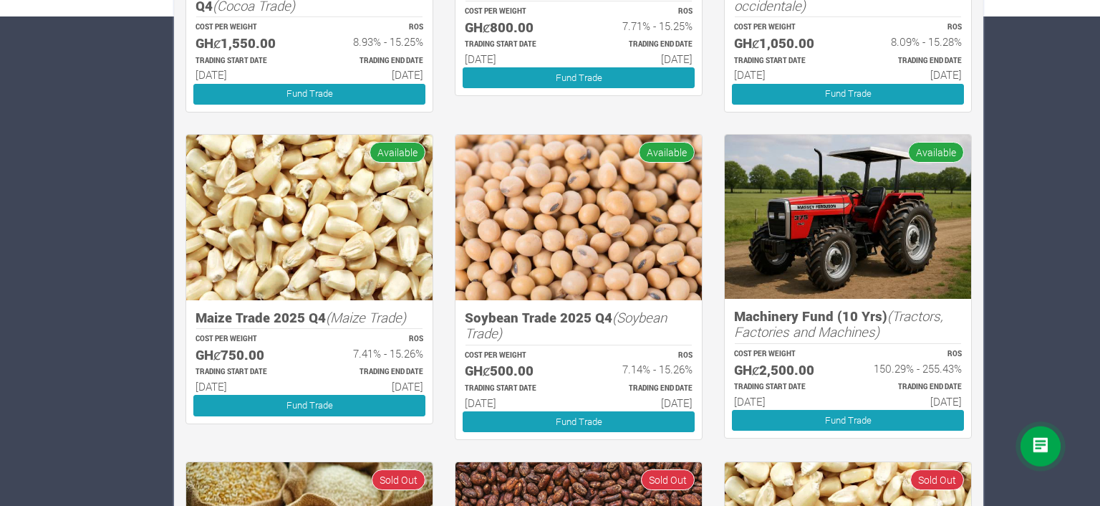
scroll to position [504, 0]
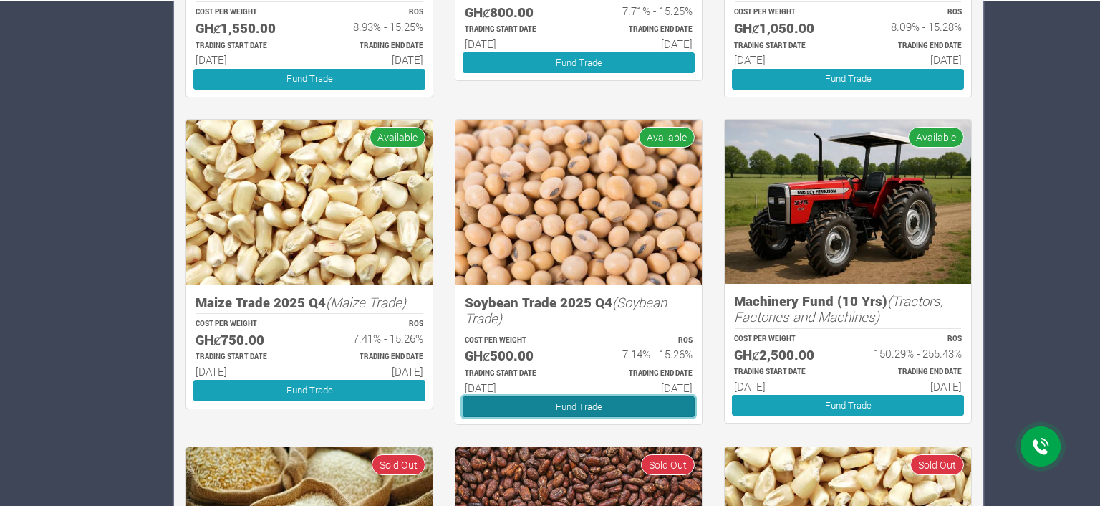
click at [557, 402] on link "Fund Trade" at bounding box center [579, 406] width 232 height 21
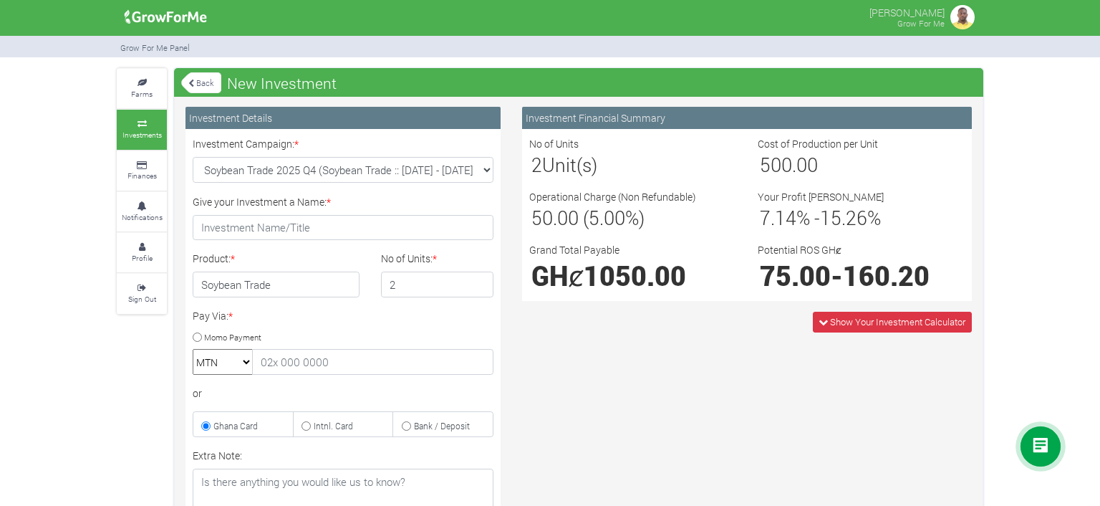
type input "2"
click at [479, 279] on input "2" at bounding box center [437, 284] width 113 height 26
click at [193, 157] on select "Soybean Trade 2025 Q4 (Soybean Trade :: [DATE] - [DATE]) Maize Trade 2025 Q4 (M…" at bounding box center [343, 170] width 301 height 26
click at [484, 167] on select "Soybean Trade 2025 Q4 (Soybean Trade :: 01st Oct 2025 - 31st Mar 2026) Maize Tr…" at bounding box center [343, 170] width 301 height 26
click at [819, 322] on icon at bounding box center [823, 321] width 9 height 9
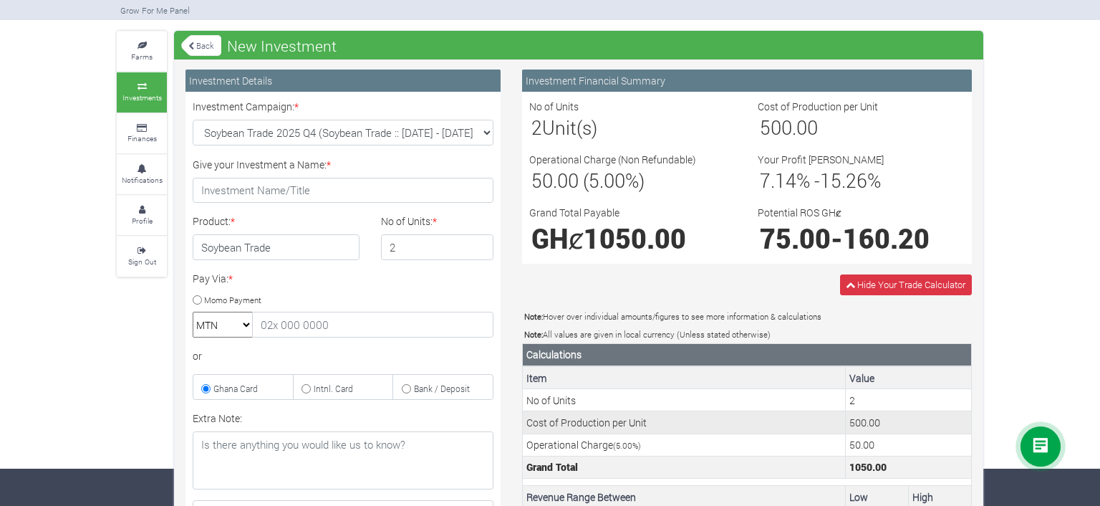
scroll to position [18, 0]
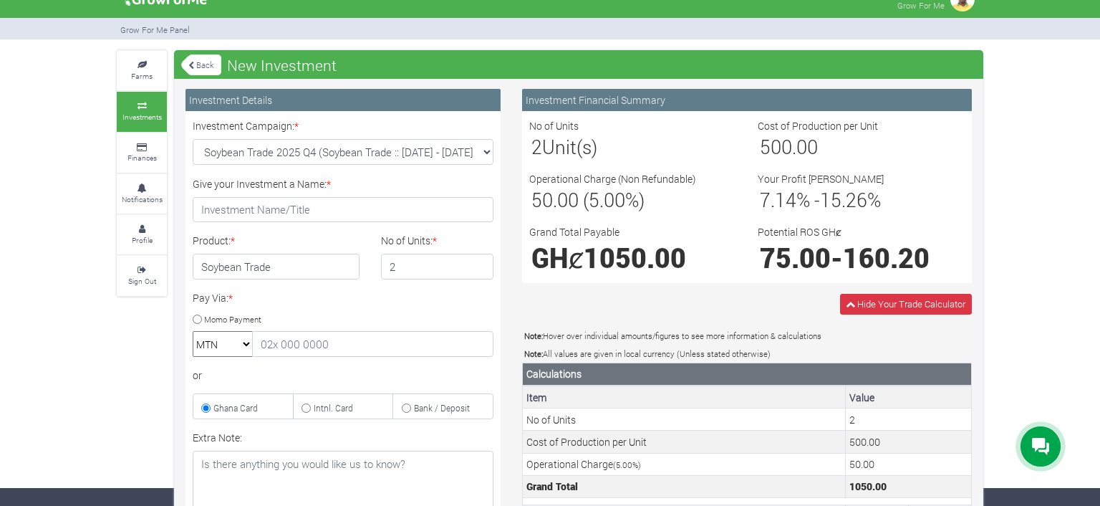
click at [197, 62] on link "Back" at bounding box center [201, 65] width 40 height 24
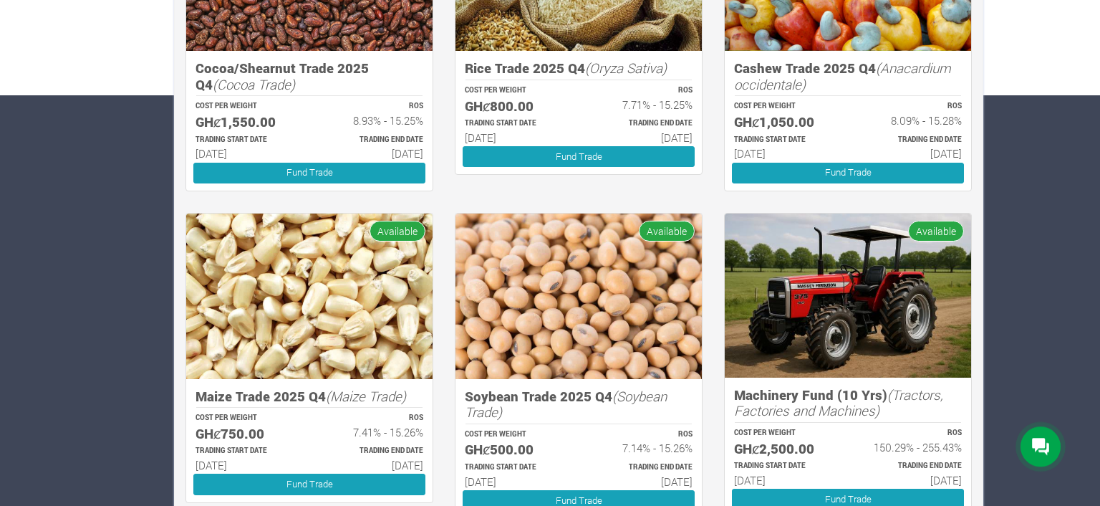
scroll to position [453, 0]
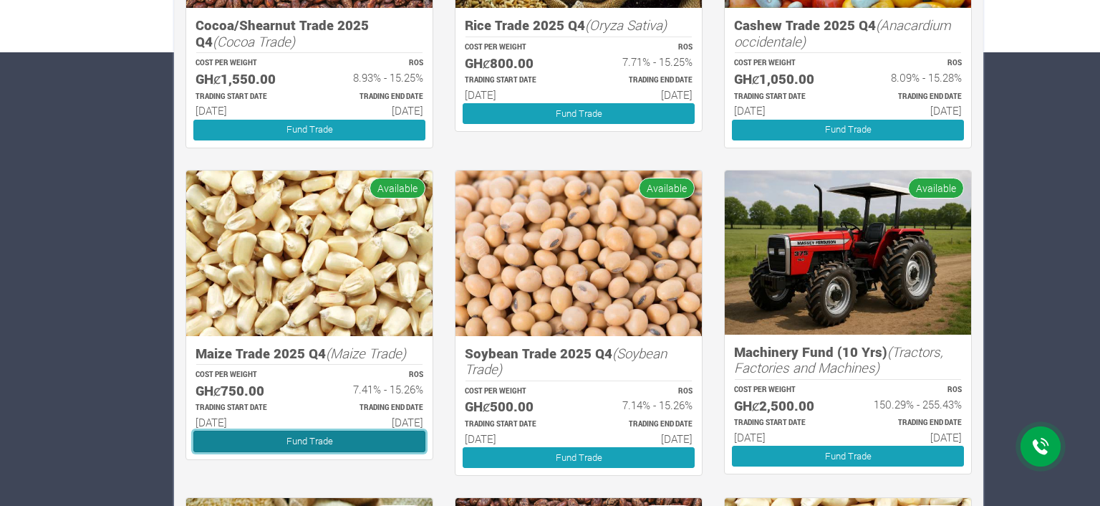
click at [309, 438] on link "Fund Trade" at bounding box center [309, 440] width 232 height 21
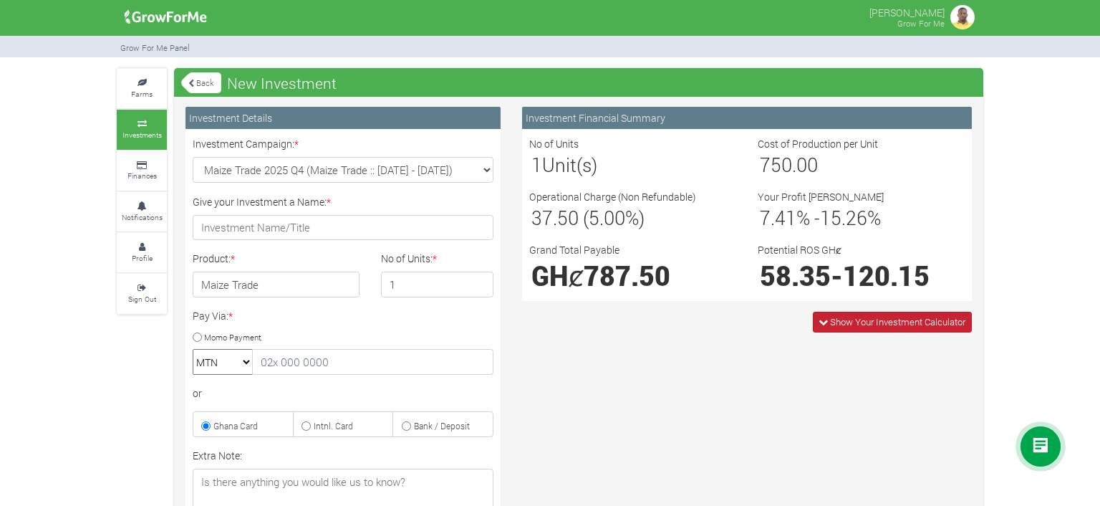
click at [821, 319] on icon at bounding box center [823, 321] width 9 height 9
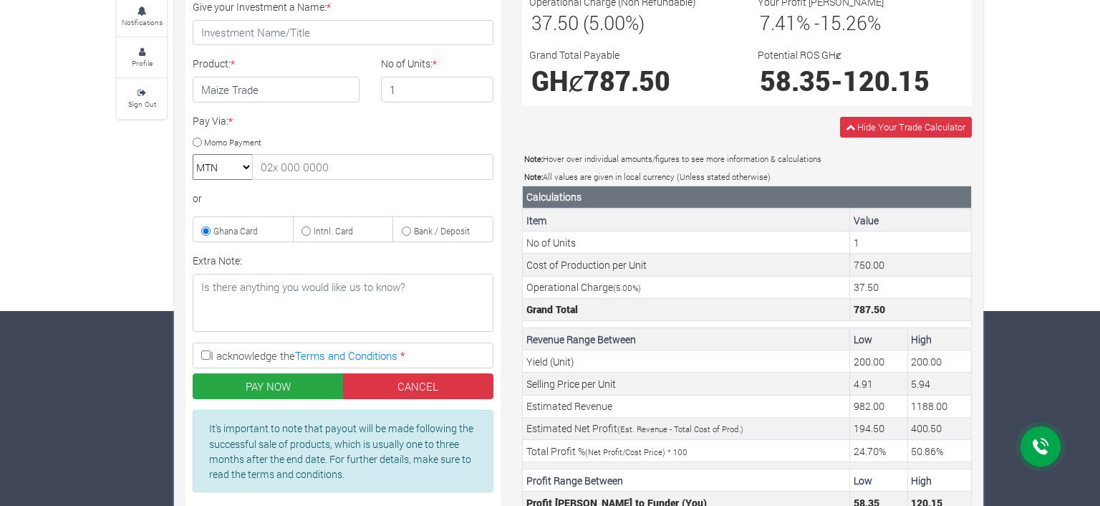
scroll to position [195, 0]
type input "2"
click at [475, 85] on input "2" at bounding box center [437, 90] width 113 height 26
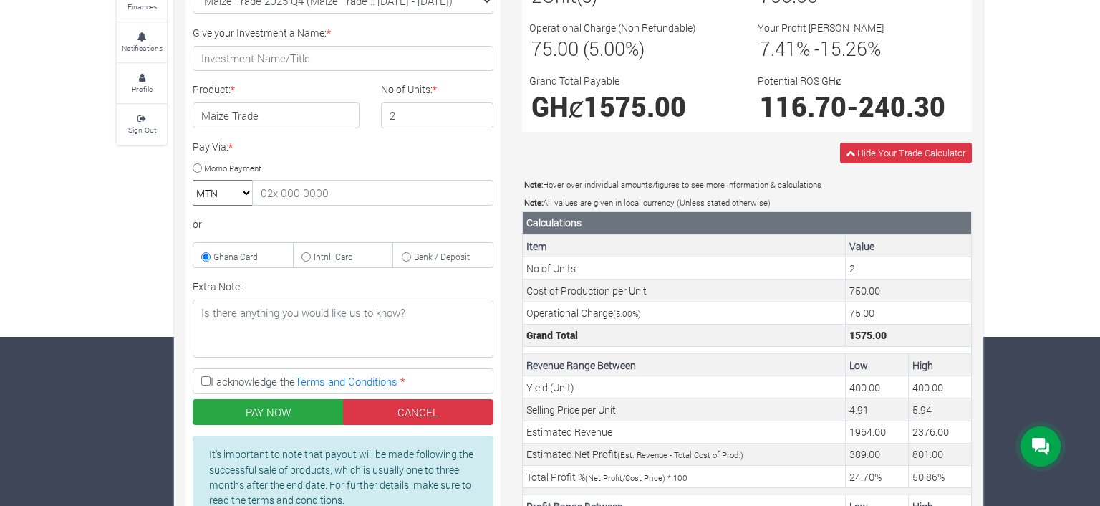
scroll to position [0, 0]
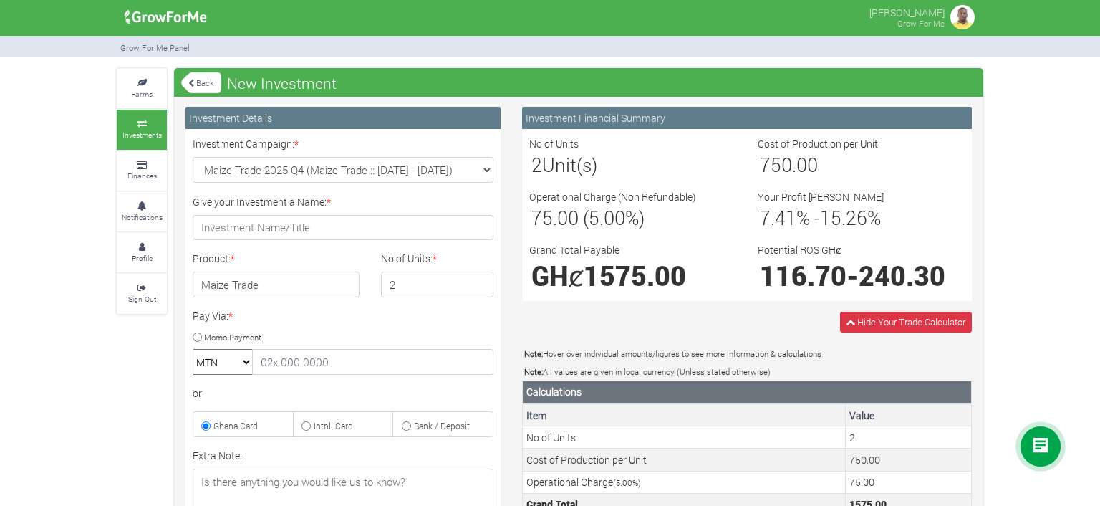
click at [199, 77] on link "Back" at bounding box center [201, 83] width 40 height 24
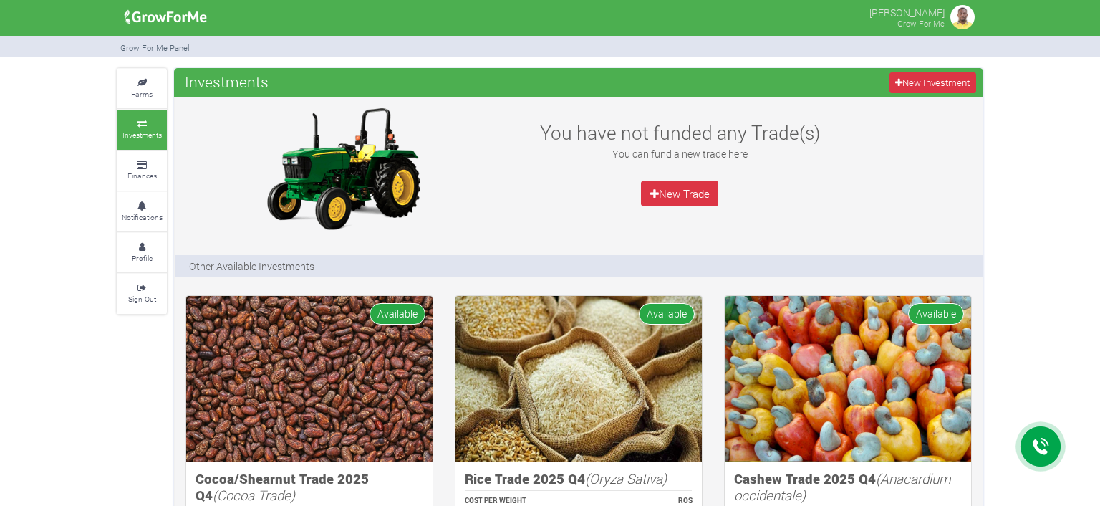
click at [127, 293] on link "Sign Out" at bounding box center [142, 293] width 50 height 39
